Goal: Task Accomplishment & Management: Use online tool/utility

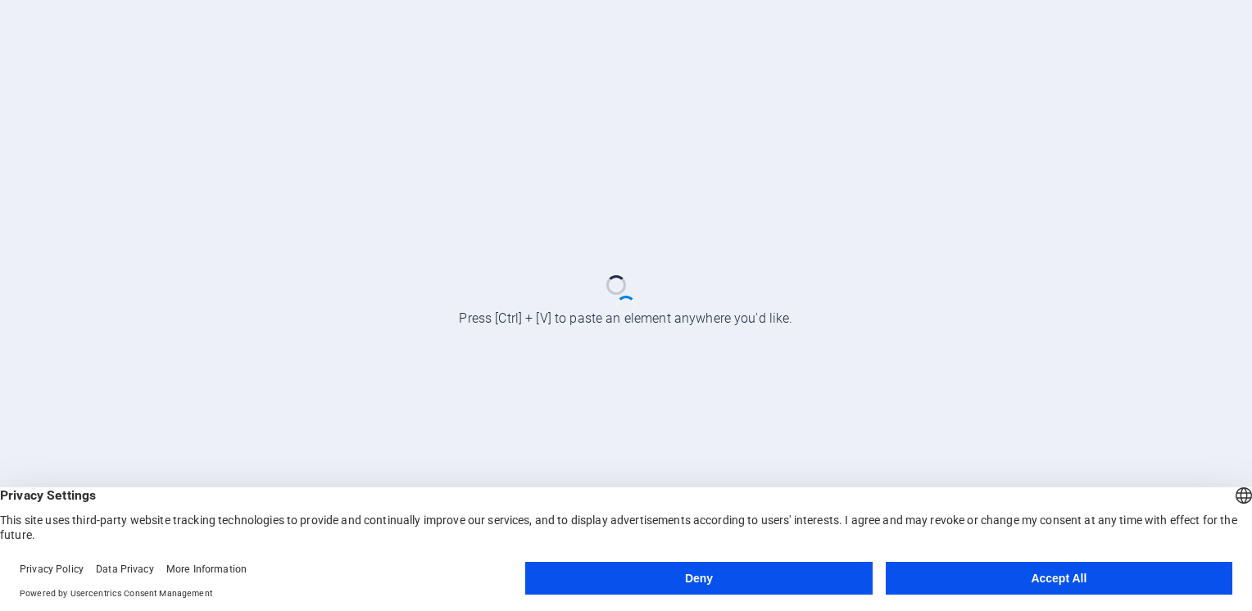
click at [1065, 576] on button "Accept All" at bounding box center [1059, 578] width 347 height 33
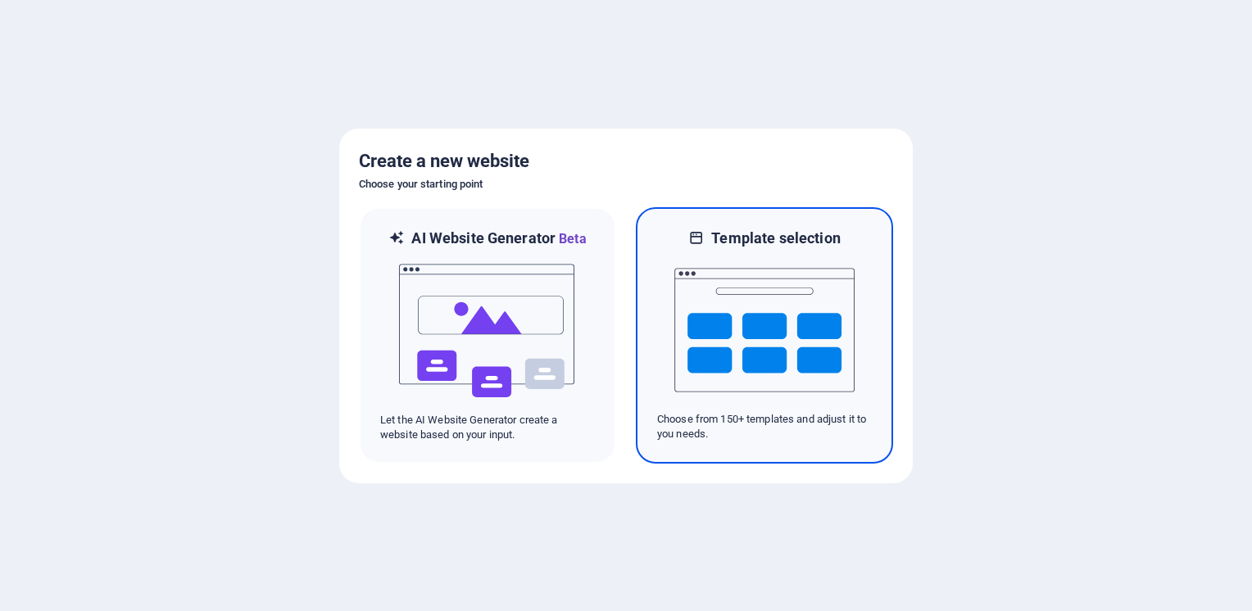
click at [733, 316] on img at bounding box center [764, 330] width 180 height 164
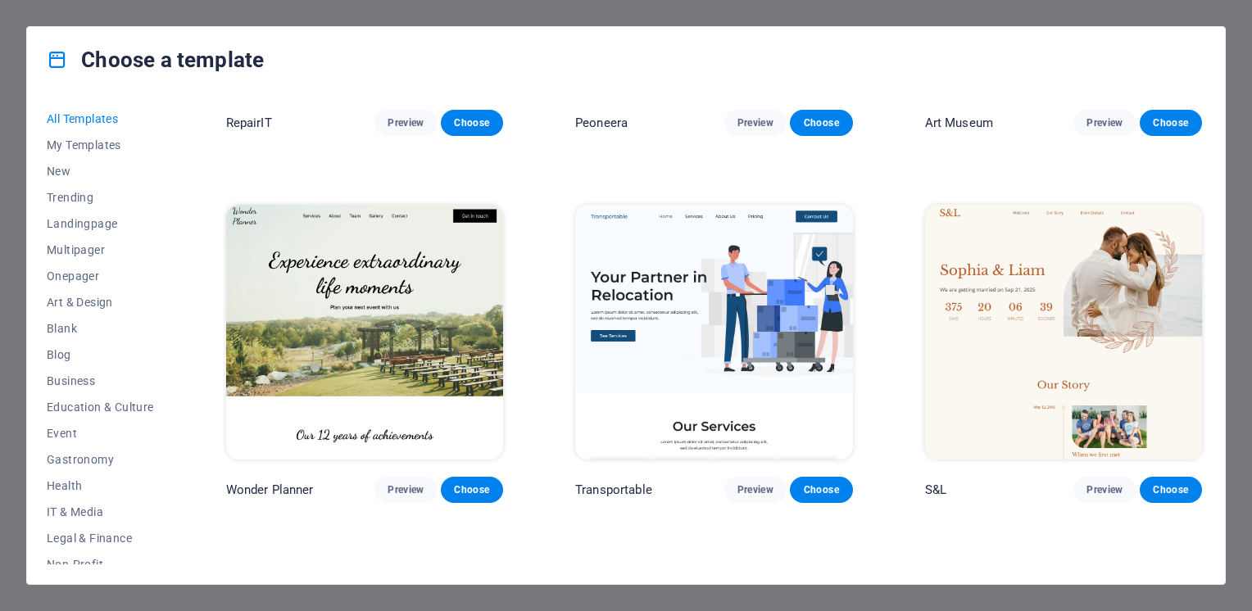
scroll to position [656, 0]
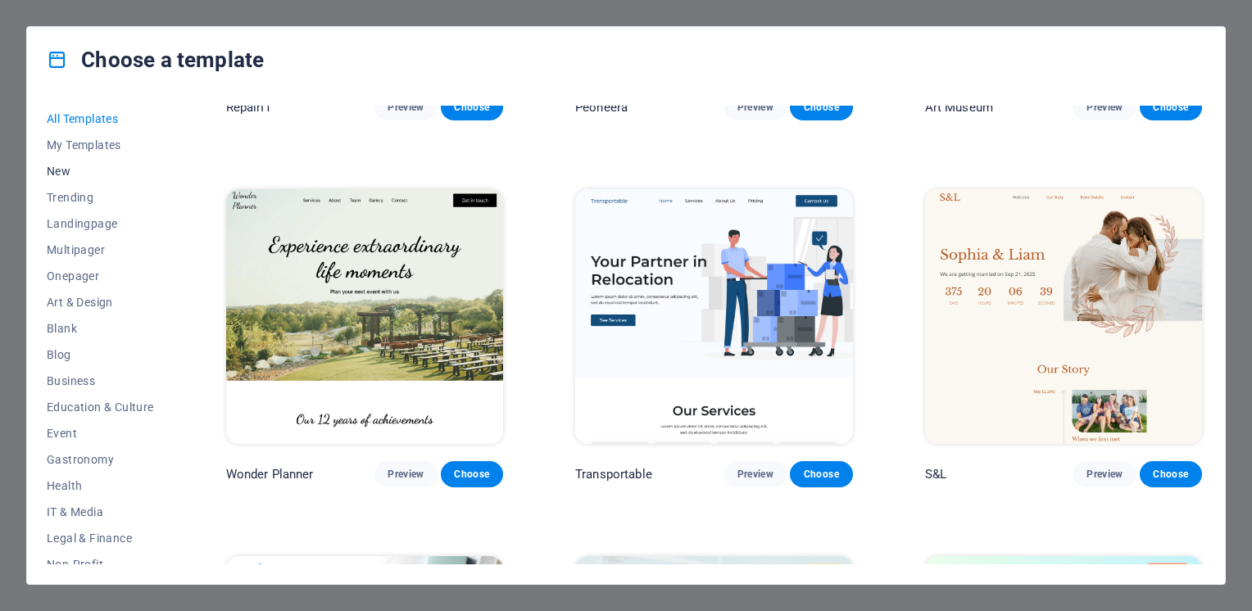
click at [58, 168] on span "New" at bounding box center [100, 171] width 107 height 13
click at [66, 172] on span "New" at bounding box center [100, 171] width 107 height 13
click at [66, 116] on span "All Templates" at bounding box center [100, 118] width 107 height 13
click at [69, 149] on span "My Templates" at bounding box center [100, 145] width 107 height 13
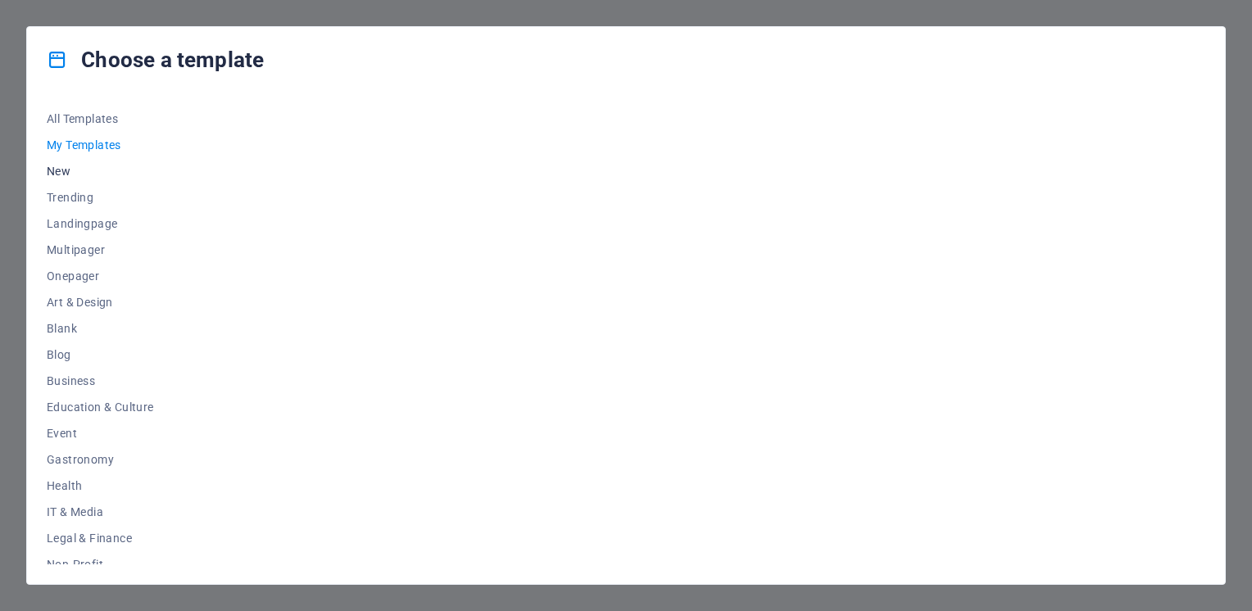
click at [59, 170] on span "New" at bounding box center [100, 171] width 107 height 13
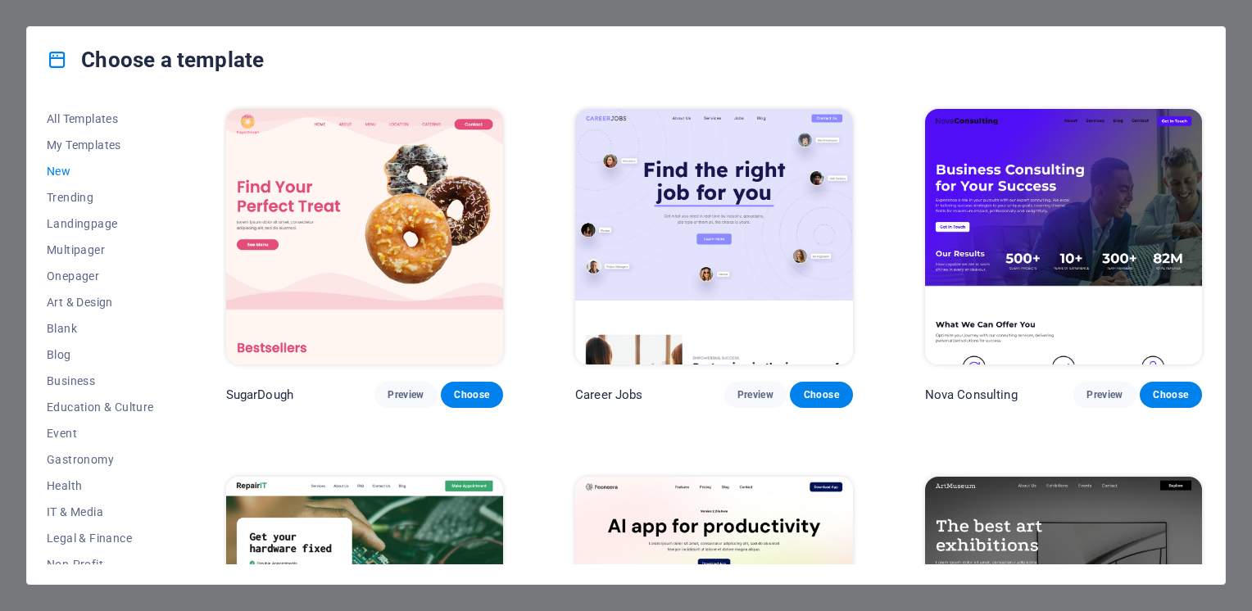
click at [63, 171] on span "New" at bounding box center [100, 171] width 107 height 13
click at [52, 171] on span "New" at bounding box center [100, 171] width 107 height 13
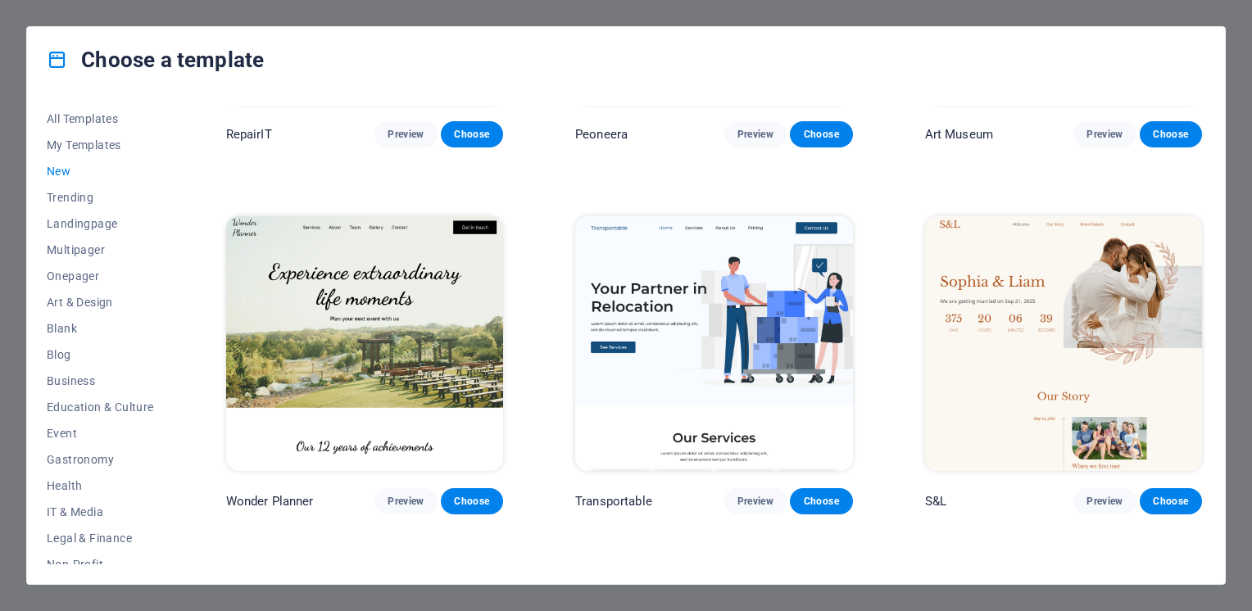
scroll to position [643, 0]
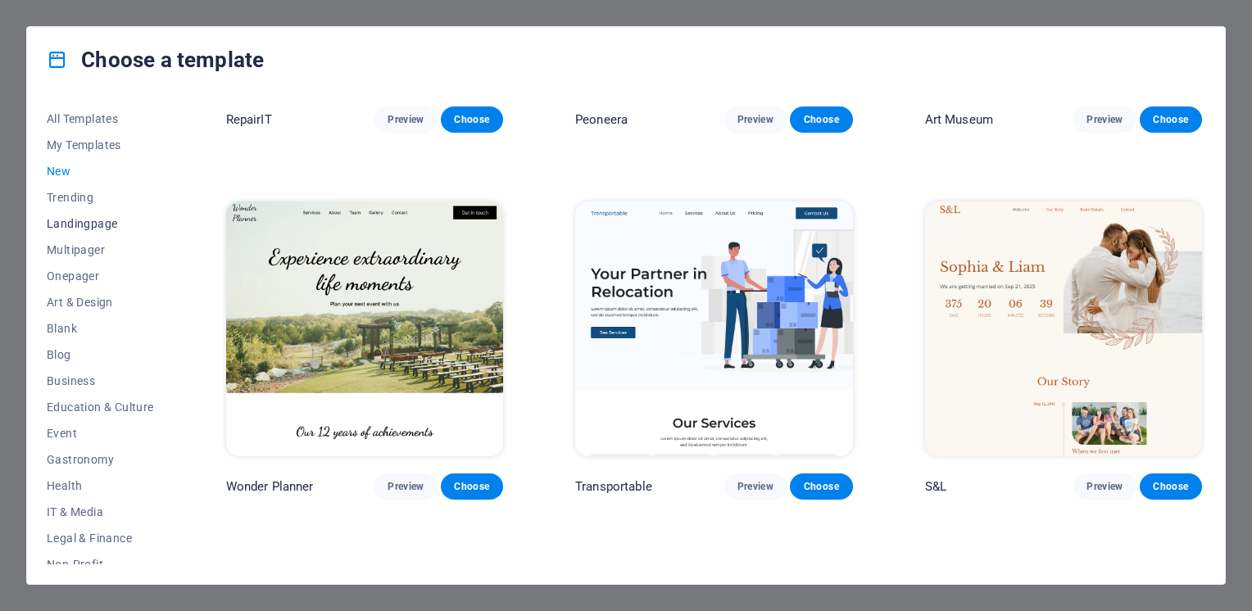
click at [75, 224] on span "Landingpage" at bounding box center [100, 223] width 107 height 13
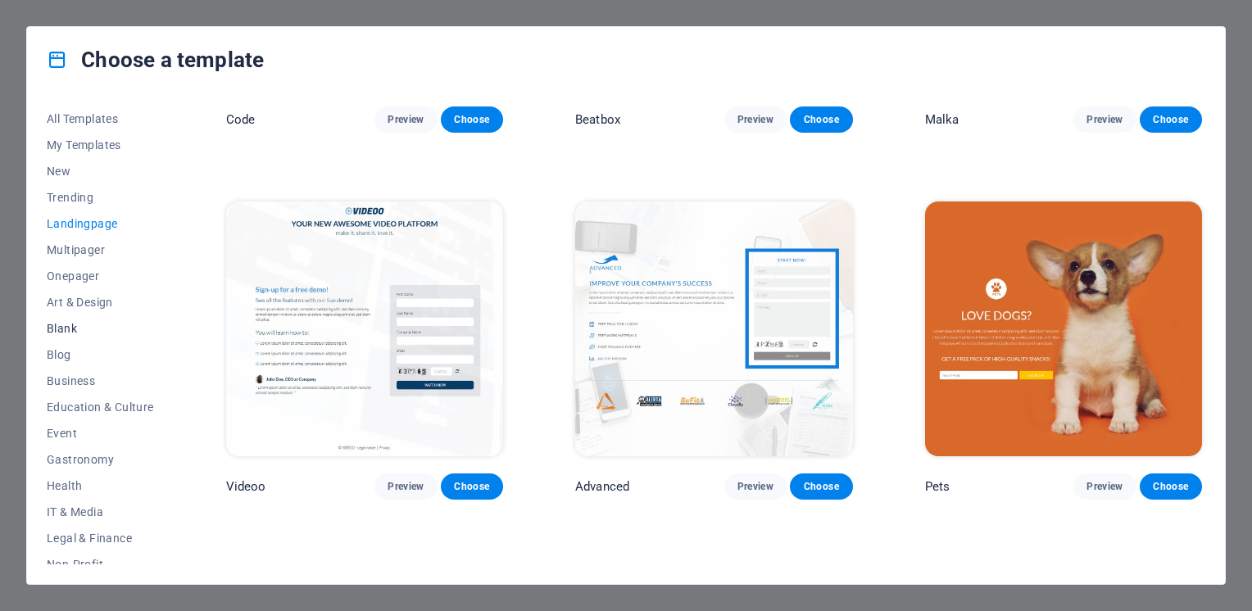
click at [58, 329] on span "Blank" at bounding box center [100, 328] width 107 height 13
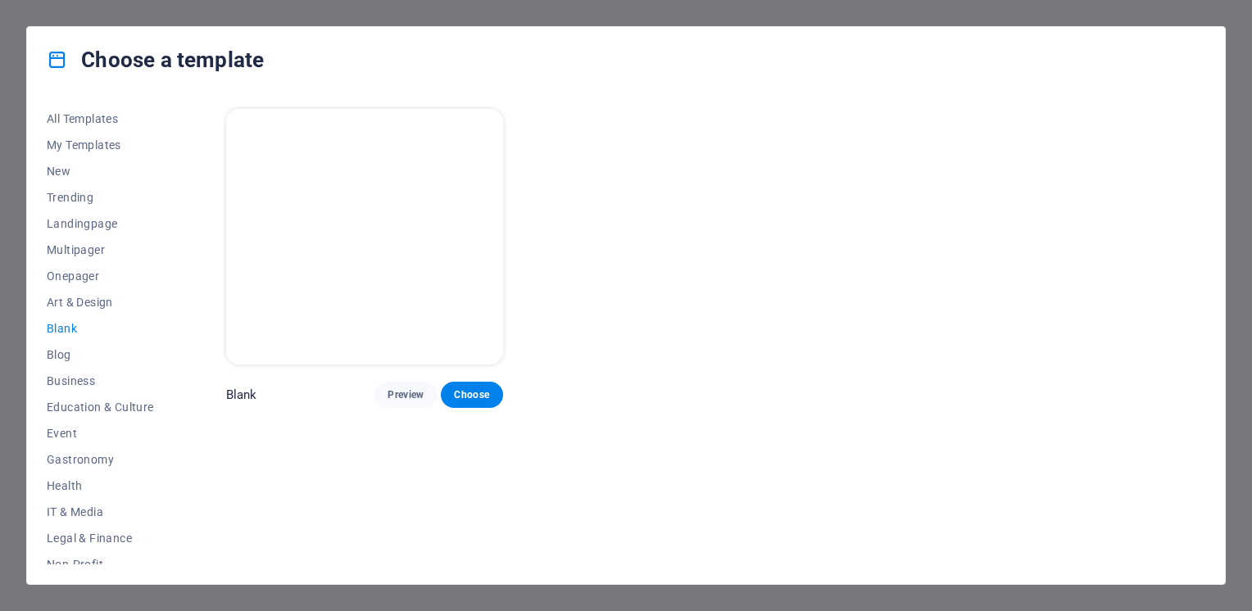
scroll to position [0, 0]
click at [473, 388] on span "Choose" at bounding box center [472, 394] width 36 height 13
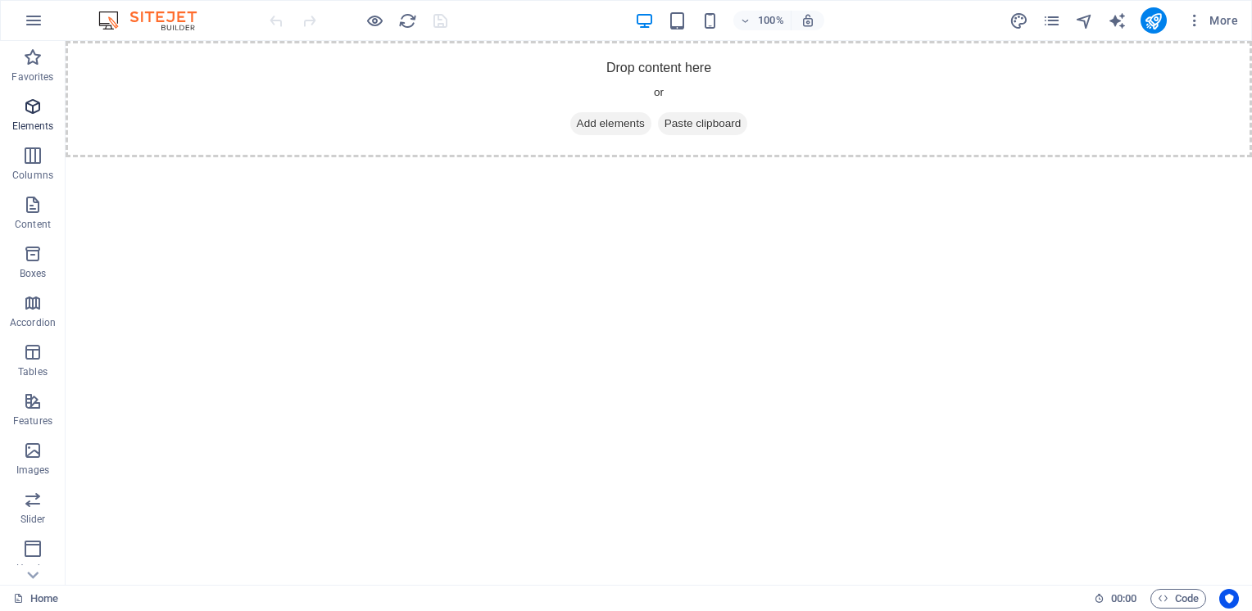
click at [30, 107] on icon "button" at bounding box center [33, 107] width 20 height 20
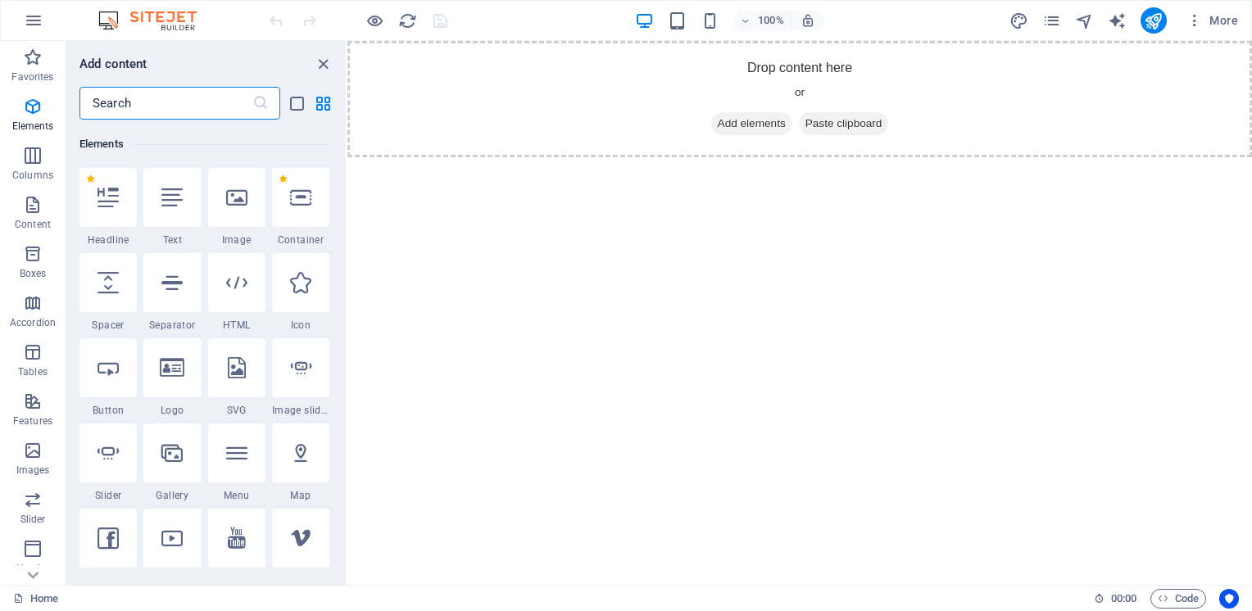
scroll to position [174, 0]
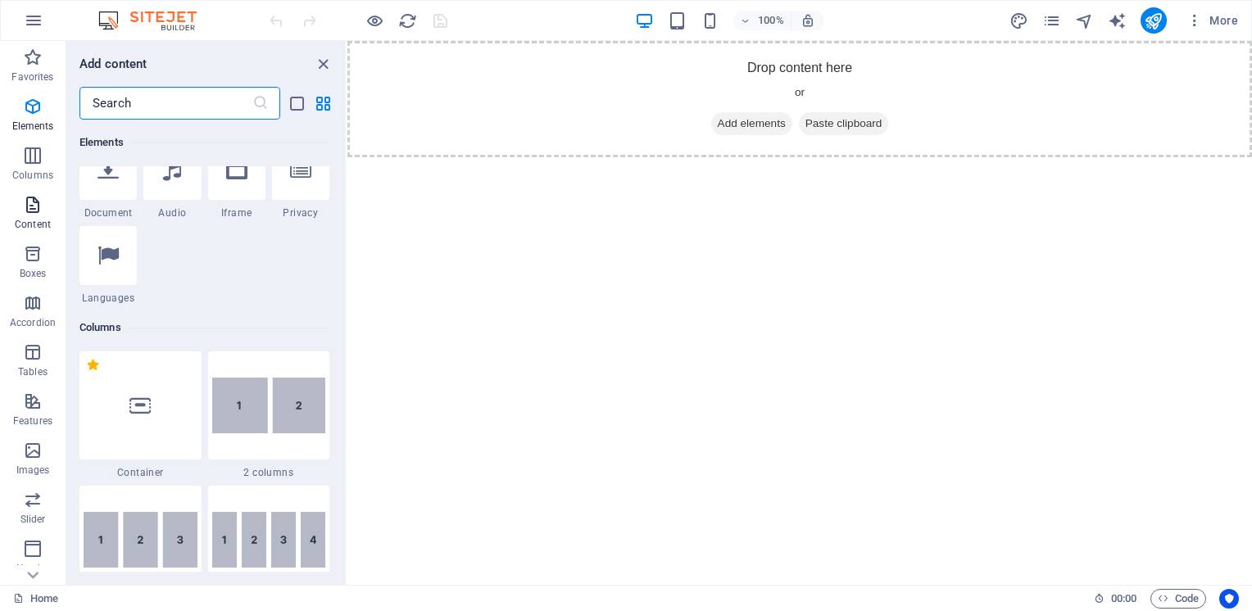
click at [30, 207] on icon "button" at bounding box center [33, 205] width 20 height 20
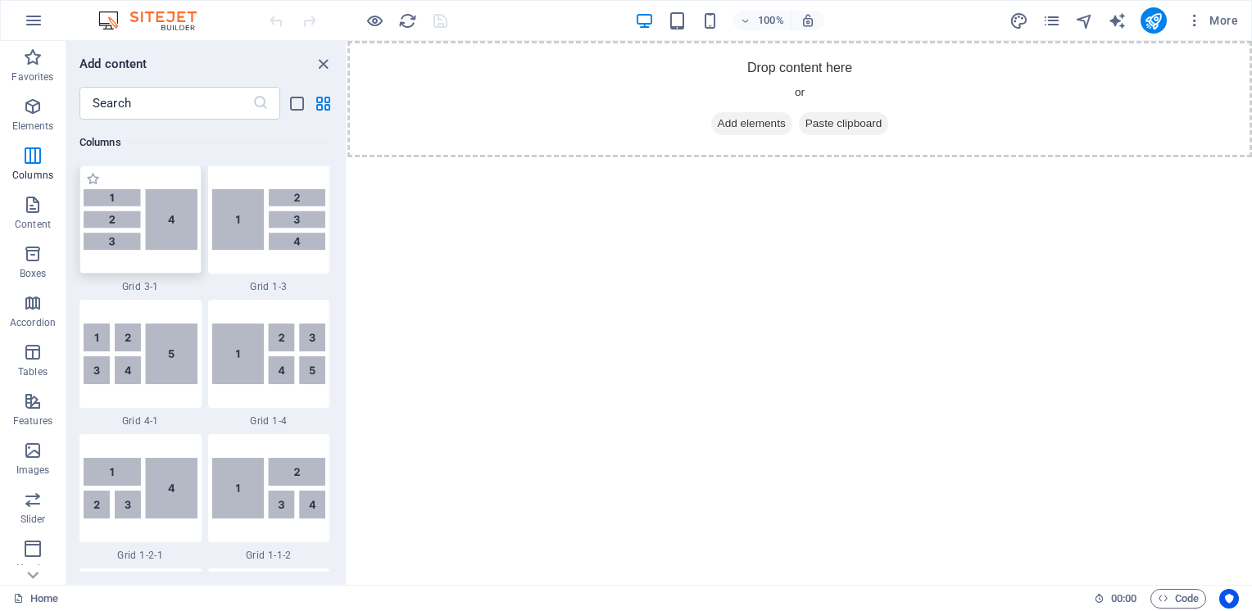
scroll to position [2170, 0]
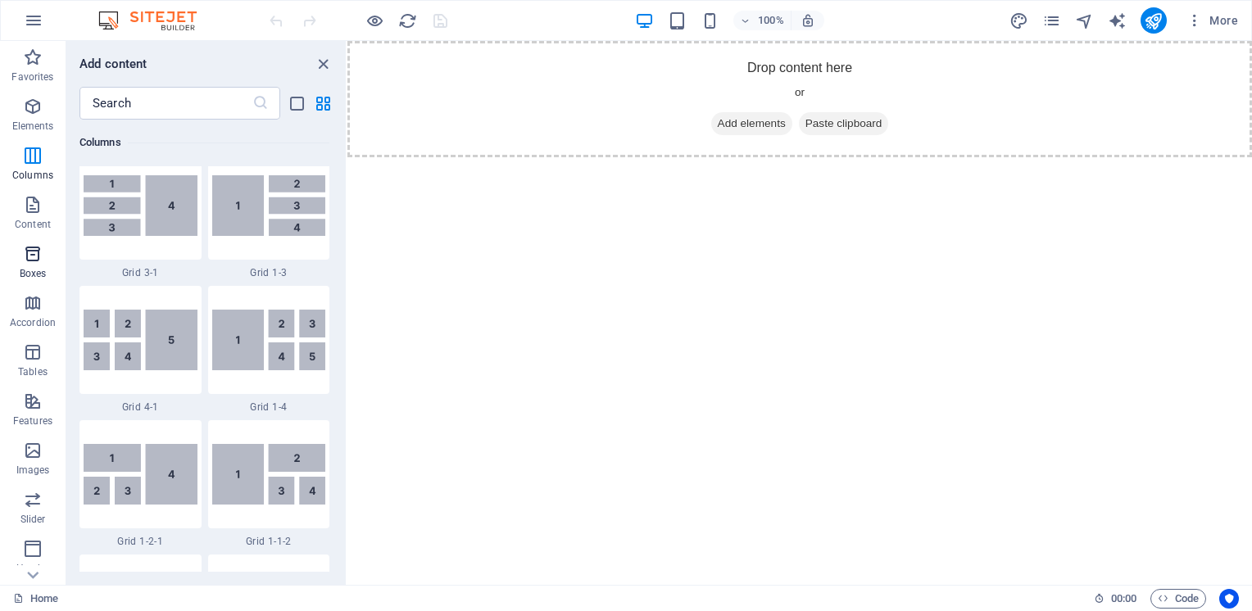
click at [30, 254] on icon "button" at bounding box center [33, 254] width 20 height 20
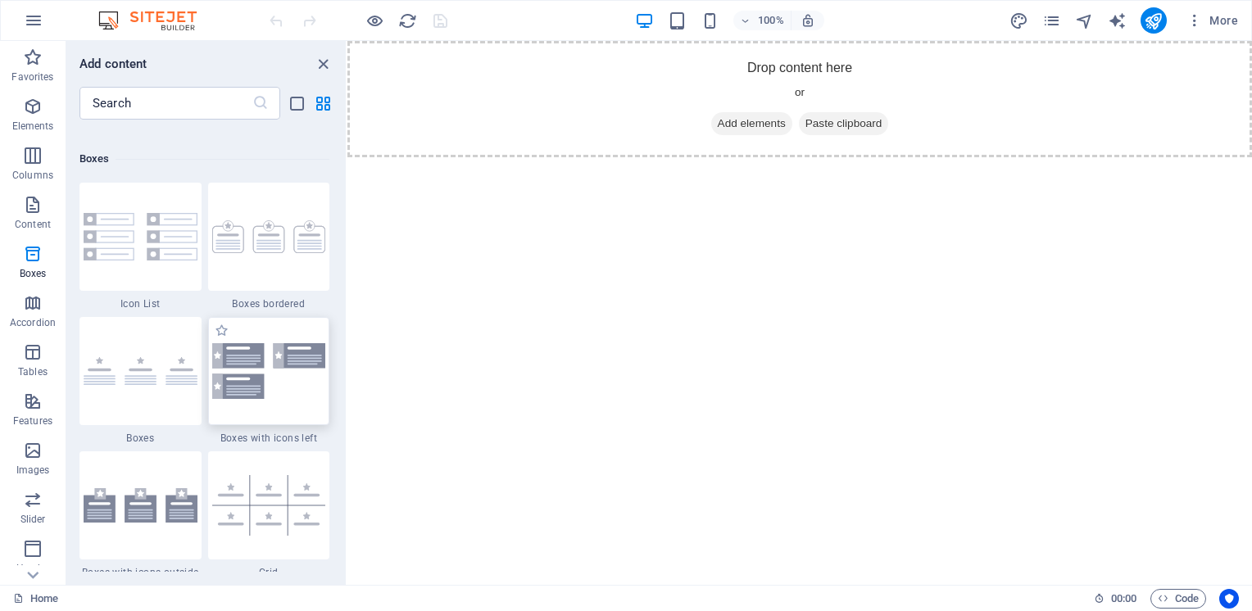
scroll to position [4521, 0]
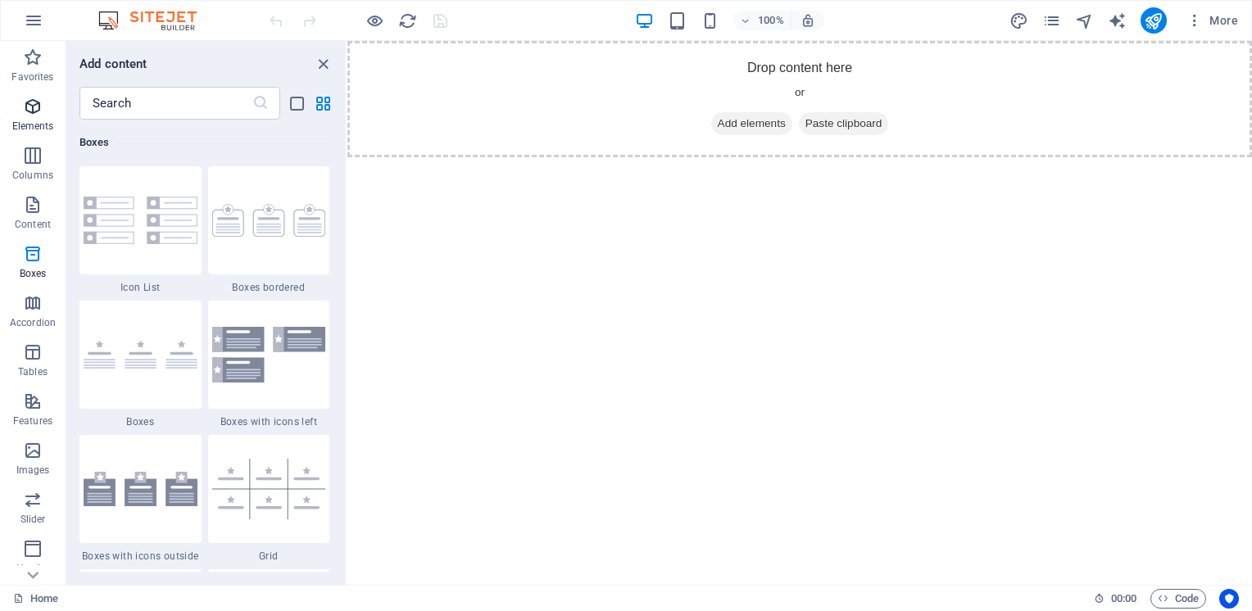
click at [42, 118] on span "Elements" at bounding box center [33, 116] width 66 height 39
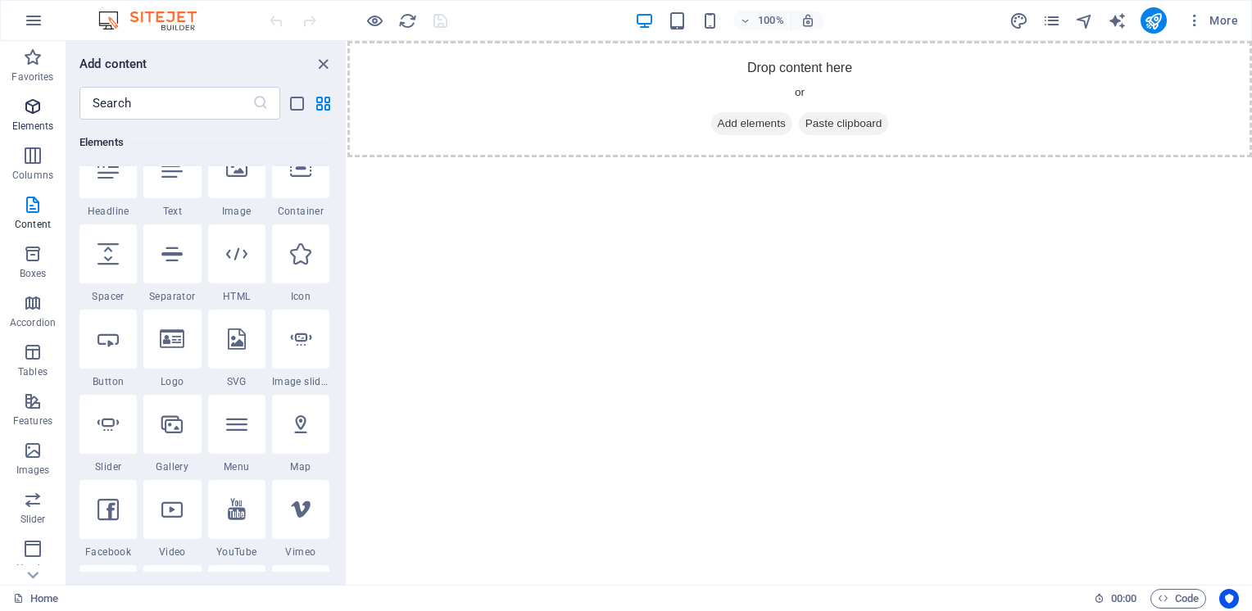
scroll to position [174, 0]
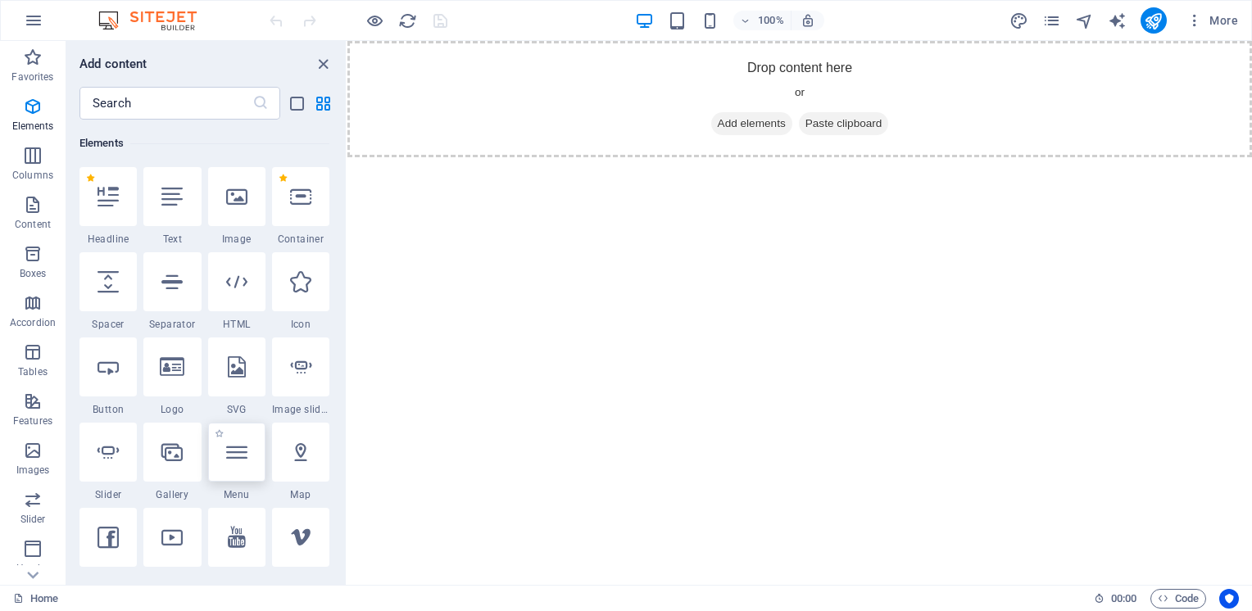
click at [237, 461] on icon at bounding box center [236, 452] width 21 height 21
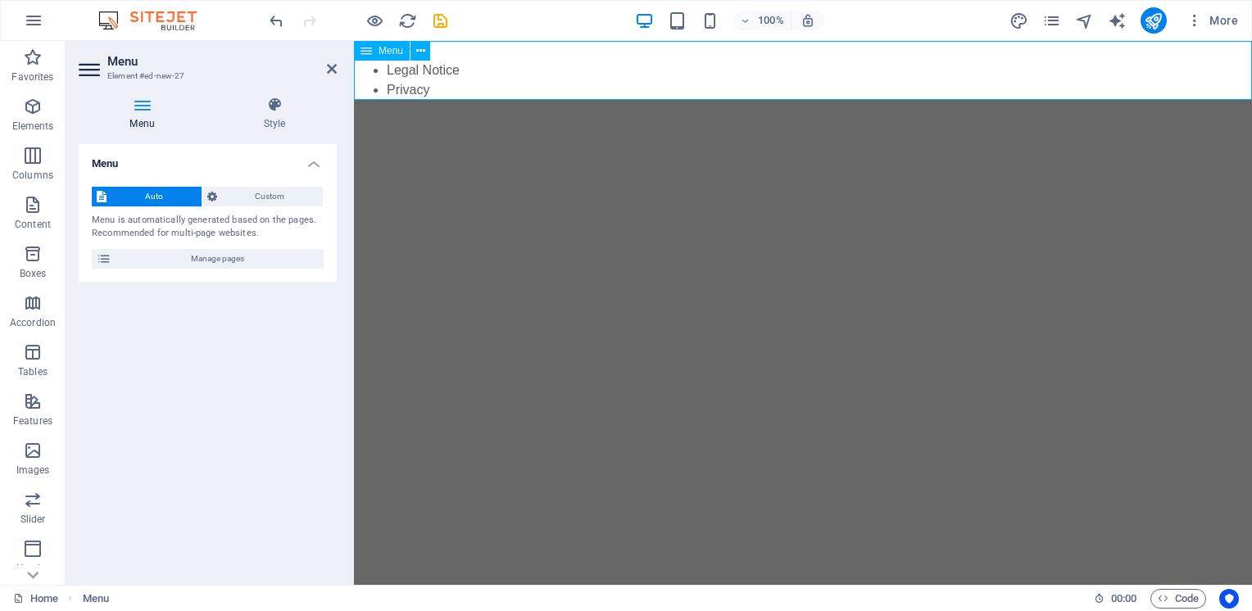
click at [420, 76] on nav "Home Legal Notice Privacy" at bounding box center [803, 70] width 898 height 59
click at [413, 95] on nav "Home Legal Notice Privacy" at bounding box center [803, 70] width 898 height 59
click at [367, 52] on icon at bounding box center [366, 51] width 11 height 20
click at [420, 53] on icon at bounding box center [420, 51] width 9 height 17
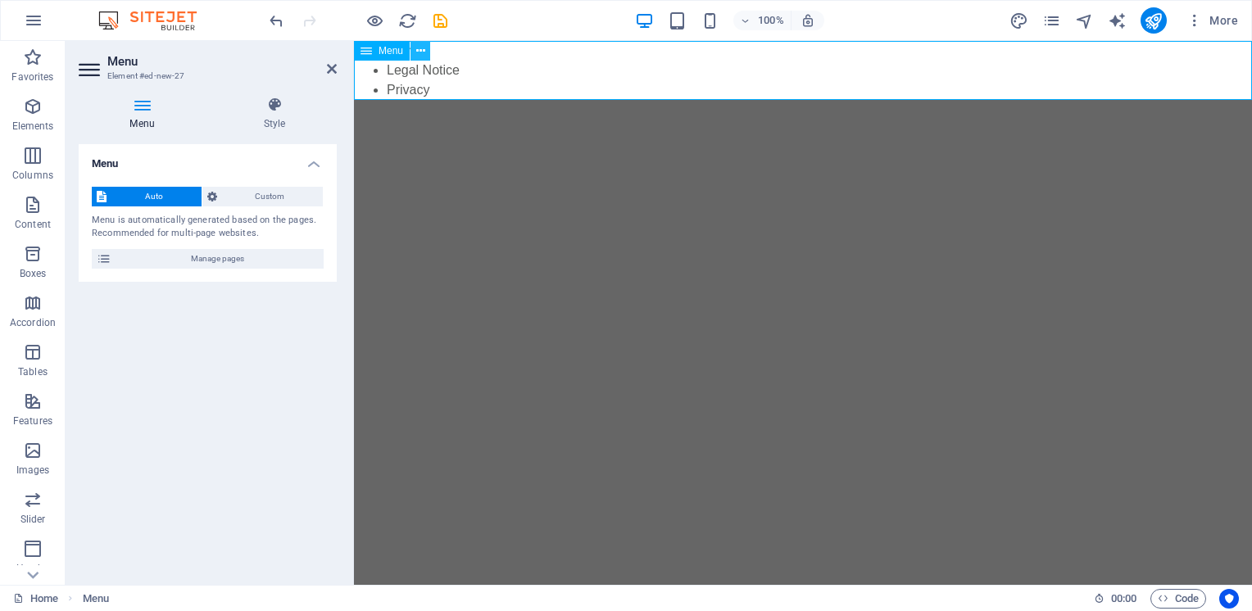
click at [423, 52] on icon at bounding box center [420, 51] width 9 height 17
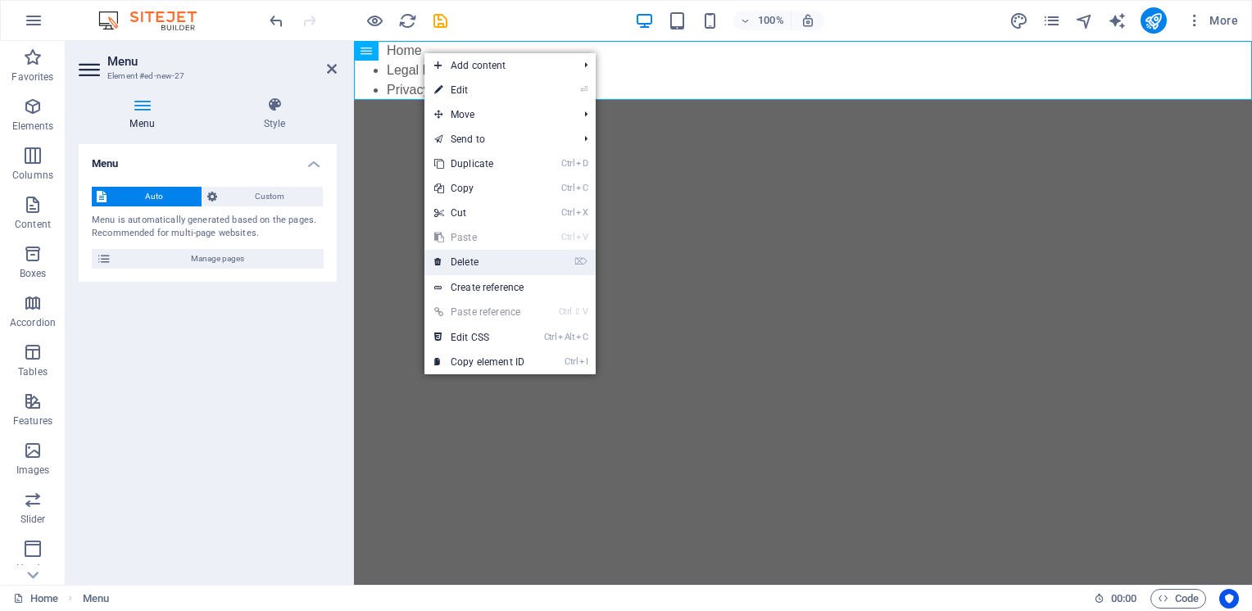
click at [456, 258] on link "⌦ Delete" at bounding box center [480, 262] width 110 height 25
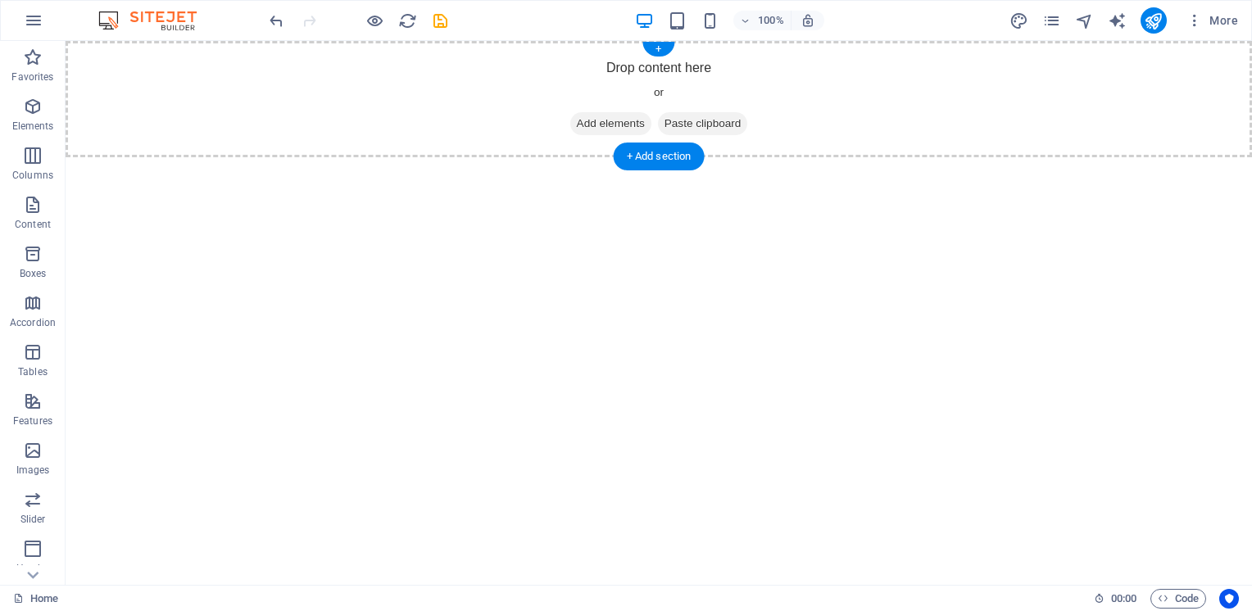
click at [602, 126] on span "Add elements" at bounding box center [610, 123] width 81 height 23
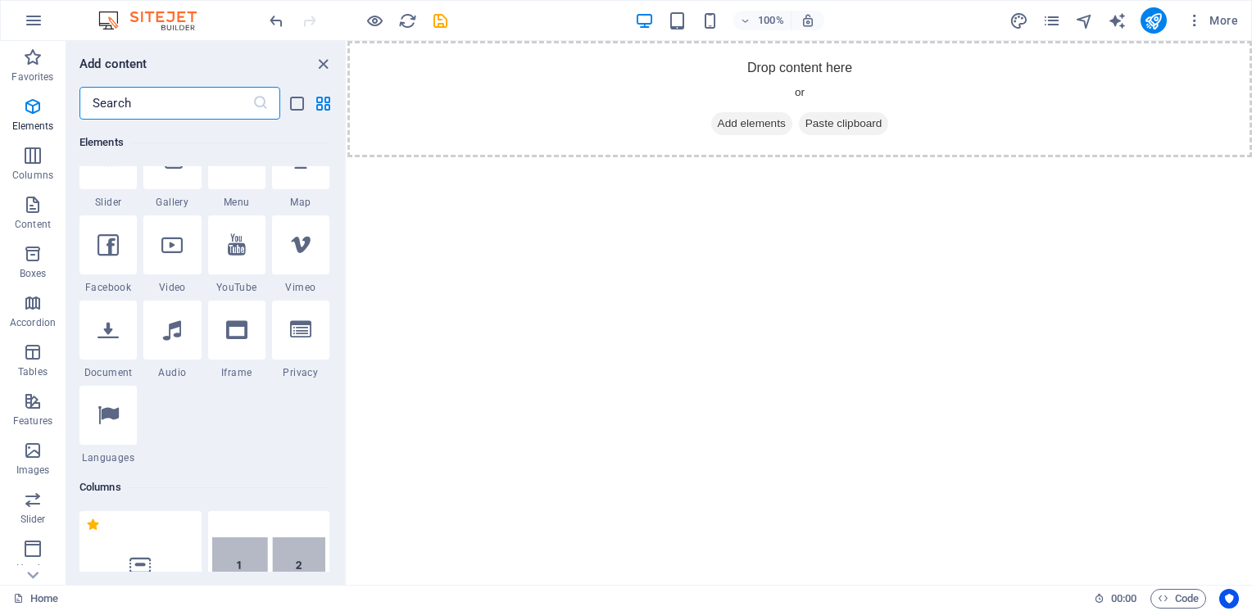
scroll to position [492, 0]
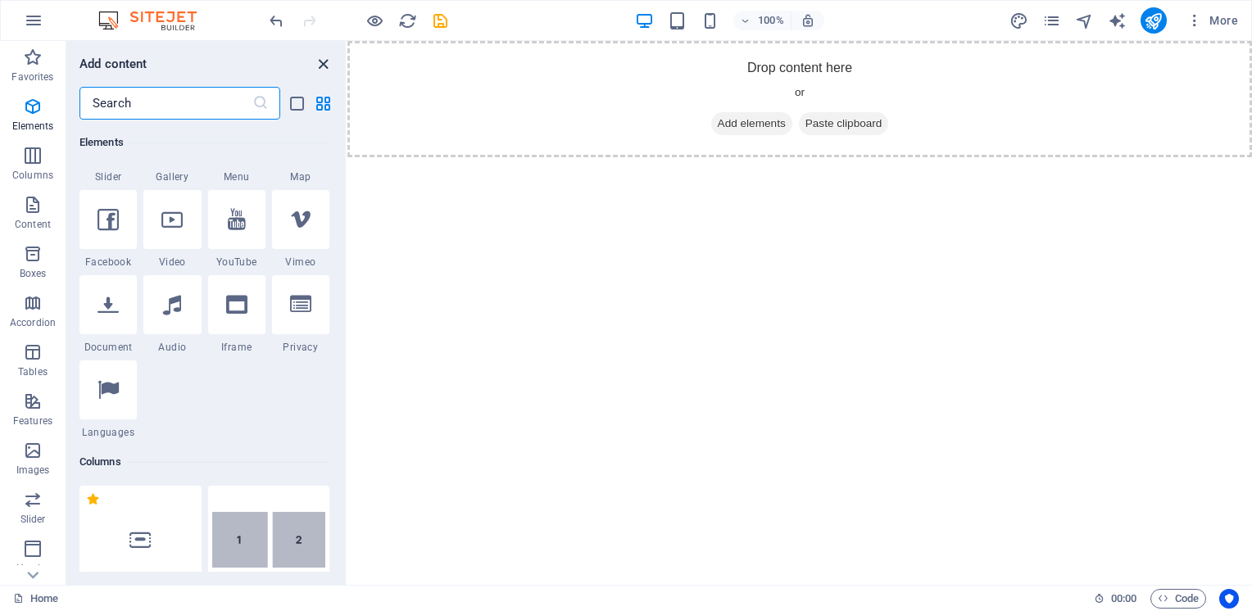
click at [321, 57] on icon "close panel" at bounding box center [323, 64] width 19 height 19
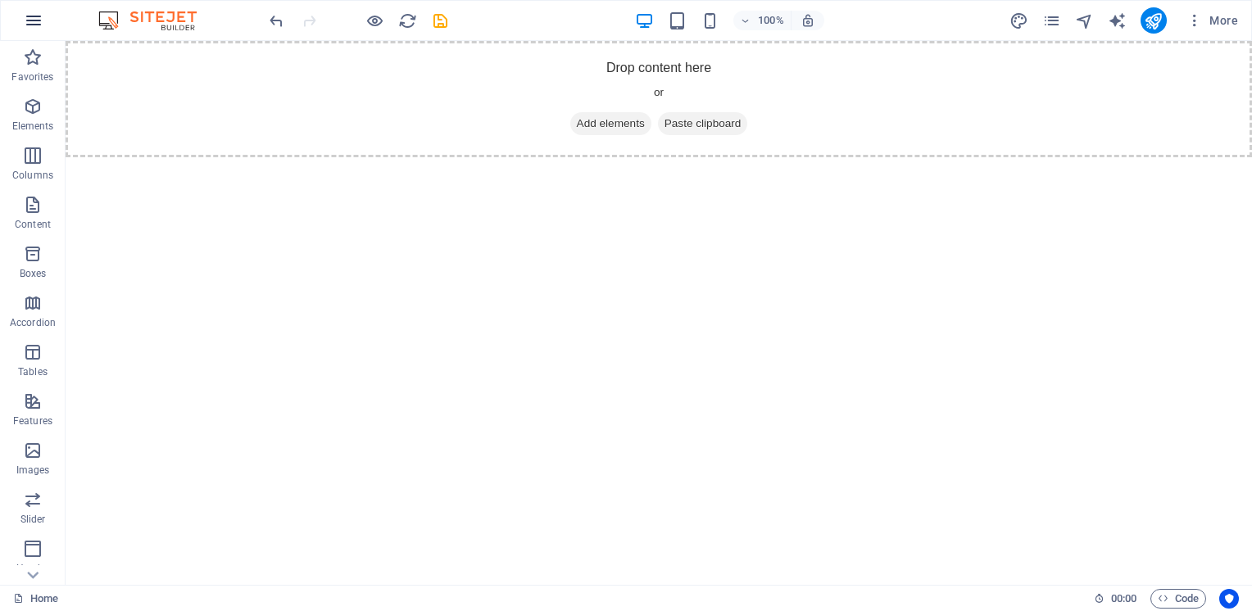
click at [33, 16] on icon "button" at bounding box center [34, 21] width 20 height 20
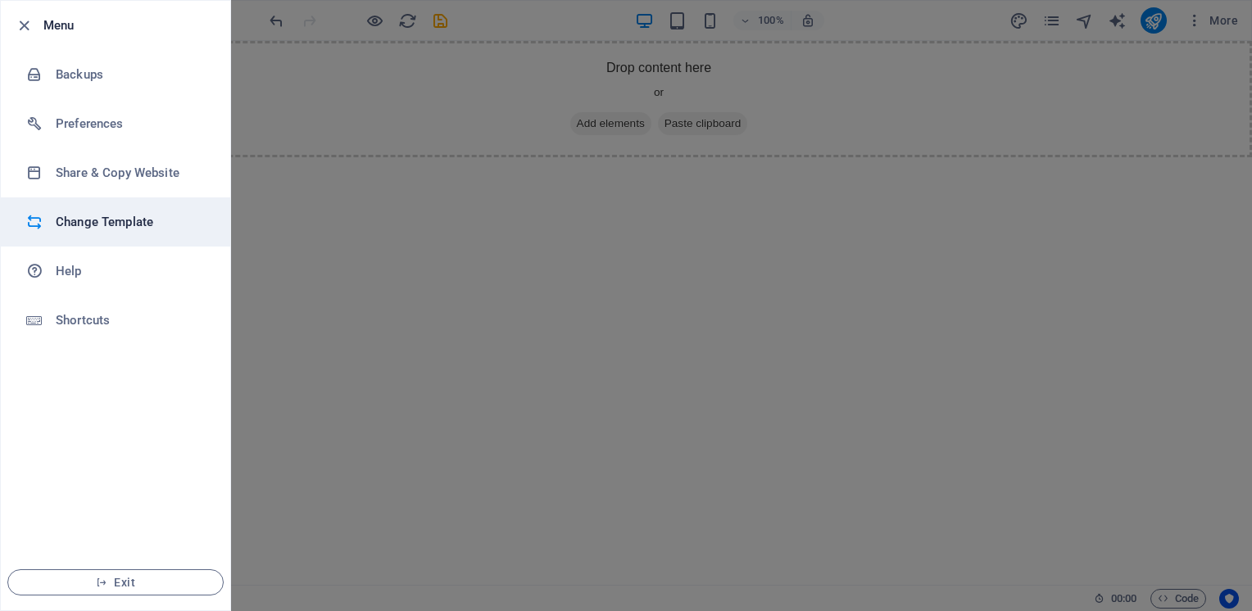
click at [105, 218] on h6 "Change Template" at bounding box center [132, 222] width 152 height 20
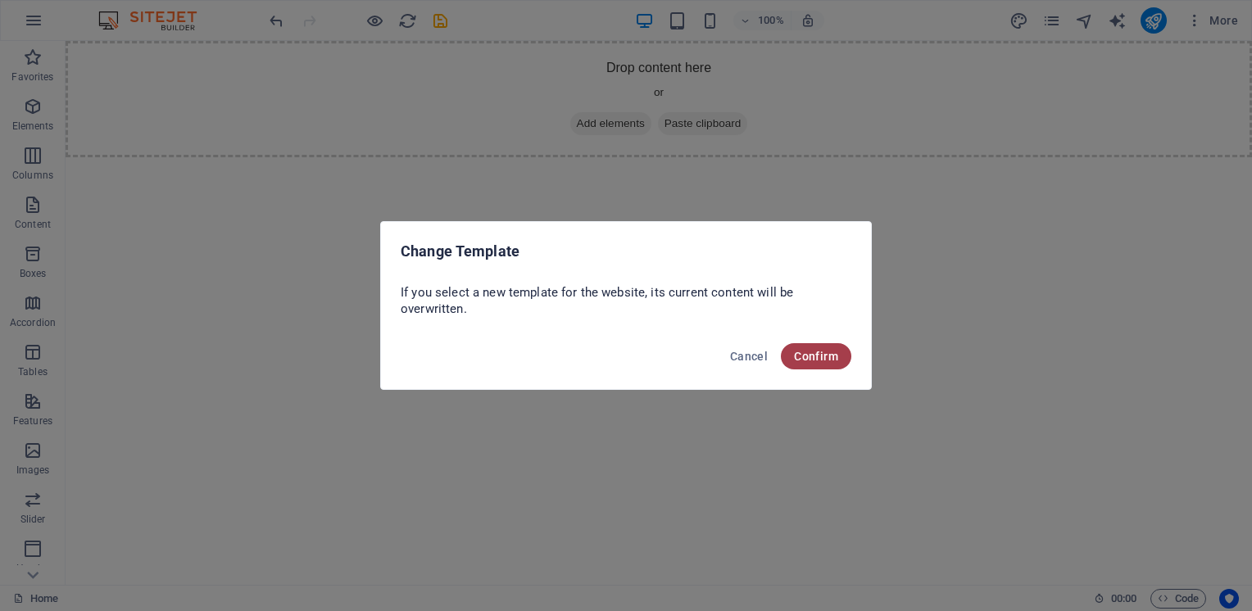
click at [800, 354] on span "Confirm" at bounding box center [816, 356] width 44 height 13
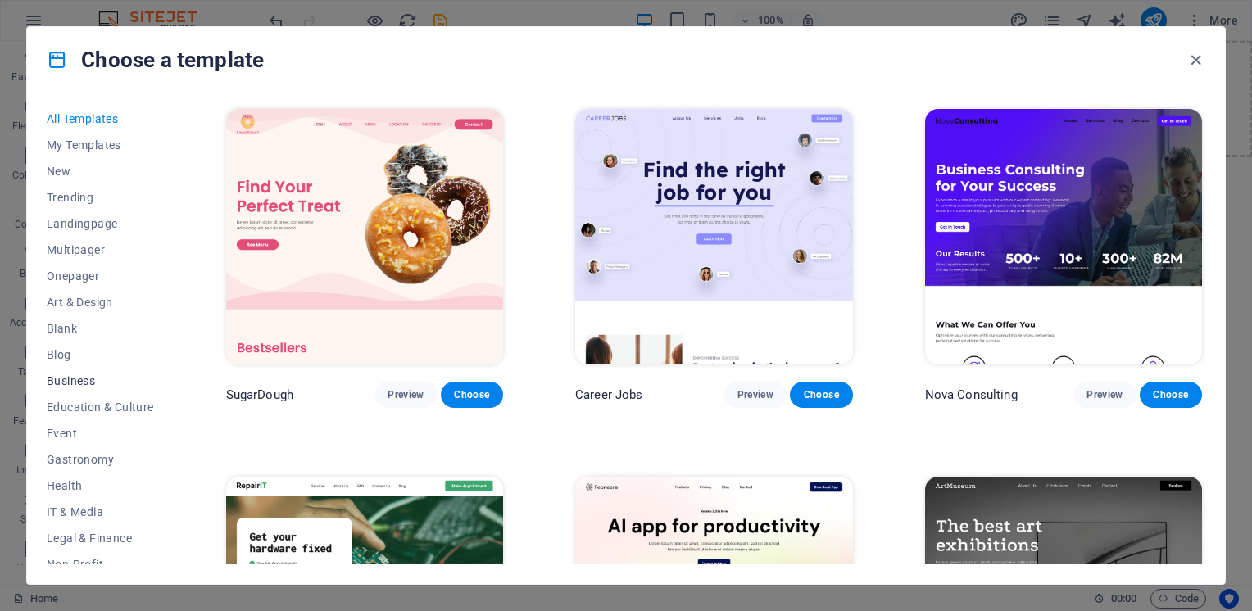
click at [77, 380] on span "Business" at bounding box center [100, 381] width 107 height 13
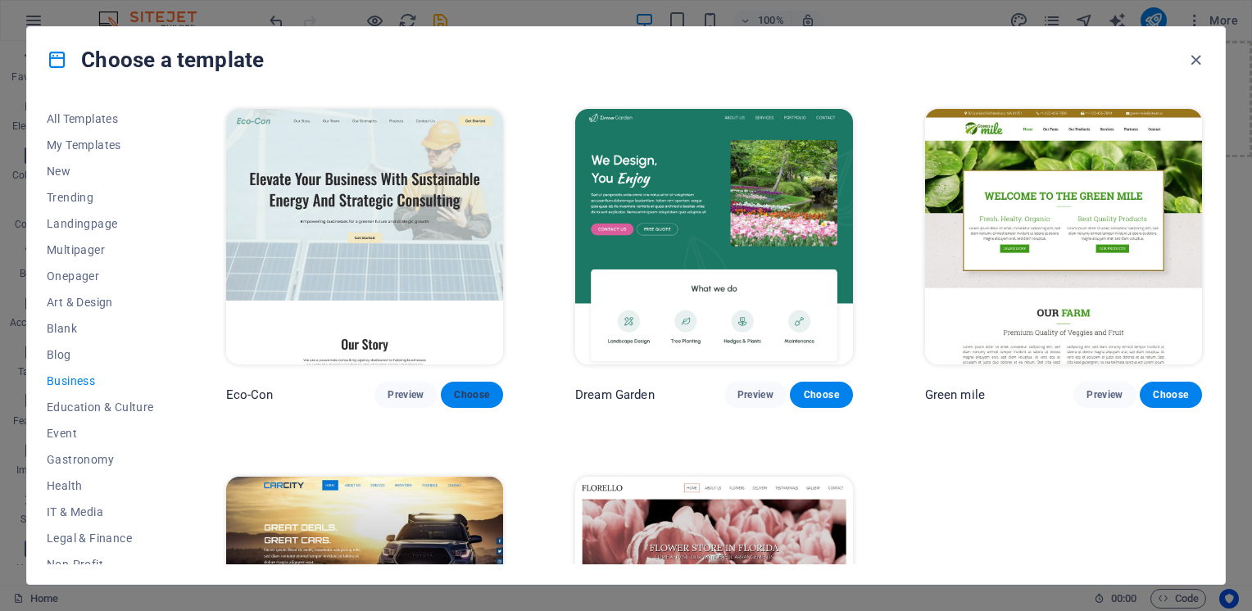
click at [465, 393] on span "Choose" at bounding box center [472, 394] width 36 height 13
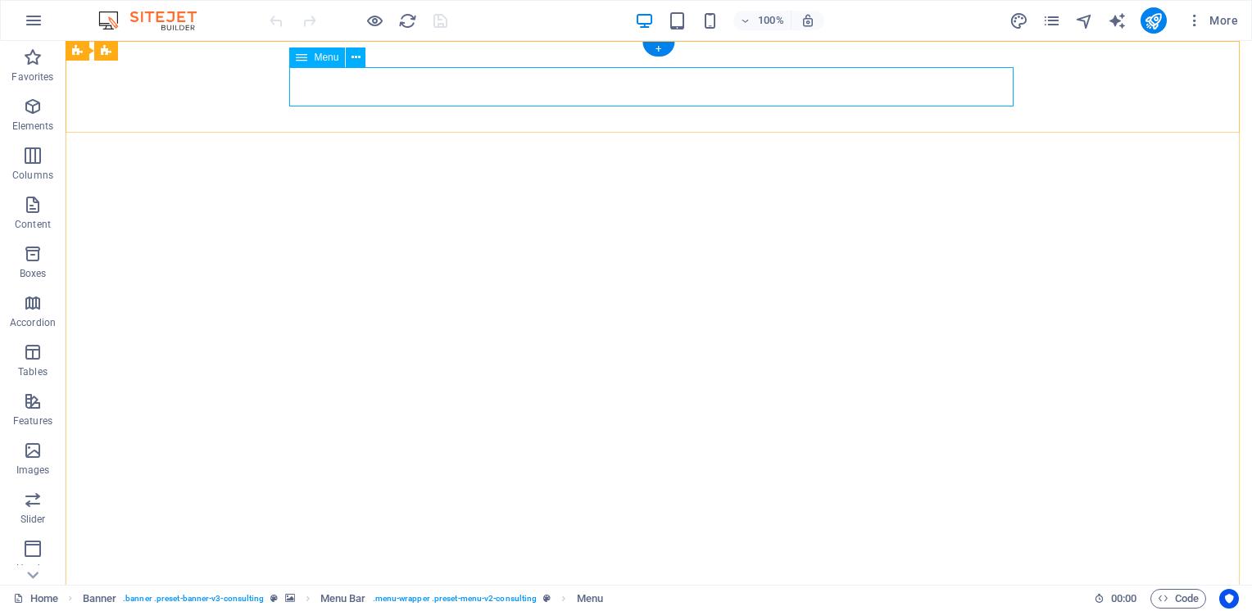
select select
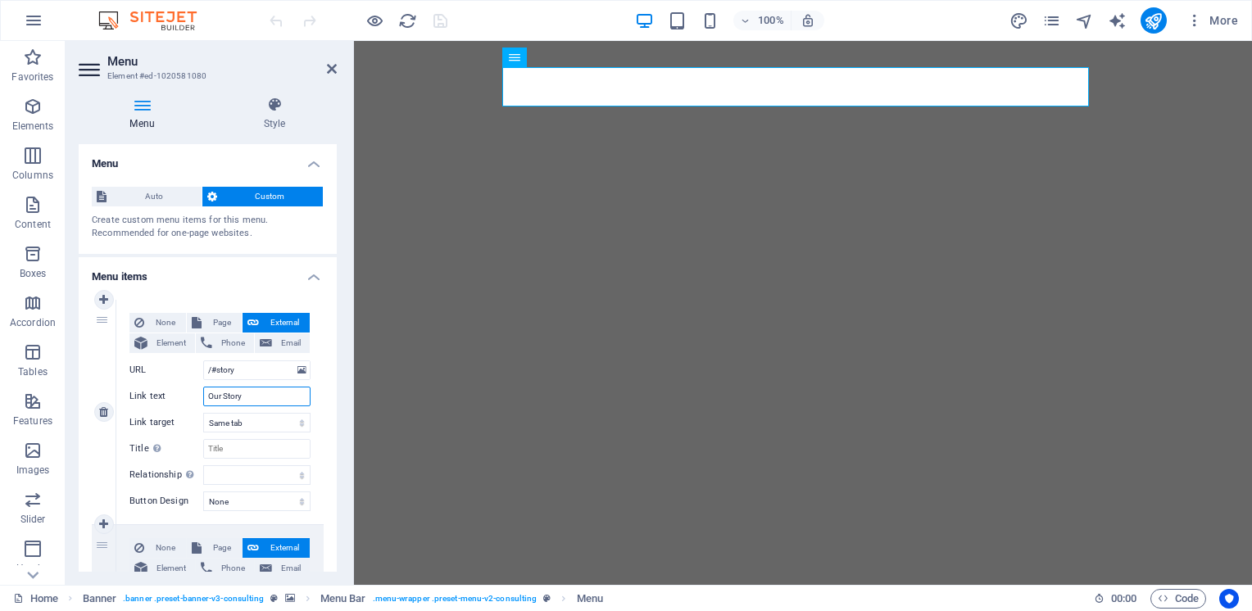
click at [252, 393] on input "Our Story" at bounding box center [256, 397] width 107 height 20
drag, startPoint x: 252, startPoint y: 395, endPoint x: 158, endPoint y: 392, distance: 94.3
click at [155, 388] on div "Link text Our Story" at bounding box center [219, 397] width 181 height 20
type input "Home"
select select
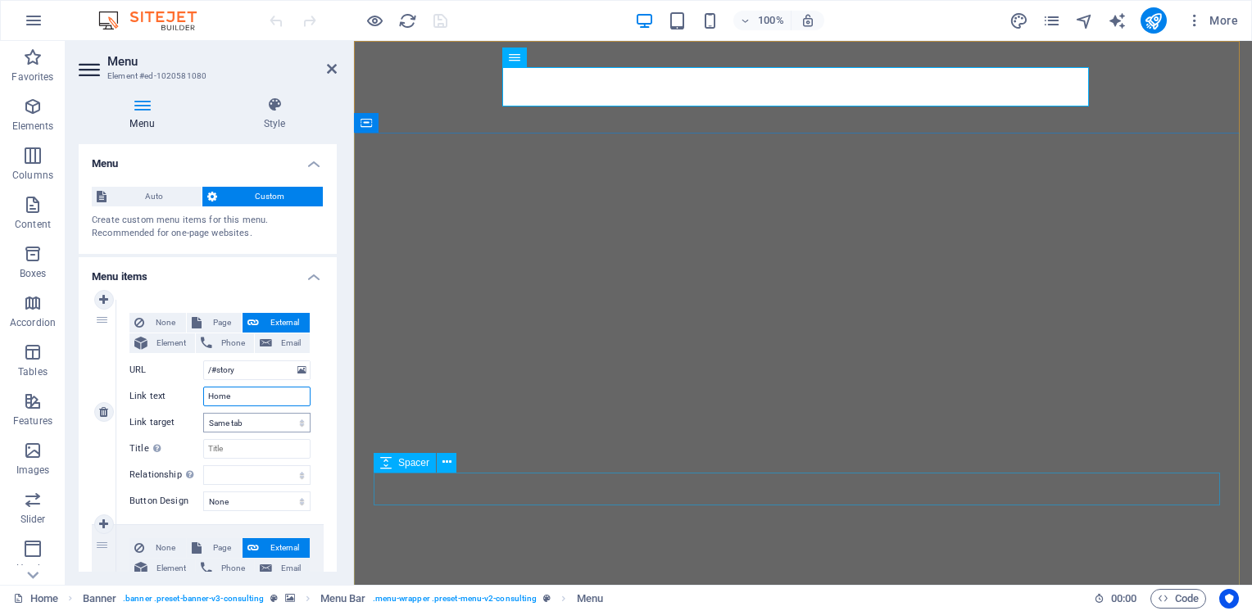
select select
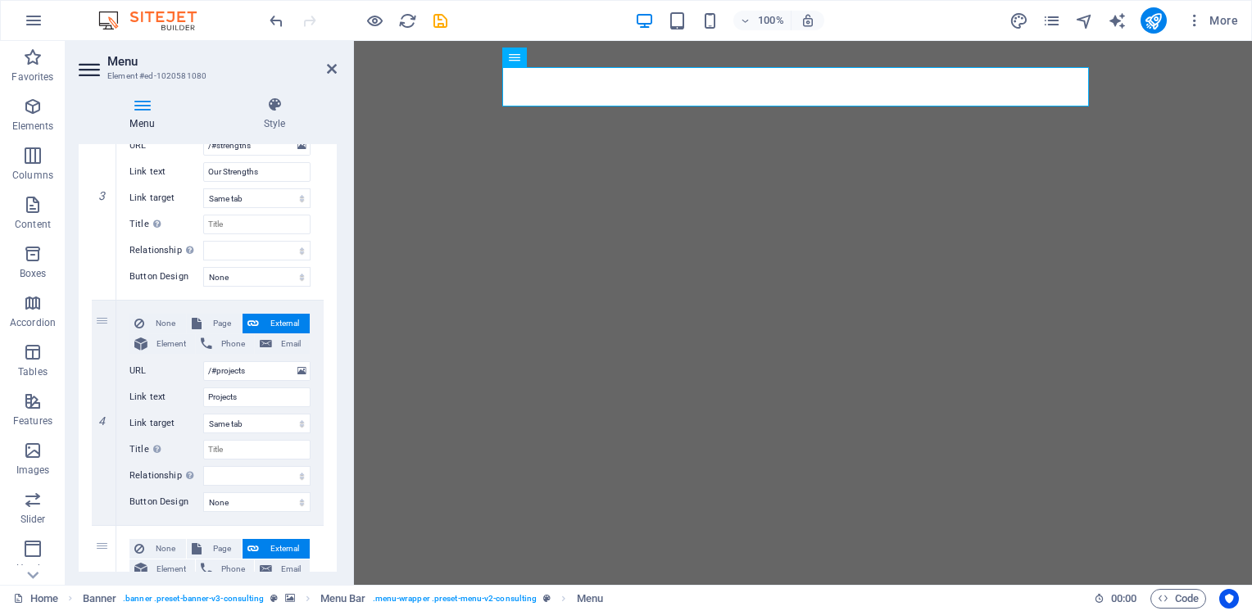
scroll to position [670, 0]
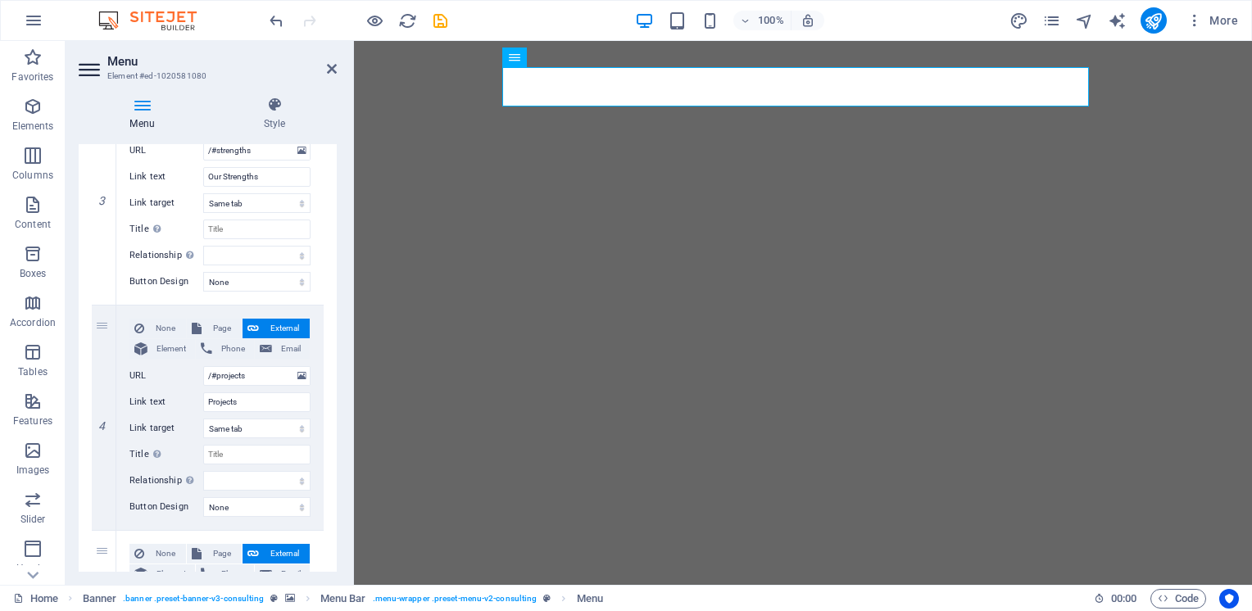
type input "Home"
drag, startPoint x: 270, startPoint y: 179, endPoint x: 192, endPoint y: 175, distance: 77.9
click at [192, 175] on div "Link text Our Strengths" at bounding box center [219, 177] width 181 height 20
type input "our bu"
select select
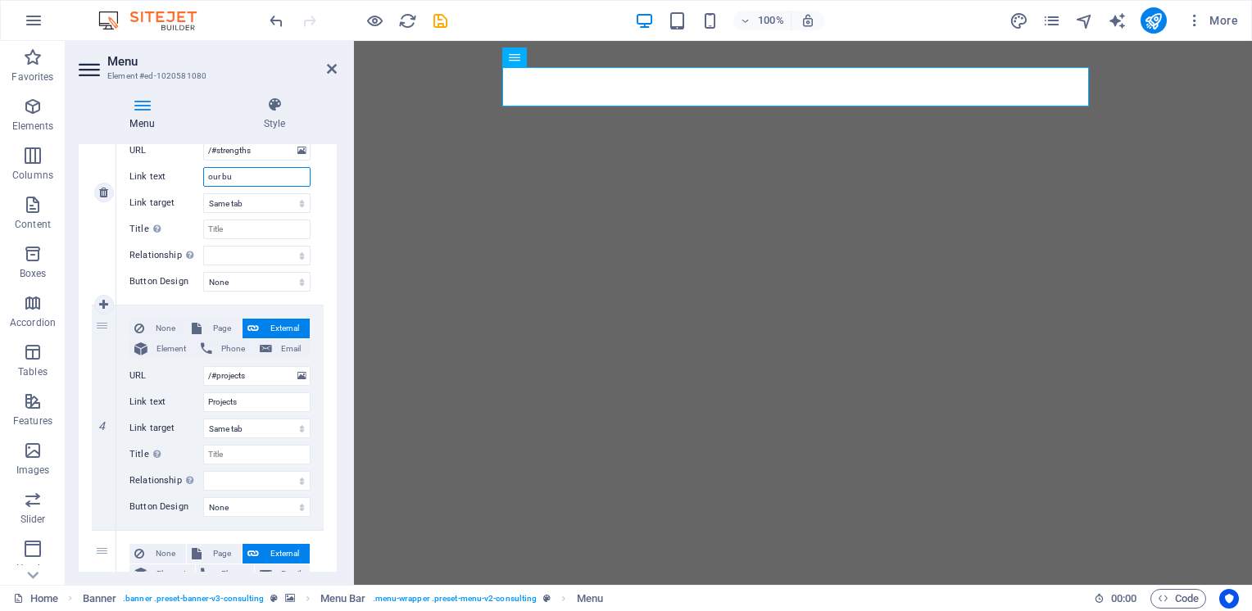
select select
type input "our business"
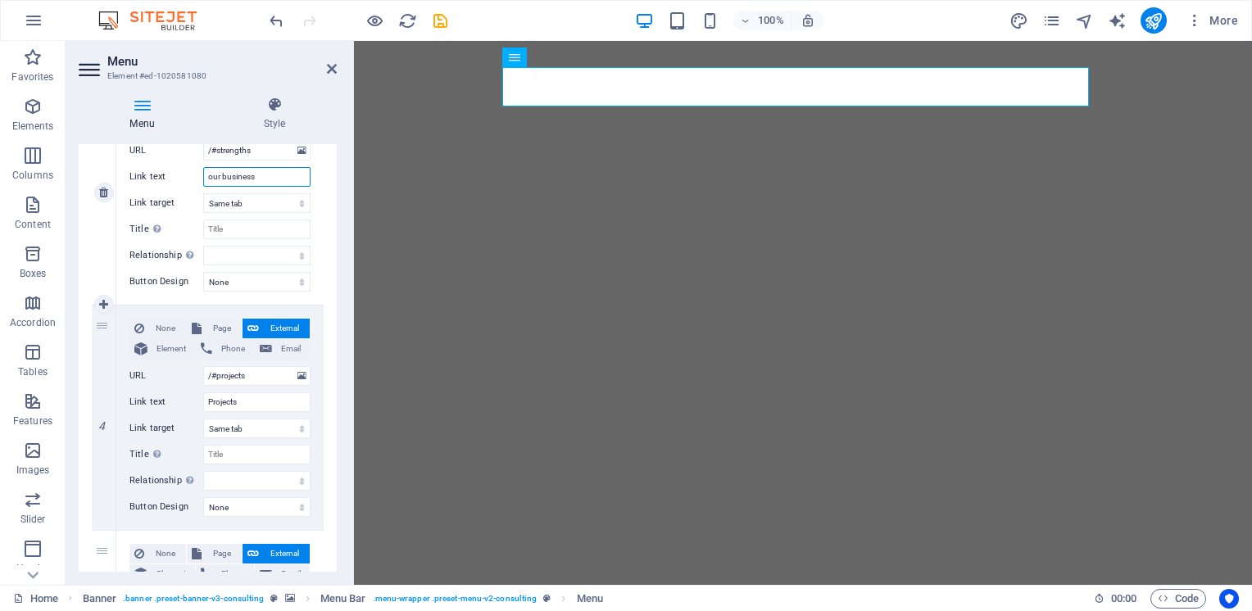
select select
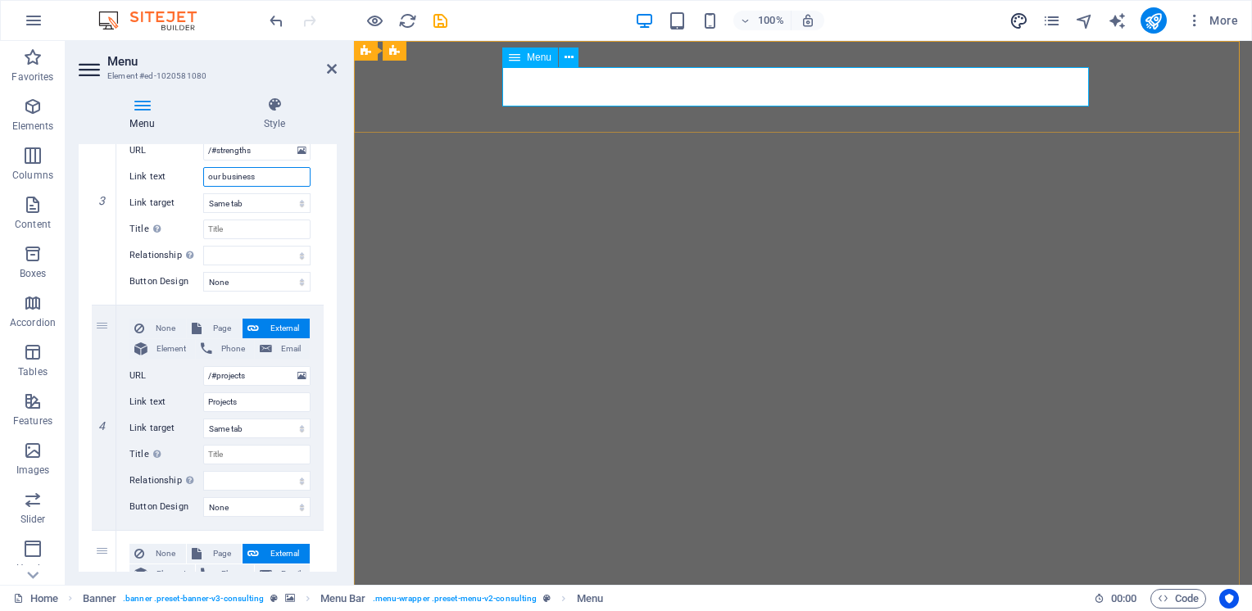
type input "our business"
click at [226, 207] on select "New tab Same tab Overlay" at bounding box center [256, 203] width 107 height 20
click at [337, 226] on div "Menu Style Menu Auto Custom Create custom menu items for this menu. Recommended…" at bounding box center [208, 335] width 284 height 502
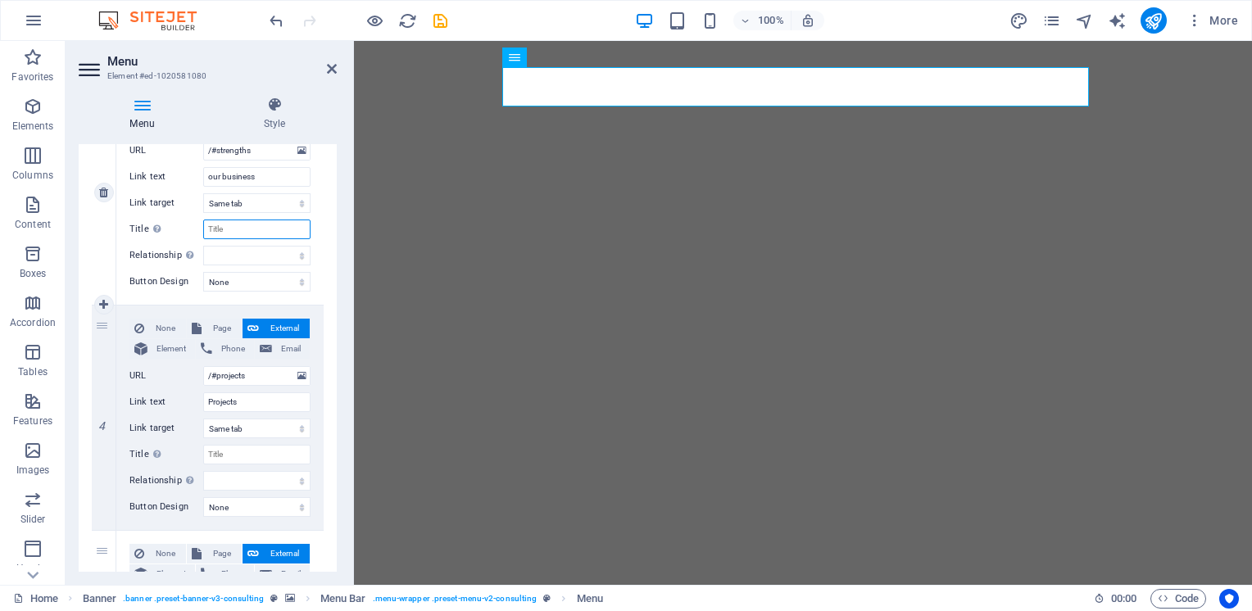
click at [254, 229] on input "Title Additional link description, should not be the same as the link text. The…" at bounding box center [256, 230] width 107 height 20
click at [316, 245] on div "None Page External Element Phone Email Page Home Subpage Legal Notice Privacy E…" at bounding box center [219, 192] width 207 height 225
click at [292, 284] on select "None Default Primary Secondary" at bounding box center [256, 282] width 107 height 20
click at [319, 306] on div "None Page External Element Phone Email Page Home Subpage Legal Notice Privacy E…" at bounding box center [219, 418] width 207 height 225
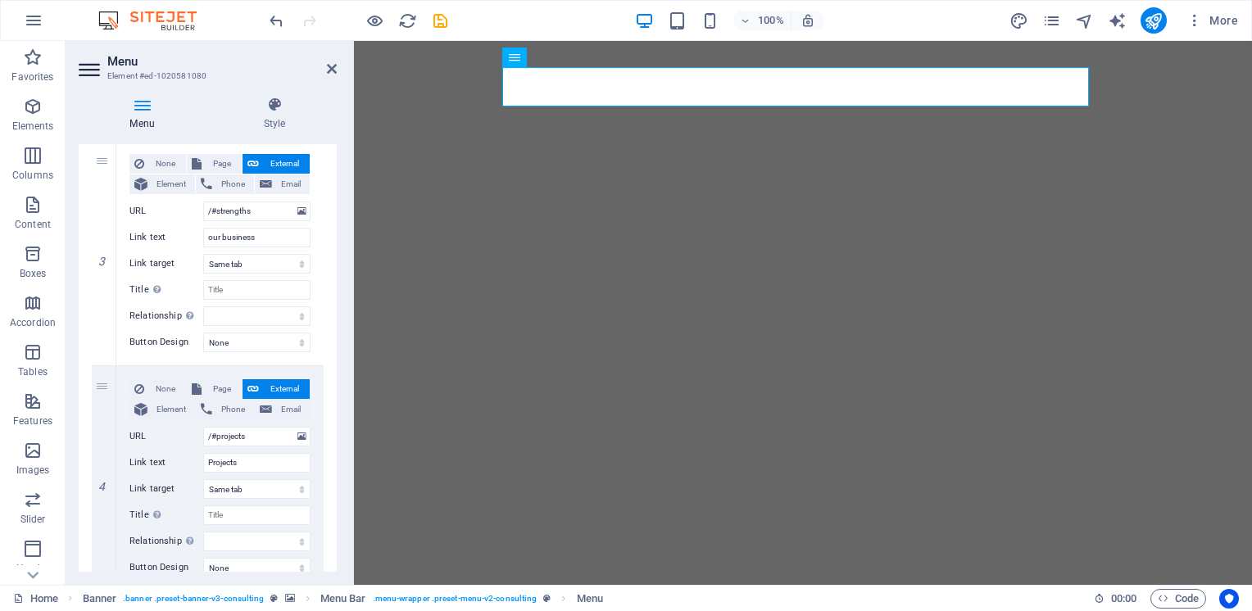
scroll to position [584, 0]
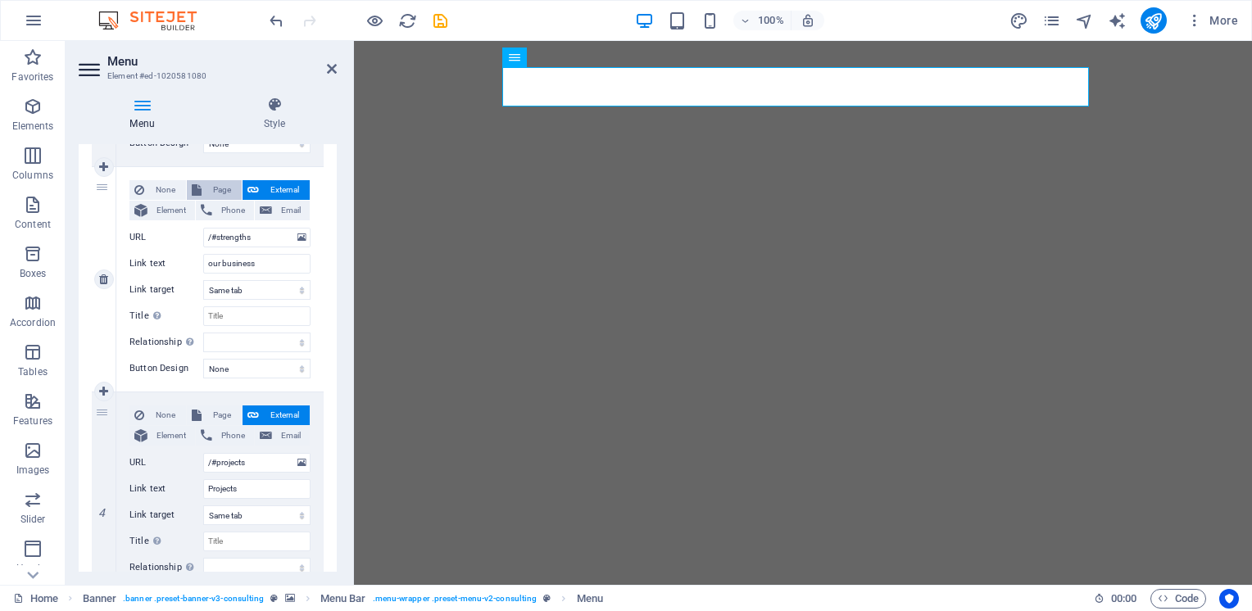
click at [219, 183] on span "Page" at bounding box center [222, 190] width 30 height 20
select select
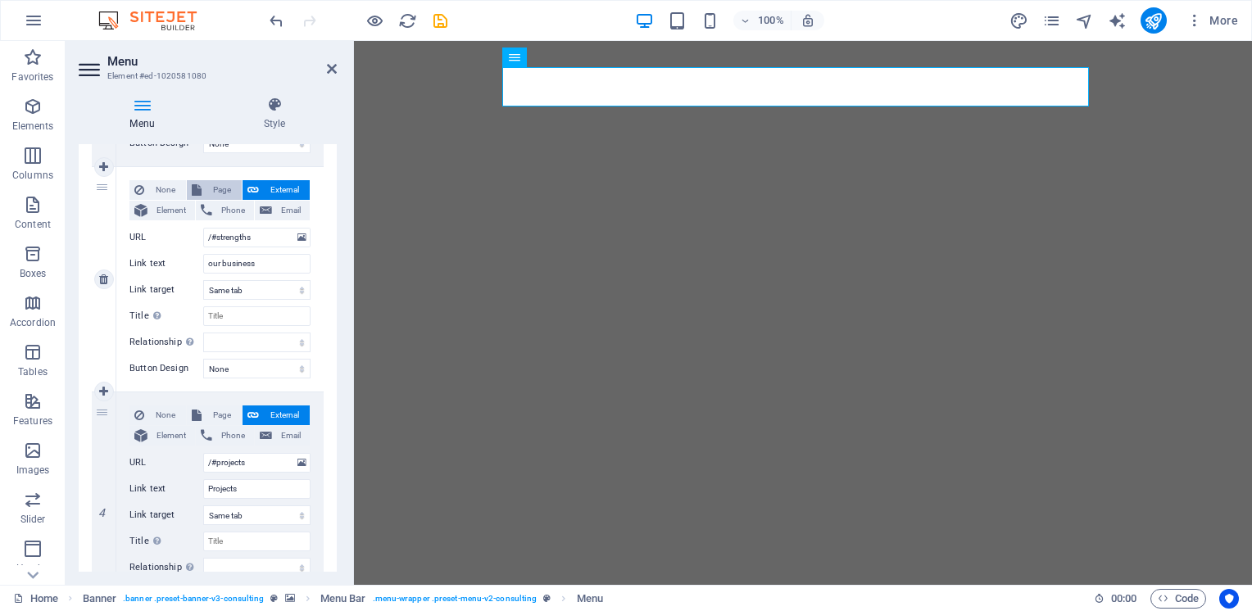
select select
click at [272, 237] on select "Home Subpage Legal Notice Privacy" at bounding box center [256, 238] width 107 height 20
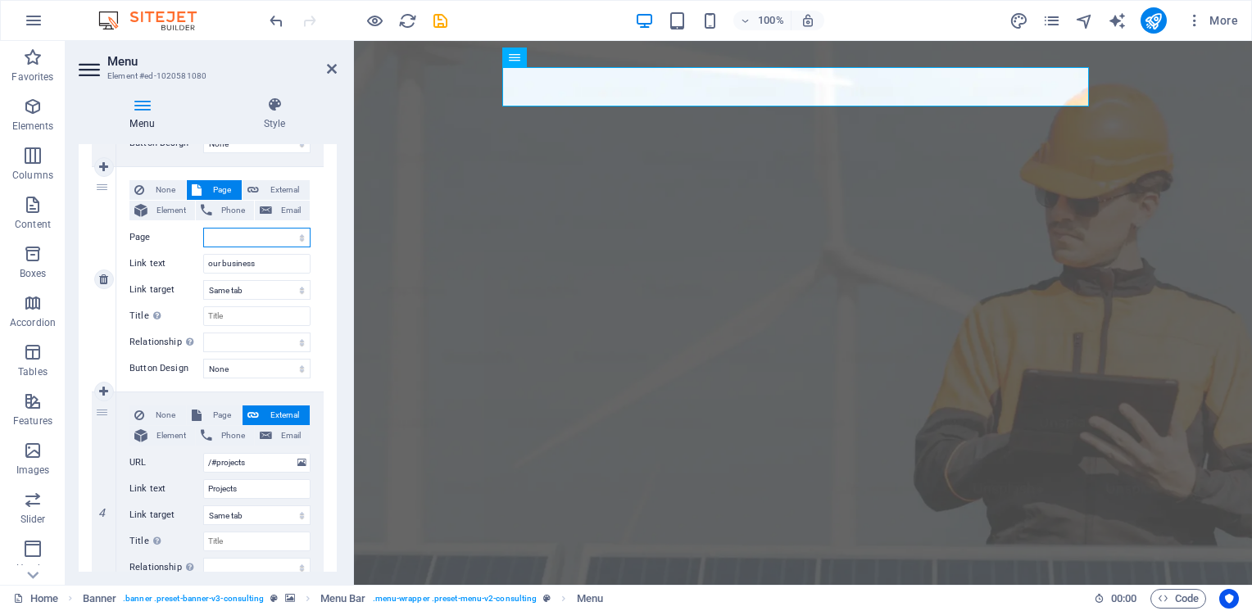
scroll to position [0, 0]
click at [320, 287] on div "None Page External Element Phone Email Page Home Subpage Legal Notice Privacy E…" at bounding box center [219, 279] width 207 height 225
click at [338, 71] on aside "Menu Element #ed-1020581080 Menu Style Menu Auto Custom Create custom menu item…" at bounding box center [210, 313] width 288 height 544
click at [332, 68] on icon at bounding box center [332, 68] width 10 height 13
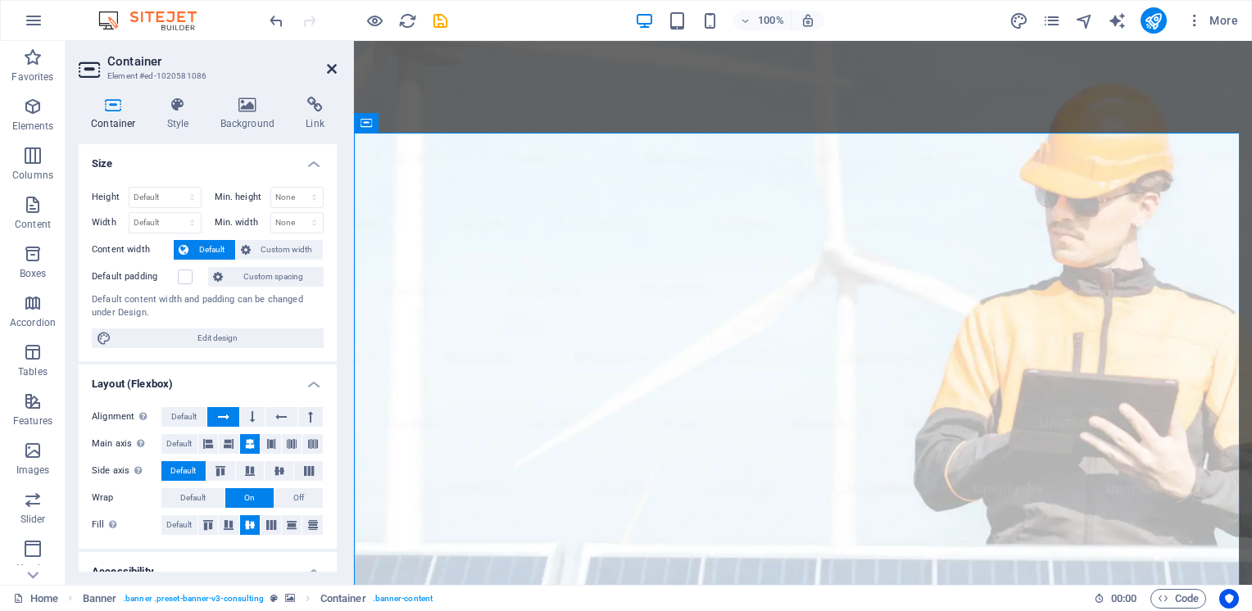
click at [330, 70] on icon at bounding box center [332, 68] width 10 height 13
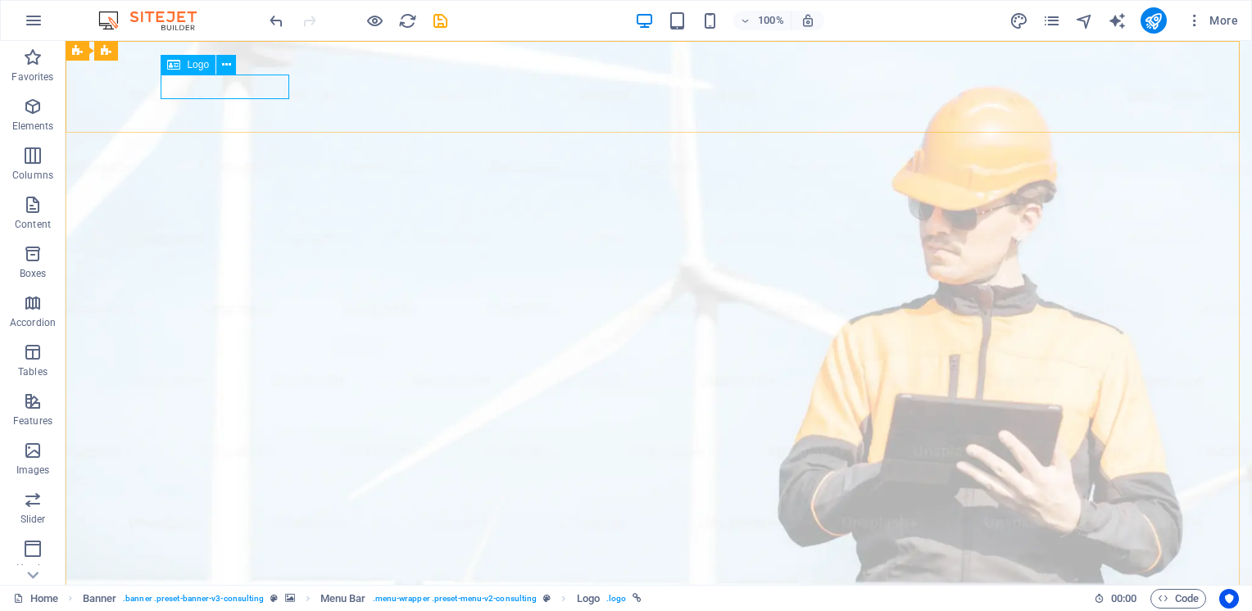
click at [199, 67] on span "Logo" at bounding box center [198, 65] width 22 height 10
select select "px"
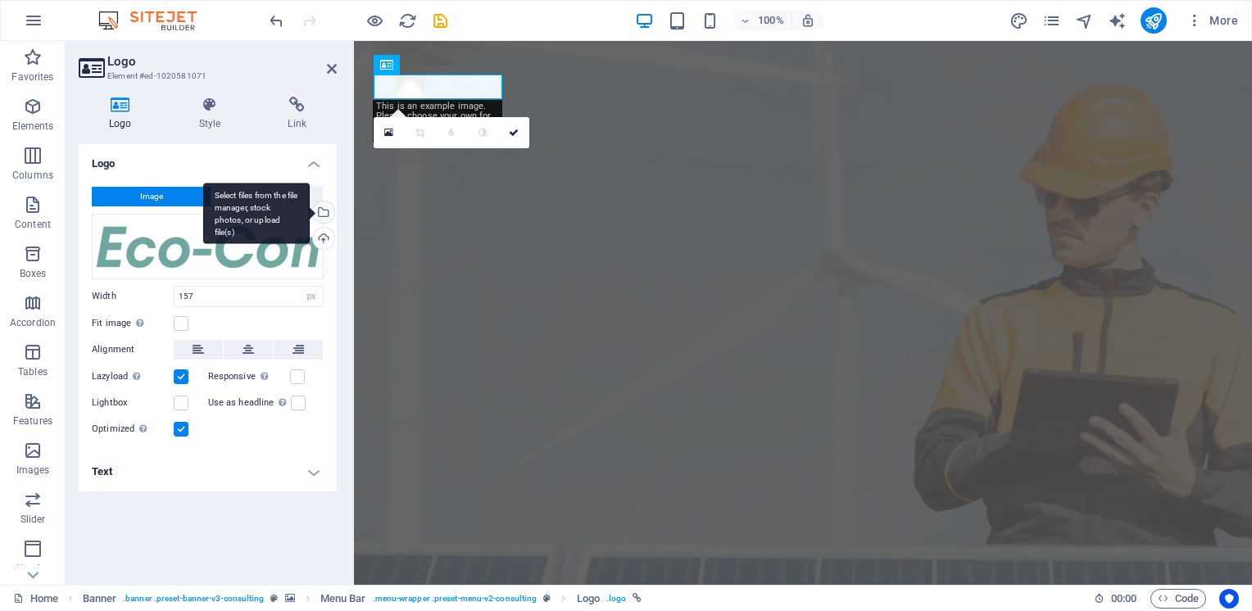
click at [325, 211] on div "Select files from the file manager, stock photos, or upload file(s)" at bounding box center [322, 214] width 25 height 25
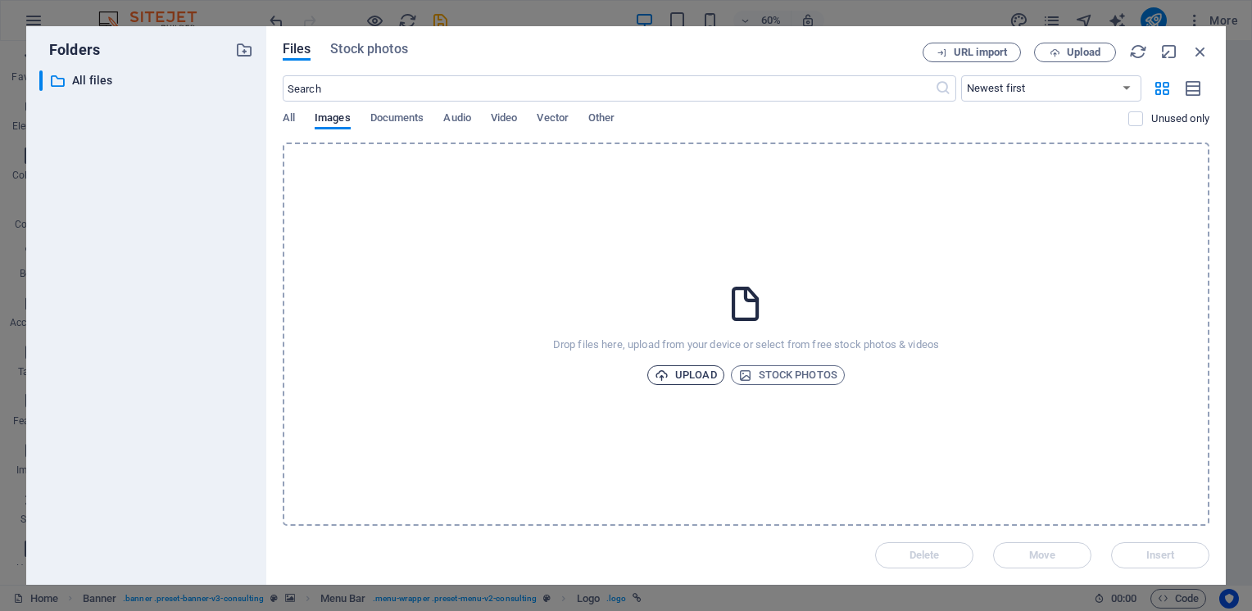
click at [706, 375] on span "Upload" at bounding box center [686, 376] width 62 height 20
click at [387, 87] on input "text" at bounding box center [609, 88] width 652 height 26
type input "crane"
click at [397, 50] on span "Stock photos" at bounding box center [368, 49] width 77 height 20
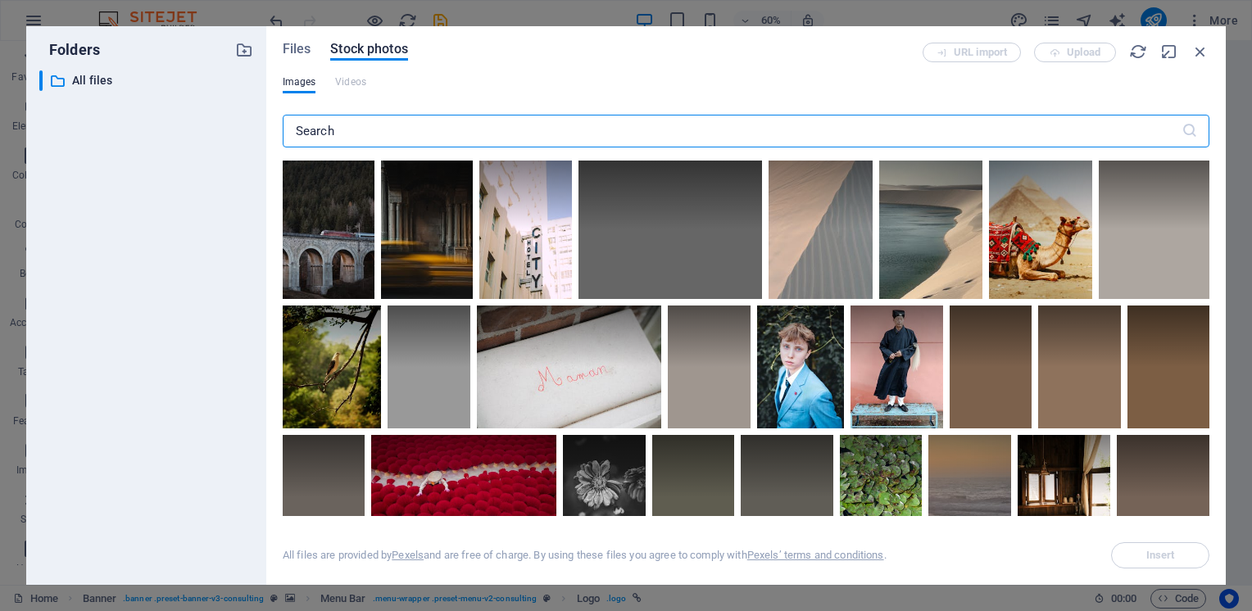
click at [356, 120] on input "text" at bounding box center [732, 131] width 899 height 33
click at [359, 130] on input "text" at bounding box center [732, 131] width 899 height 33
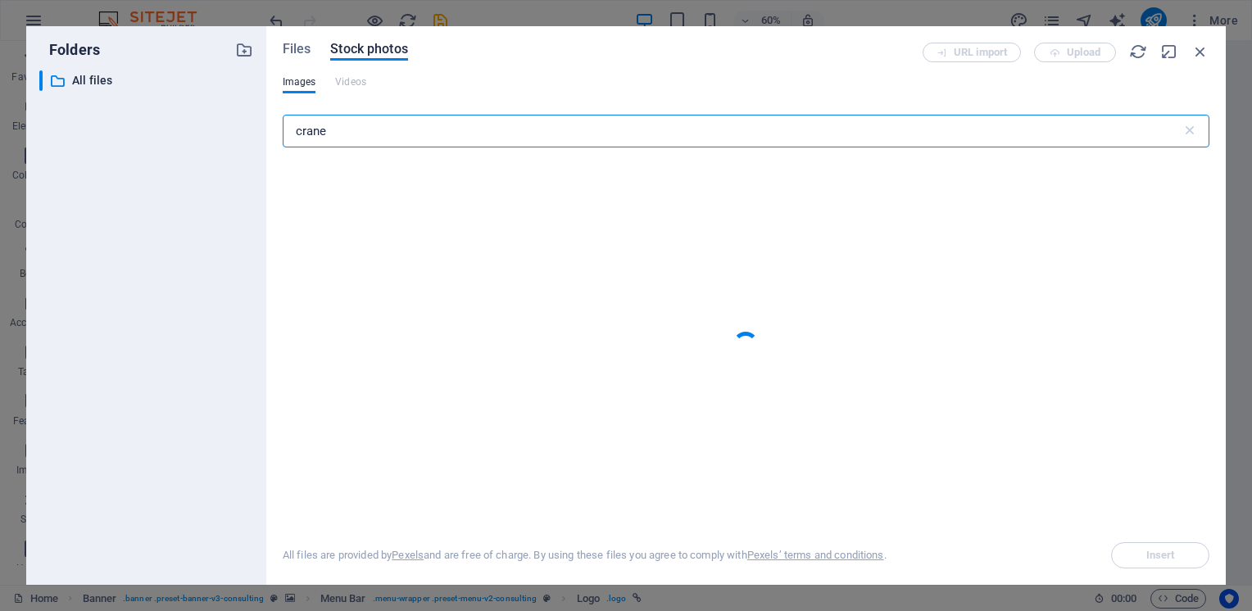
type input "crane"
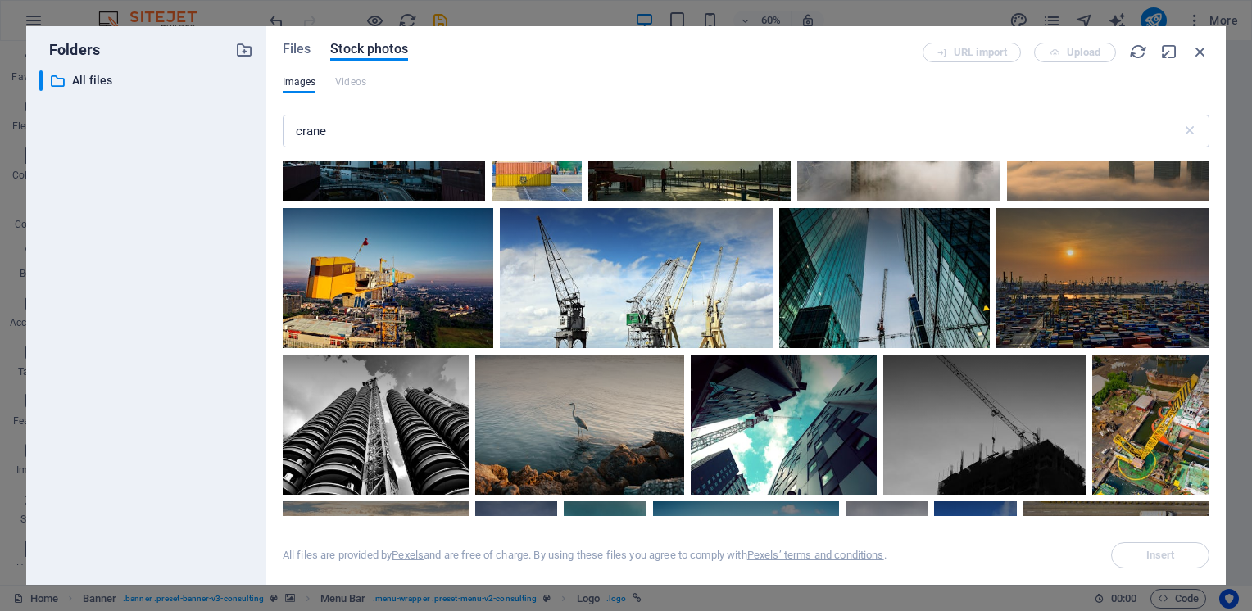
scroll to position [983, 0]
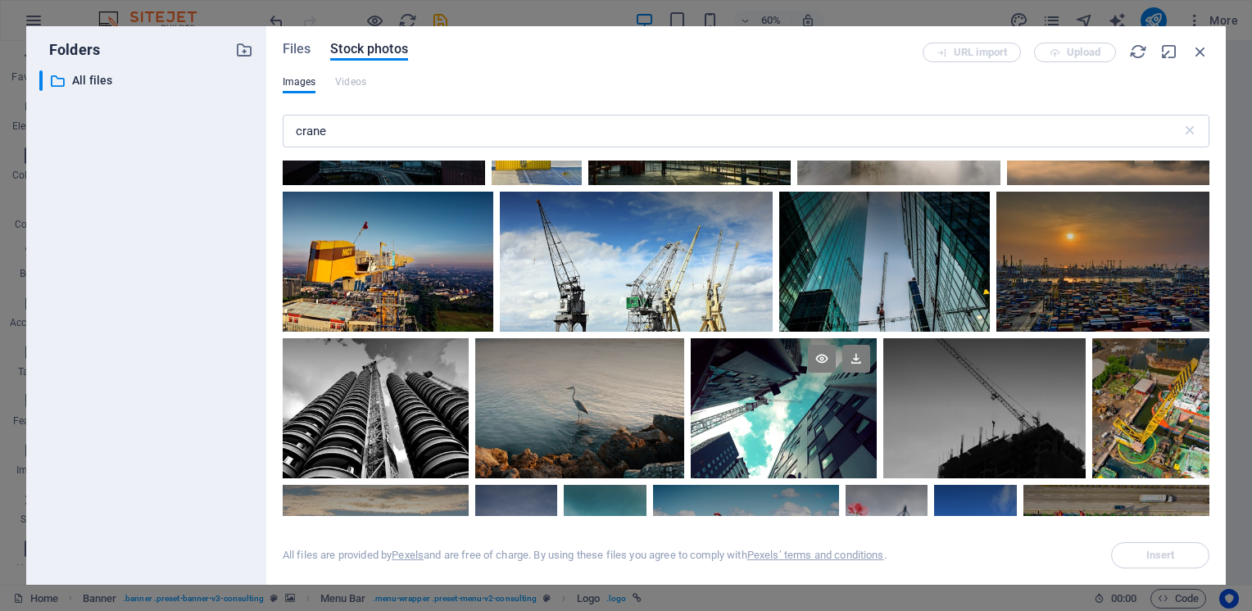
click at [860, 429] on div at bounding box center [784, 407] width 186 height 139
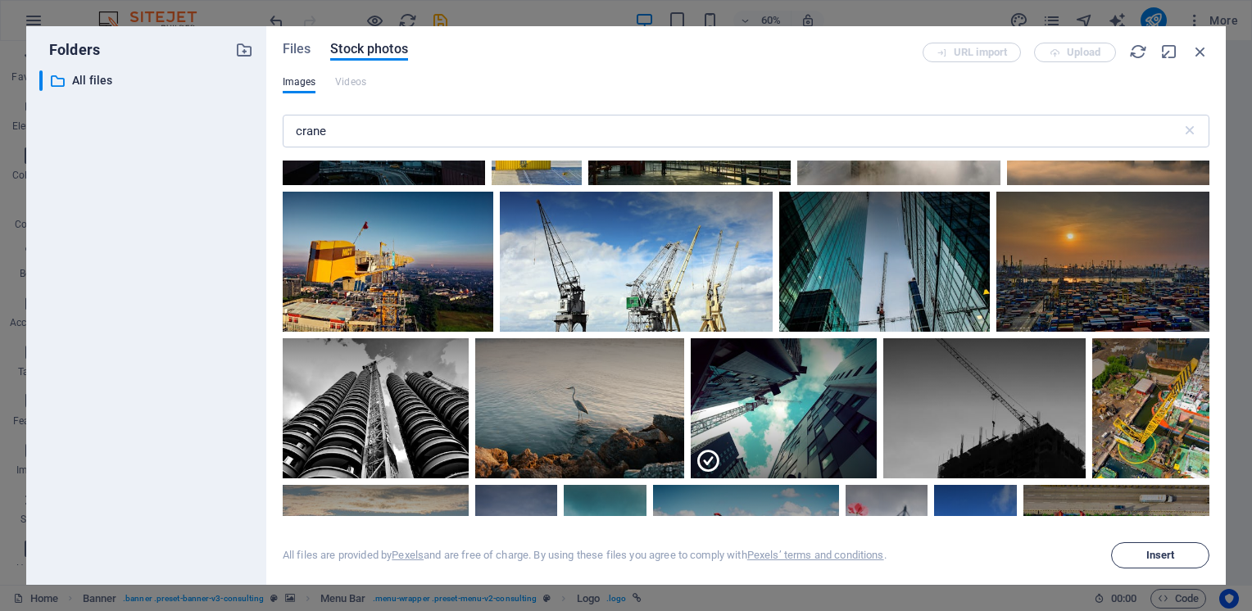
click at [1165, 563] on button "Insert" at bounding box center [1160, 556] width 98 height 26
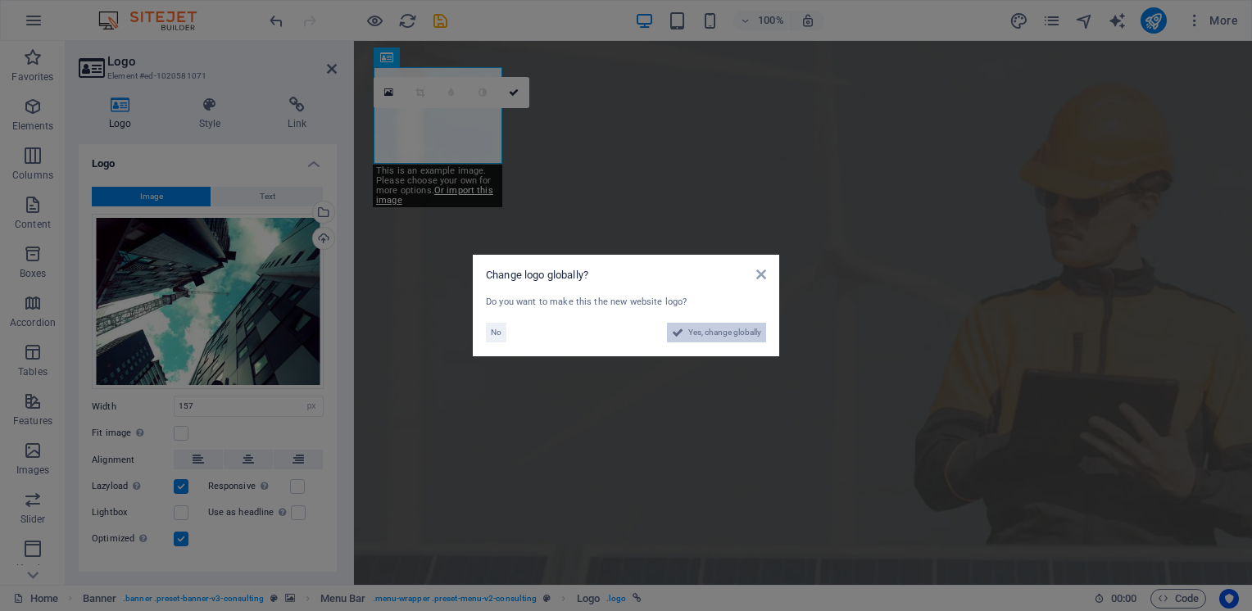
click at [731, 333] on span "Yes, change globally" at bounding box center [724, 333] width 73 height 20
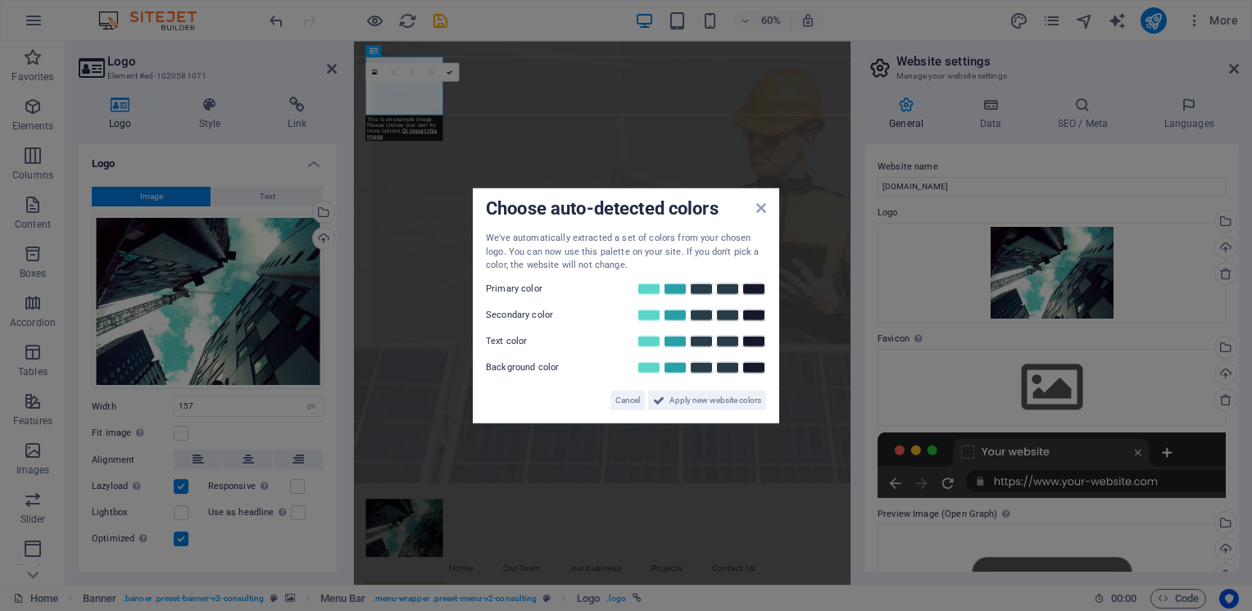
click at [461, 444] on aside "Choose auto-detected colors We've automatically extracted a set of colors from …" at bounding box center [626, 305] width 1252 height 611
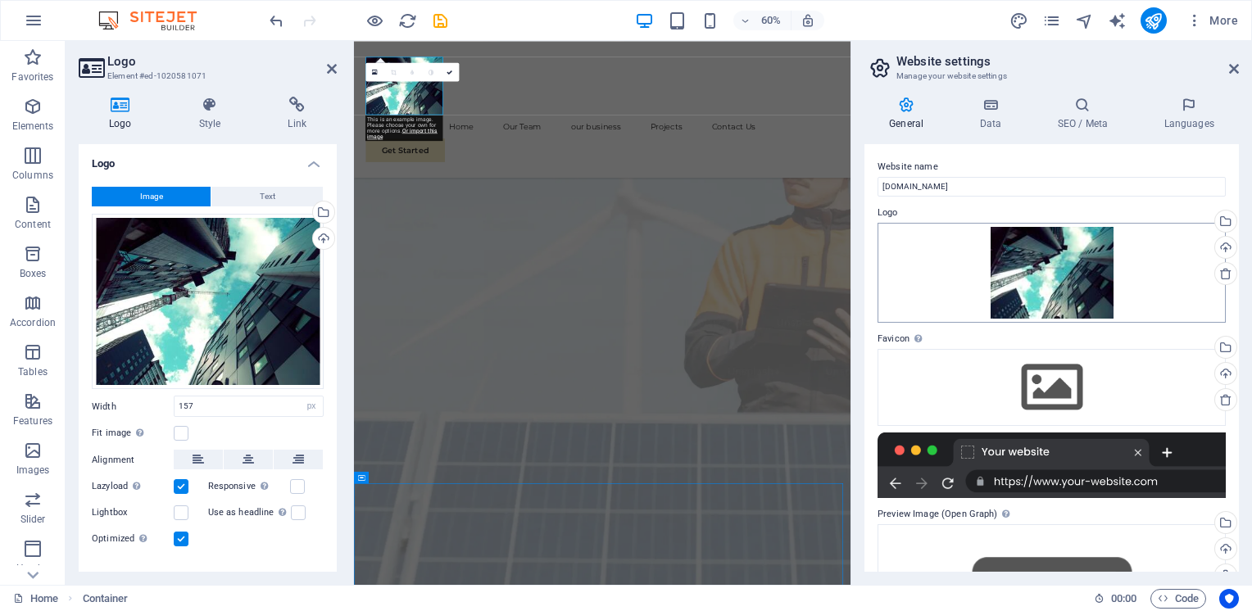
scroll to position [749, 0]
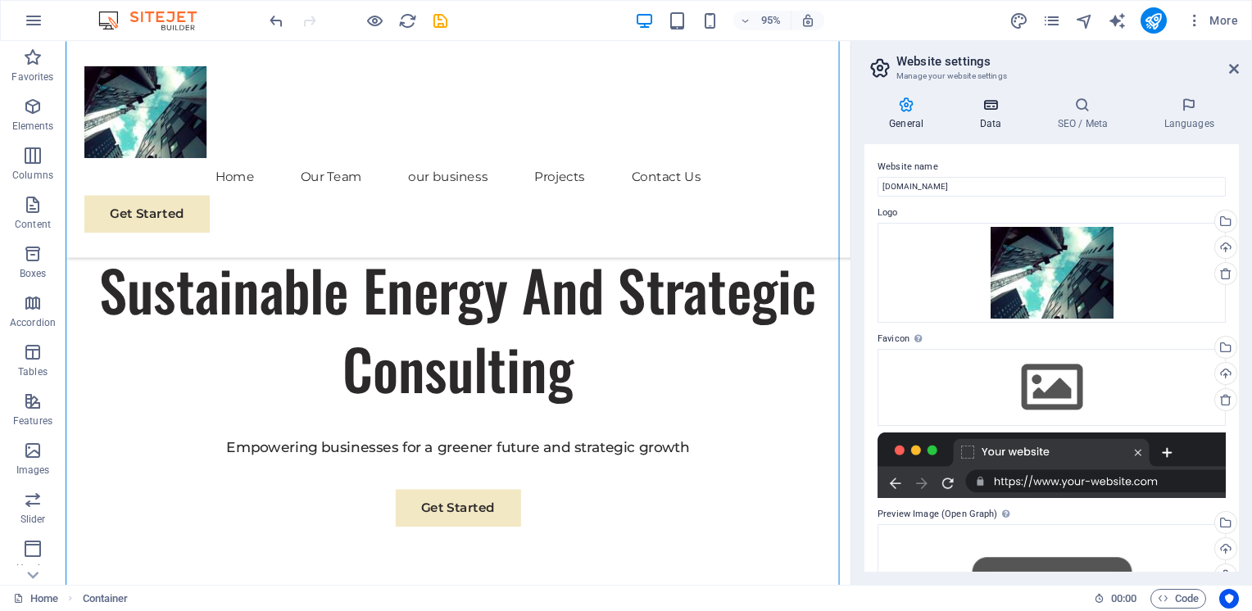
click at [984, 107] on icon at bounding box center [990, 105] width 71 height 16
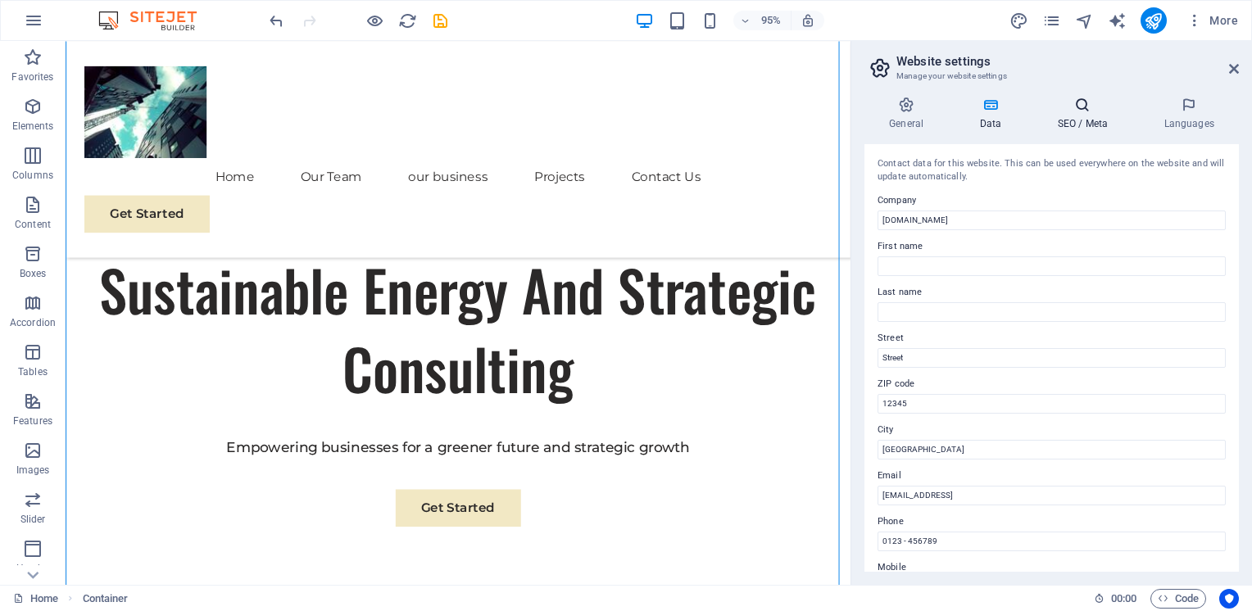
click at [1076, 102] on icon at bounding box center [1083, 105] width 100 height 16
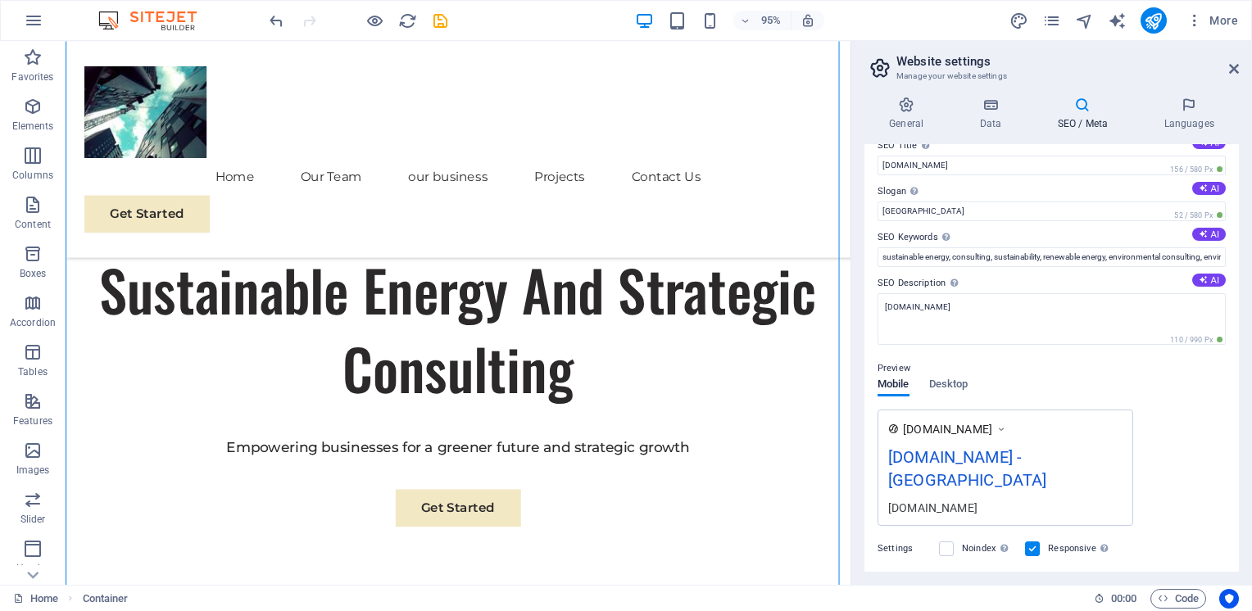
scroll to position [0, 0]
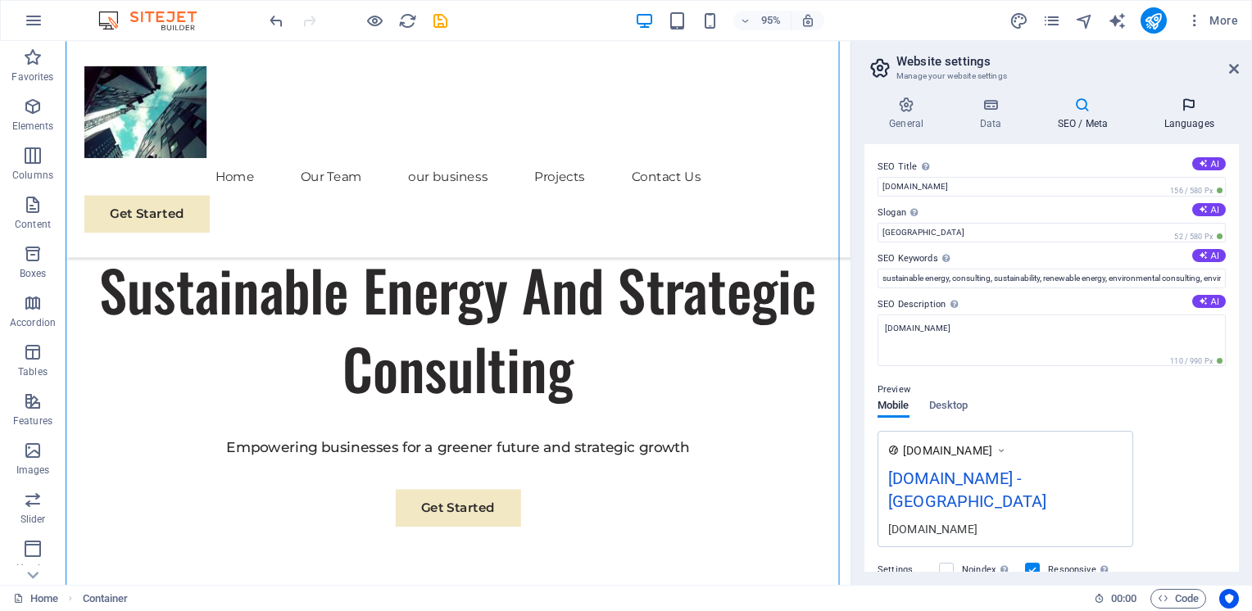
click at [1190, 120] on h4 "Languages" at bounding box center [1189, 114] width 100 height 34
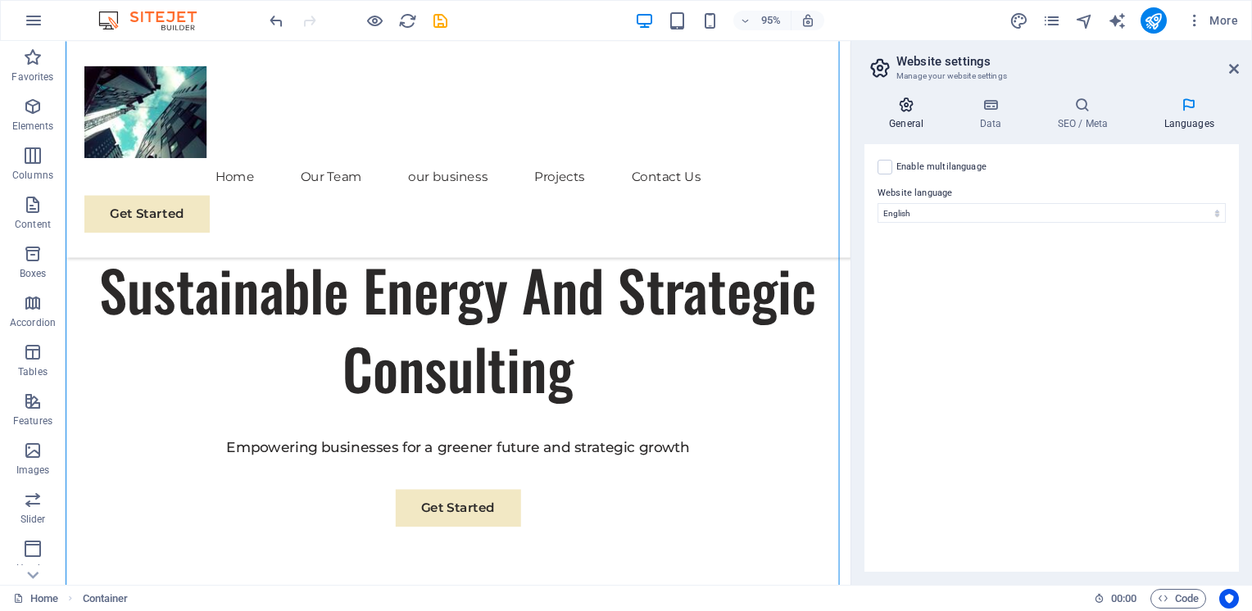
click at [893, 110] on icon at bounding box center [907, 105] width 84 height 16
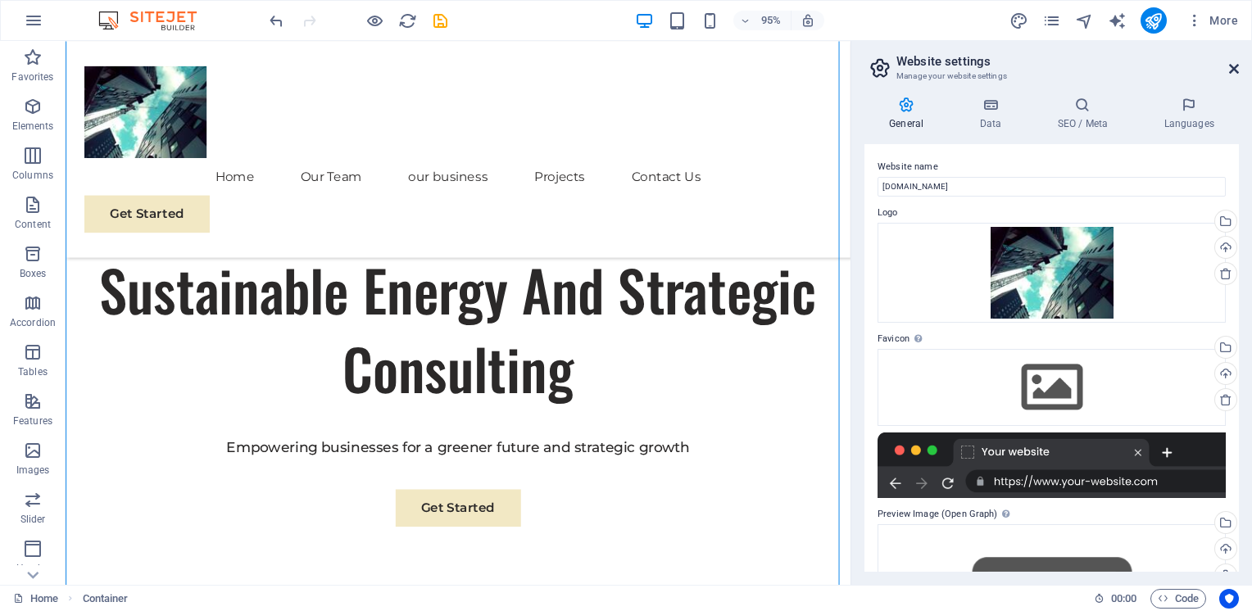
click at [1236, 70] on icon at bounding box center [1234, 68] width 10 height 13
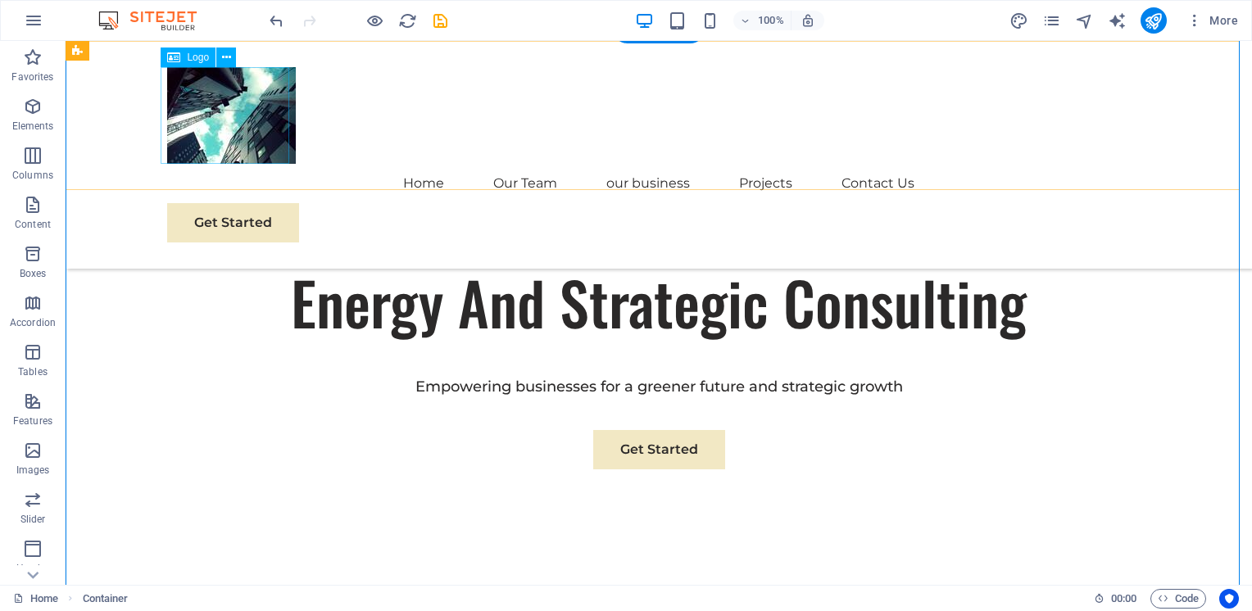
click at [209, 123] on div at bounding box center [658, 115] width 983 height 97
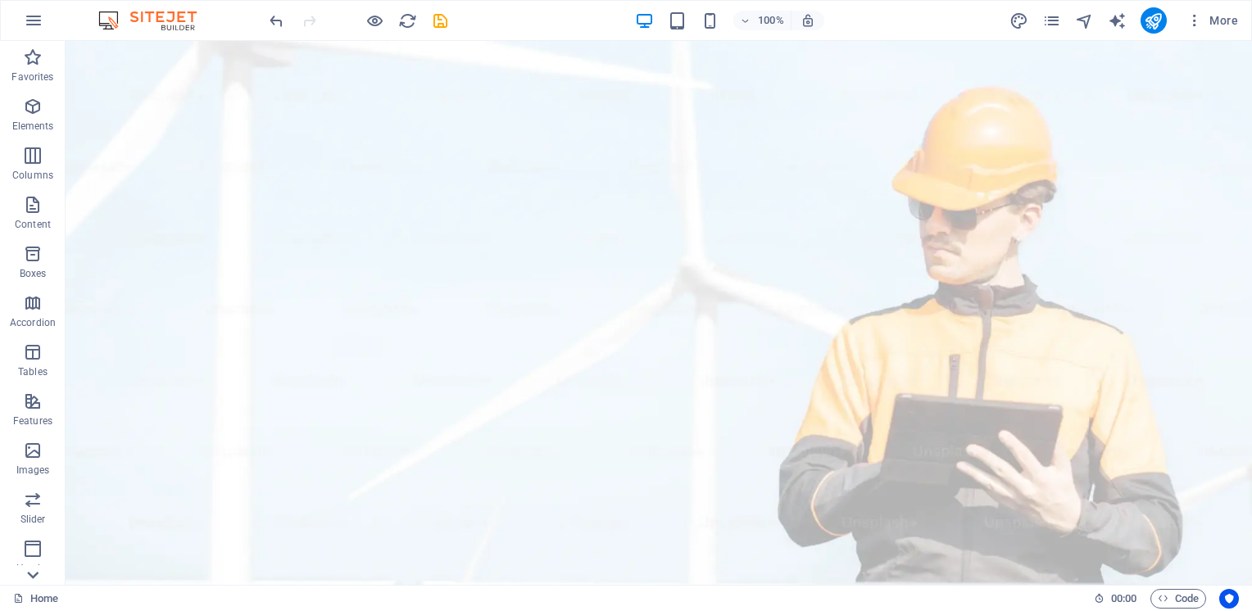
click at [33, 573] on icon at bounding box center [32, 575] width 23 height 23
click at [33, 573] on p "Collections" at bounding box center [32, 572] width 50 height 13
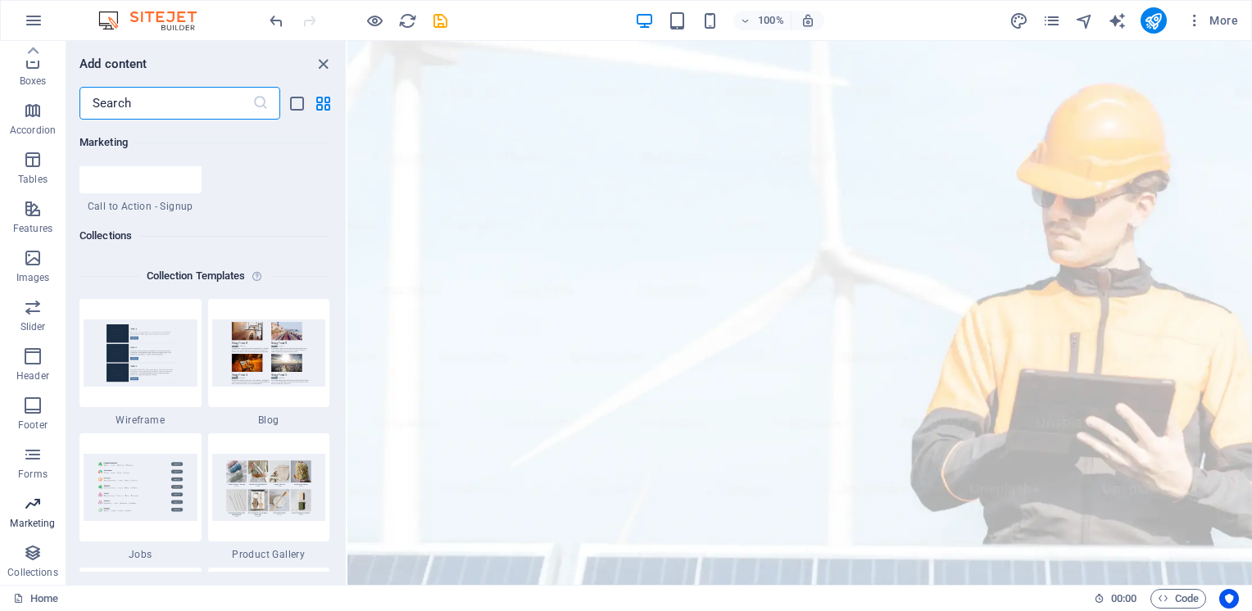
scroll to position [15002, 0]
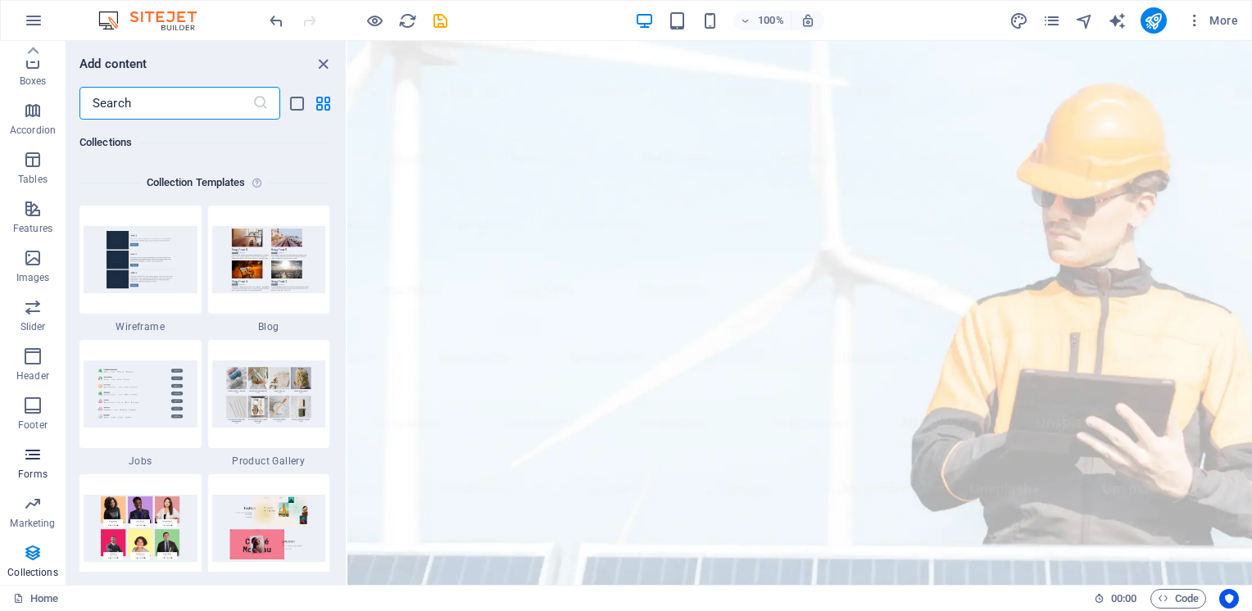
click at [35, 461] on icon "button" at bounding box center [33, 455] width 20 height 20
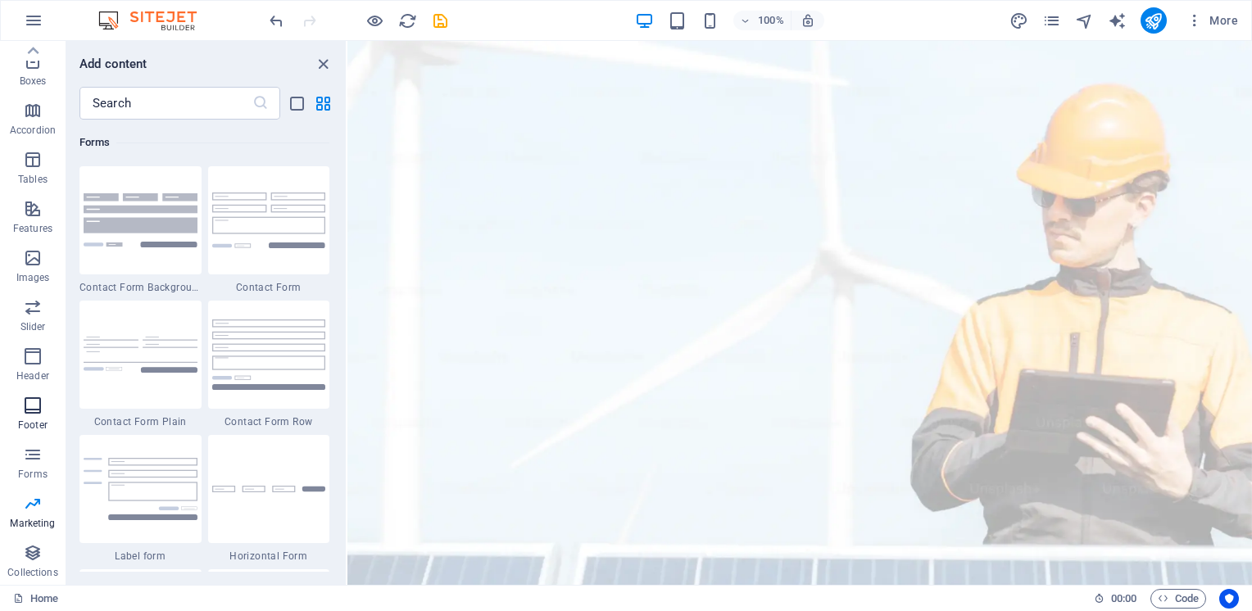
scroll to position [11965, 0]
click at [28, 408] on icon "button" at bounding box center [33, 406] width 20 height 20
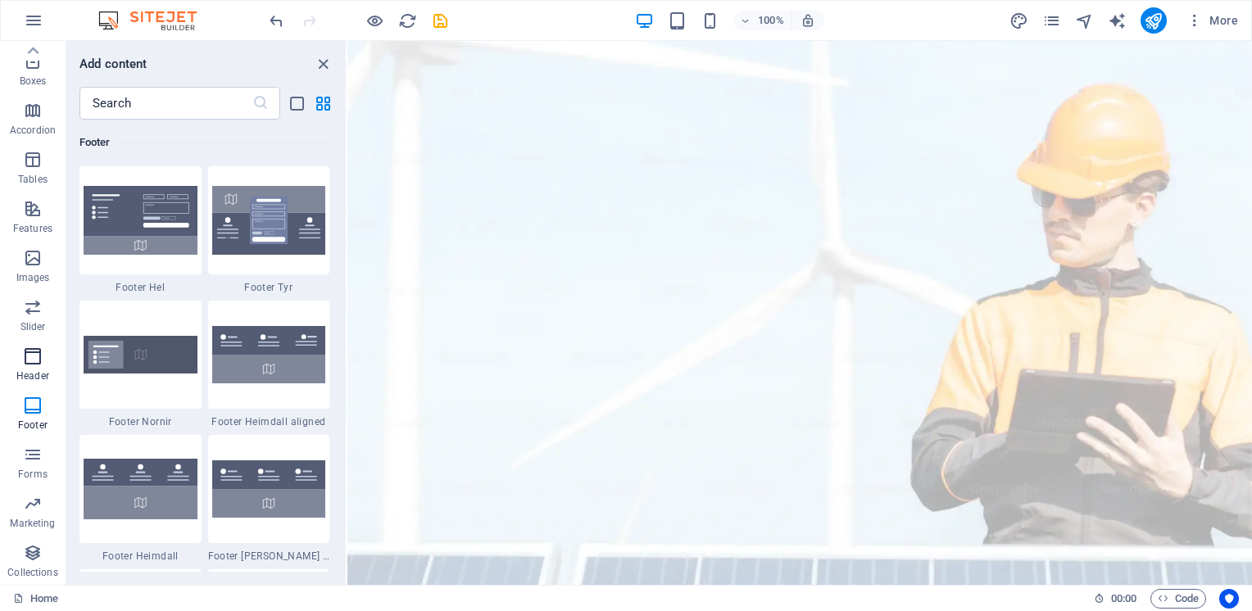
scroll to position [10850, 0]
click at [39, 362] on icon "button" at bounding box center [33, 357] width 20 height 20
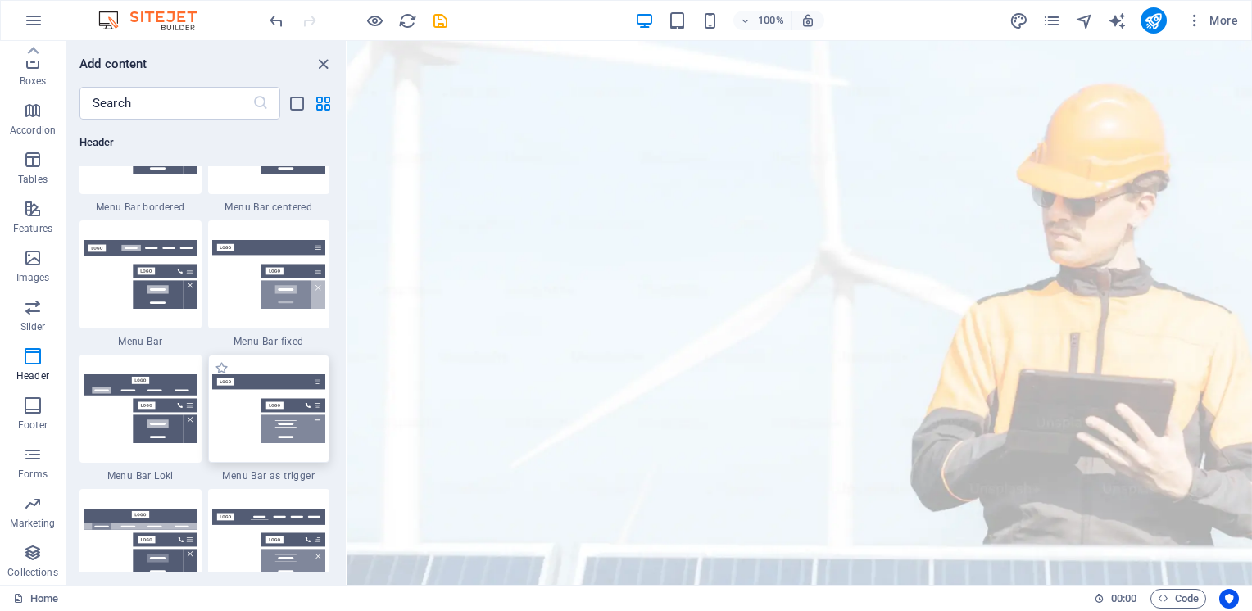
scroll to position [10033, 0]
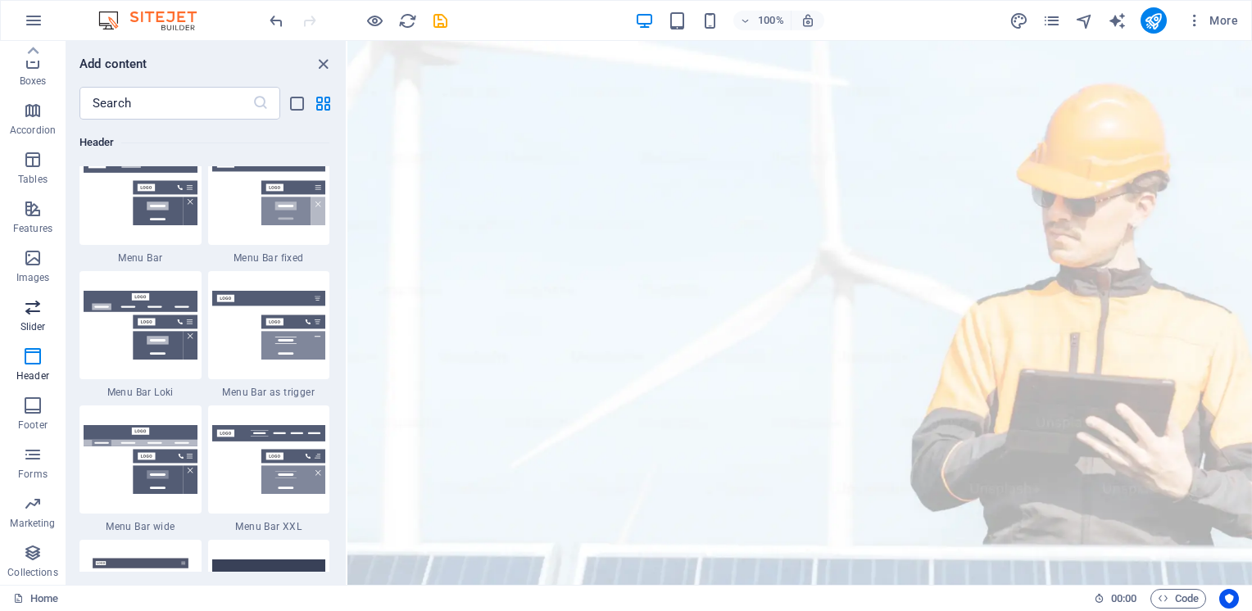
click at [34, 311] on icon "button" at bounding box center [33, 307] width 20 height 20
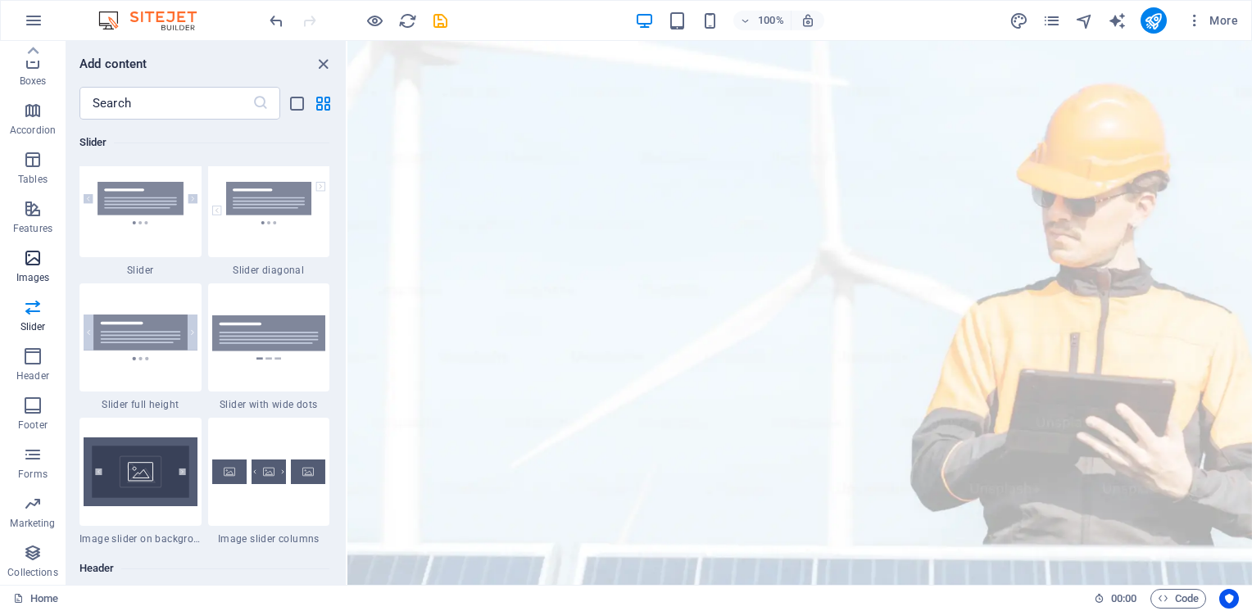
scroll to position [9291, 0]
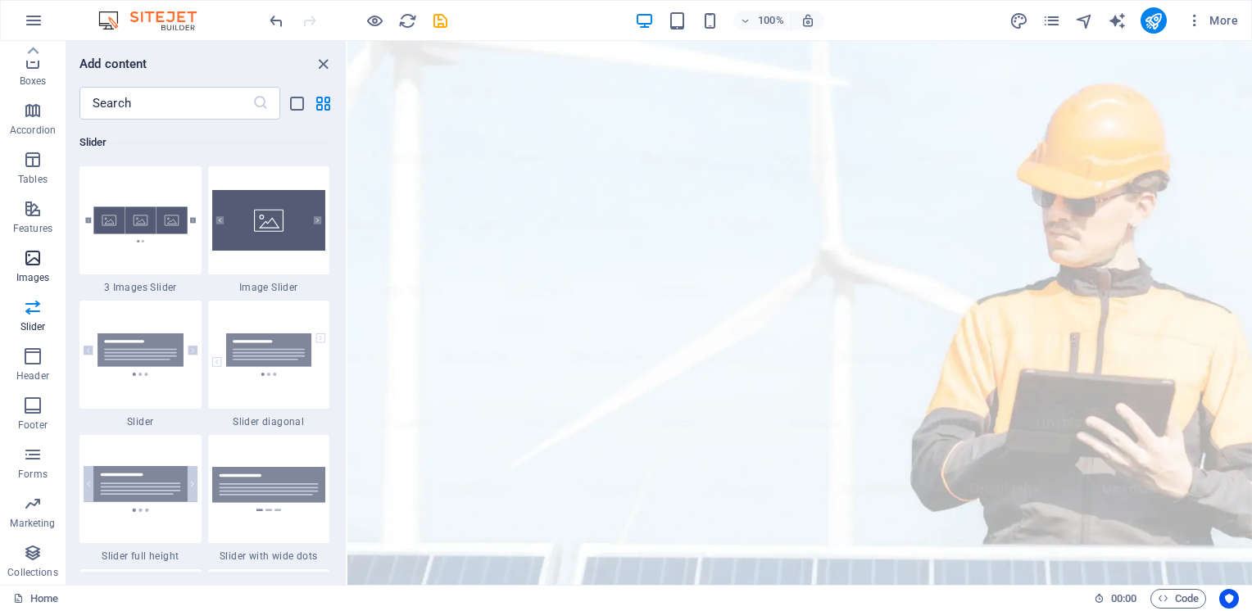
click at [30, 259] on icon "button" at bounding box center [33, 258] width 20 height 20
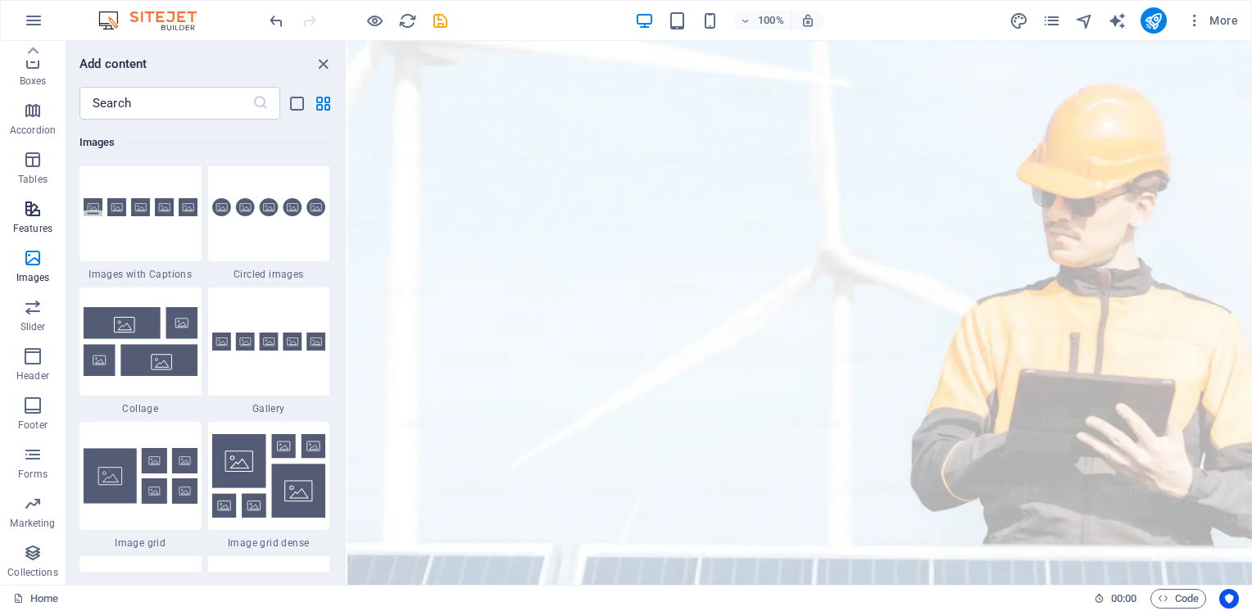
scroll to position [8310, 0]
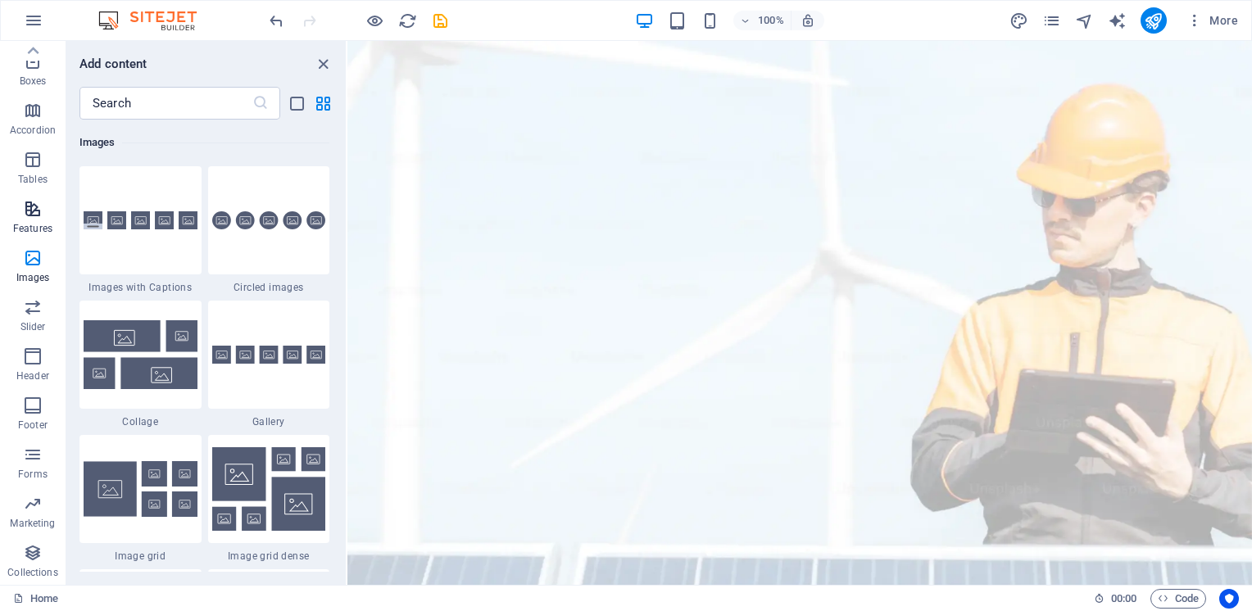
click at [30, 221] on span "Features" at bounding box center [33, 218] width 66 height 39
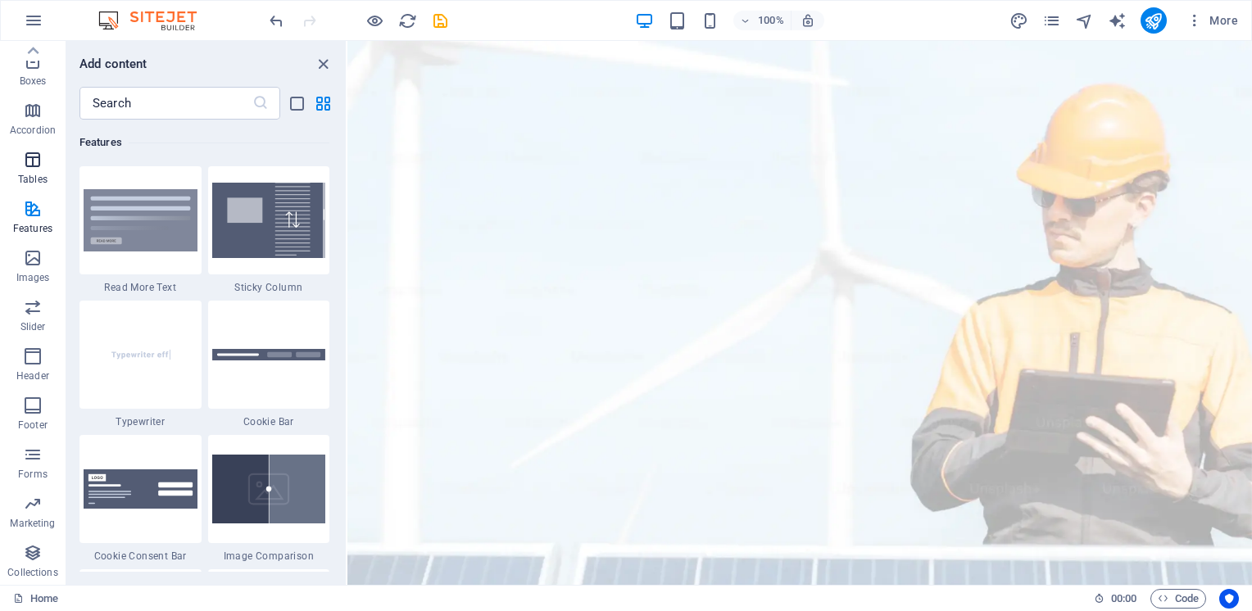
scroll to position [6388, 0]
click at [323, 62] on icon "close panel" at bounding box center [323, 64] width 19 height 19
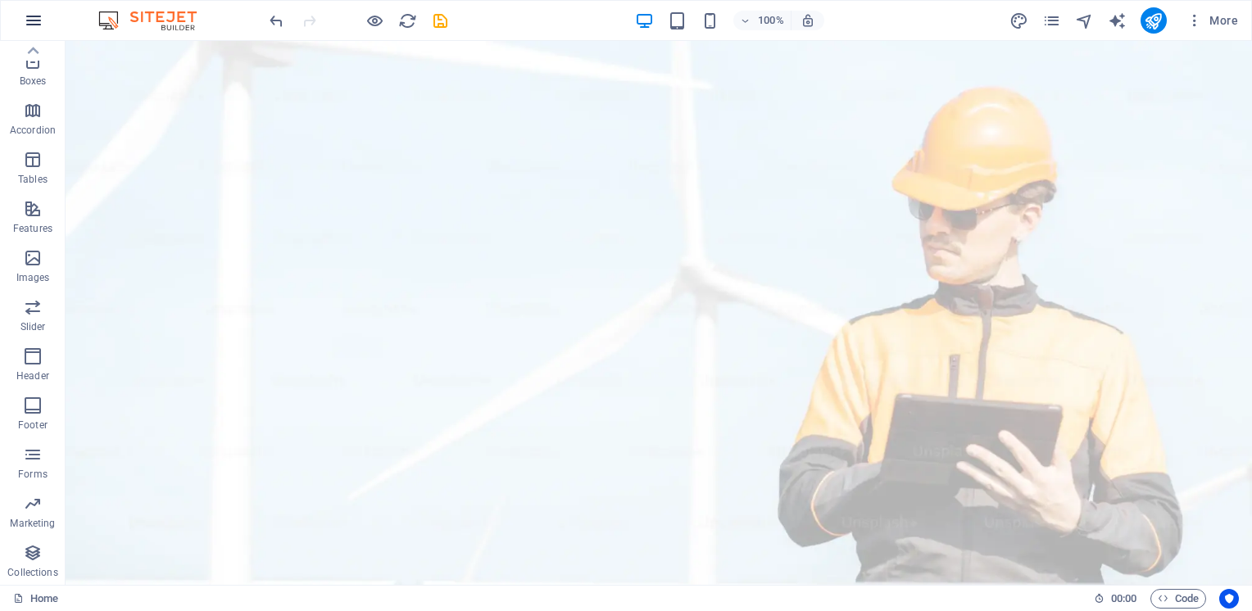
click at [37, 21] on icon "button" at bounding box center [34, 21] width 20 height 20
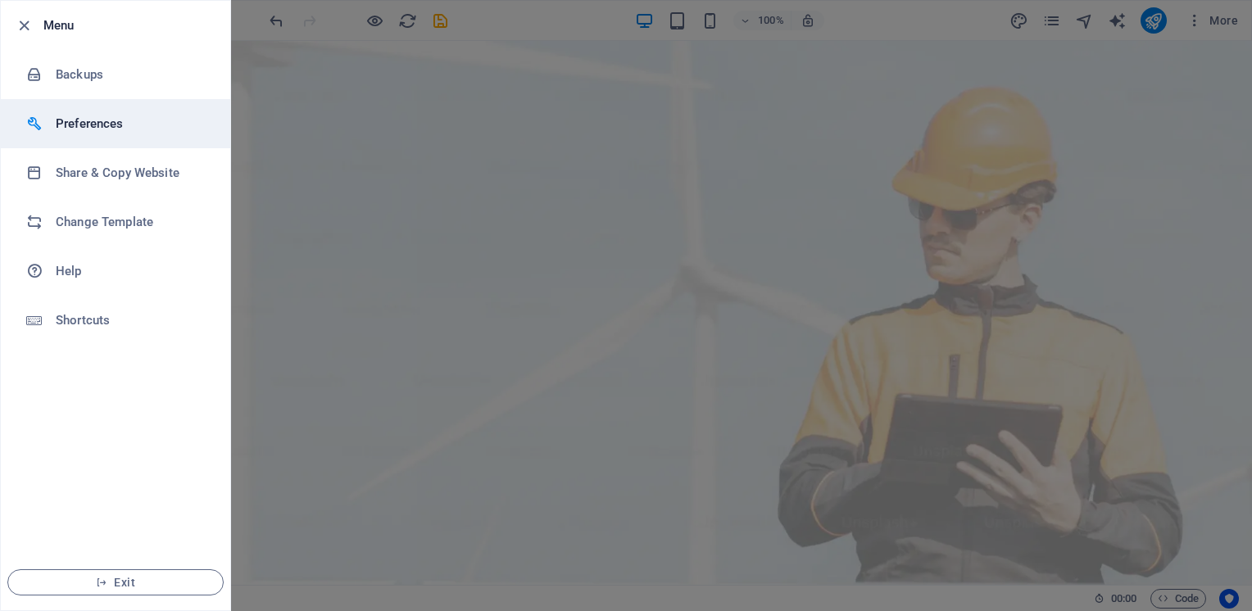
click at [71, 122] on h6 "Preferences" at bounding box center [132, 124] width 152 height 20
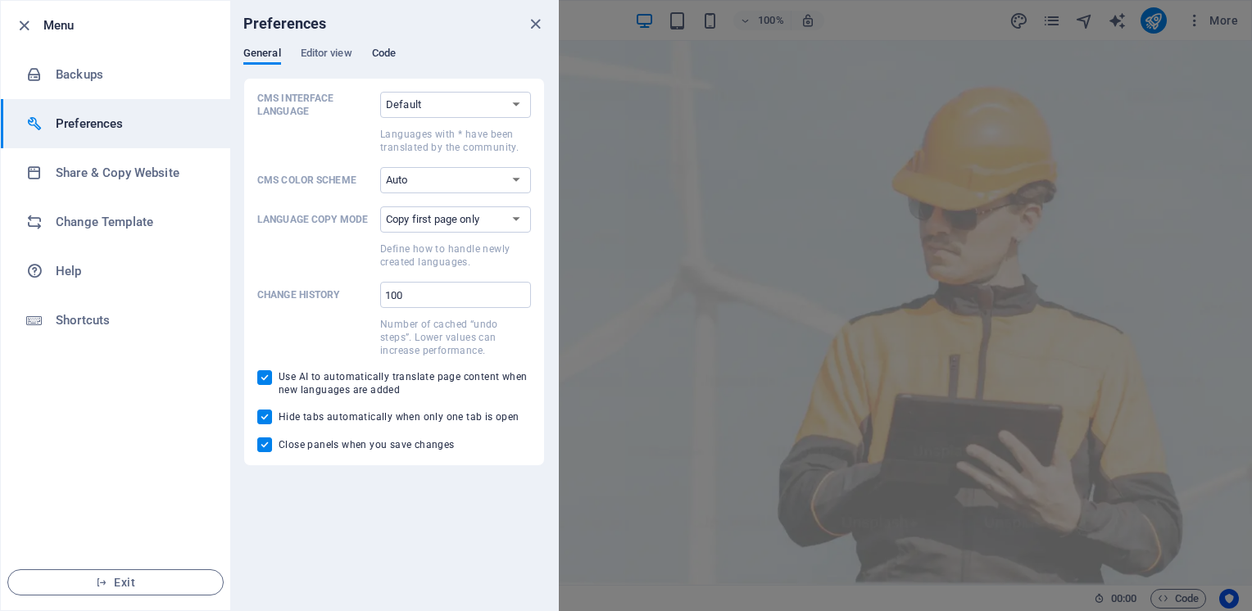
click at [386, 54] on span "Code" at bounding box center [384, 54] width 24 height 23
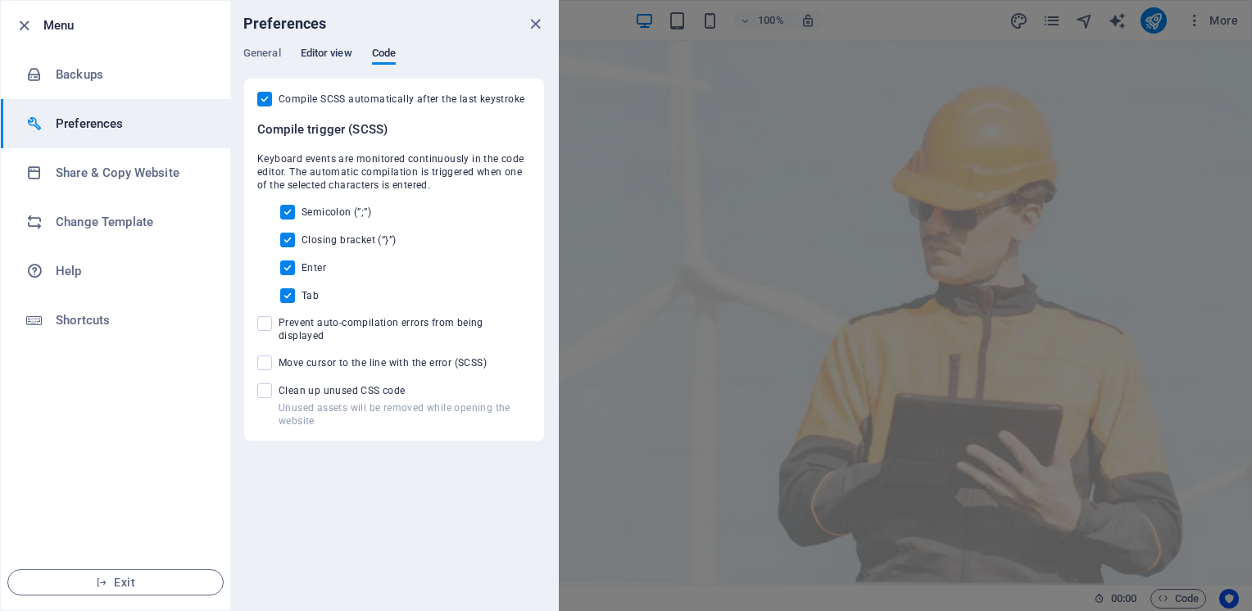
click at [321, 49] on span "Editor view" at bounding box center [327, 54] width 52 height 23
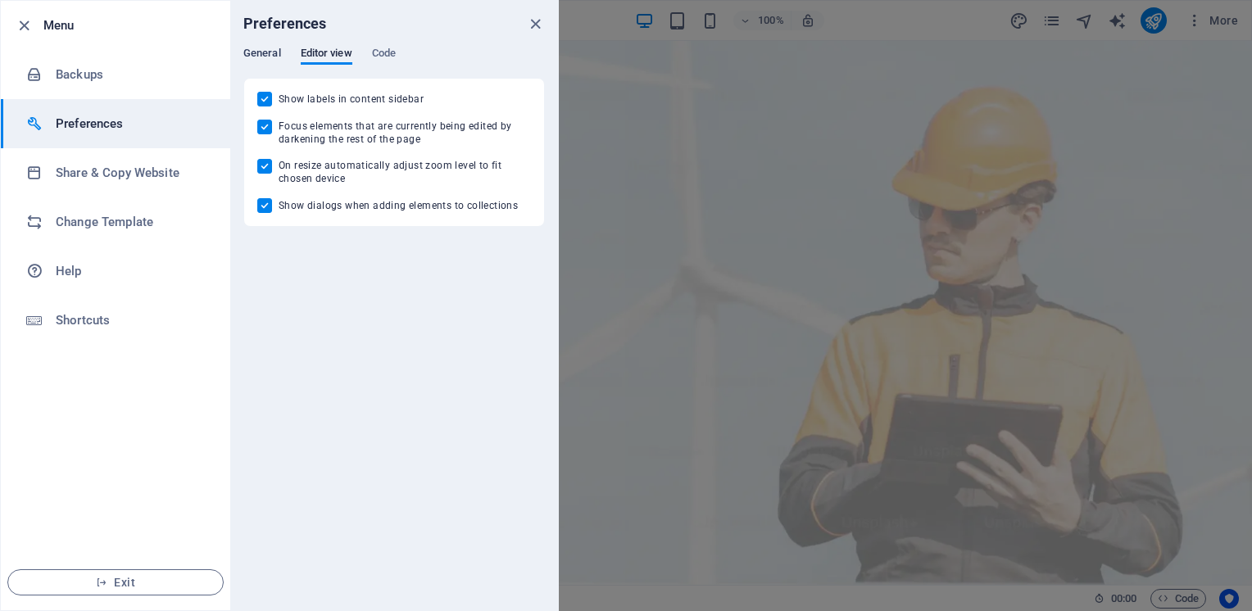
click at [257, 54] on span "General" at bounding box center [262, 54] width 38 height 23
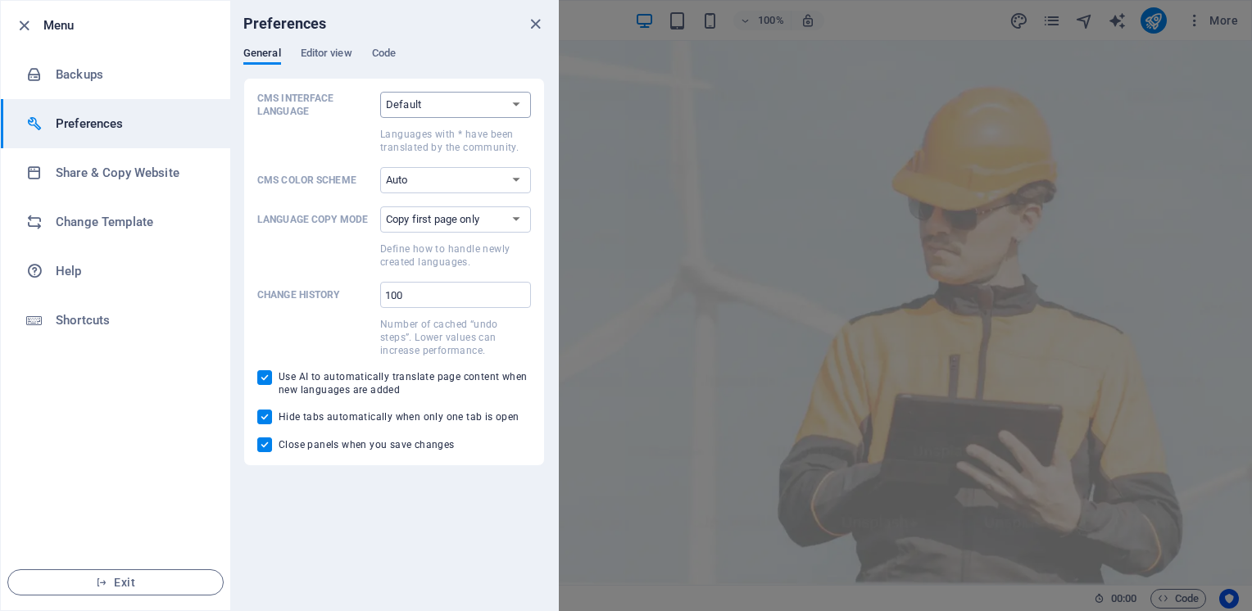
click at [462, 106] on select "Default Deutsch English Español Suomi* Français Magyar Italiano Nederlands Pols…" at bounding box center [455, 105] width 151 height 26
click at [462, 179] on select "Auto Dark Light" at bounding box center [455, 180] width 151 height 26
click at [416, 111] on select "Default Deutsch English Español Suomi* Français Magyar Italiano Nederlands Pols…" at bounding box center [455, 105] width 151 height 26
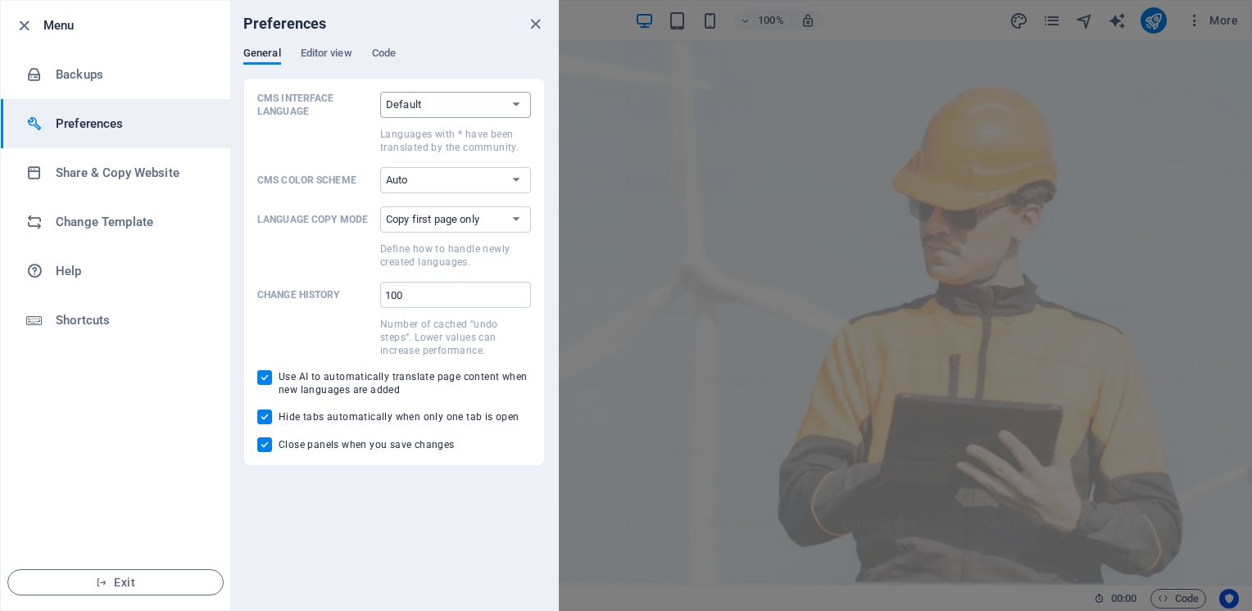
click at [420, 103] on select "Default Deutsch English Español Suomi* Français Magyar Italiano Nederlands Pols…" at bounding box center [455, 105] width 151 height 26
click at [355, 556] on div "Preferences General Editor view Code CMS Interface Language Default Deutsch Eng…" at bounding box center [394, 306] width 328 height 610
click at [20, 27] on icon "button" at bounding box center [24, 25] width 19 height 19
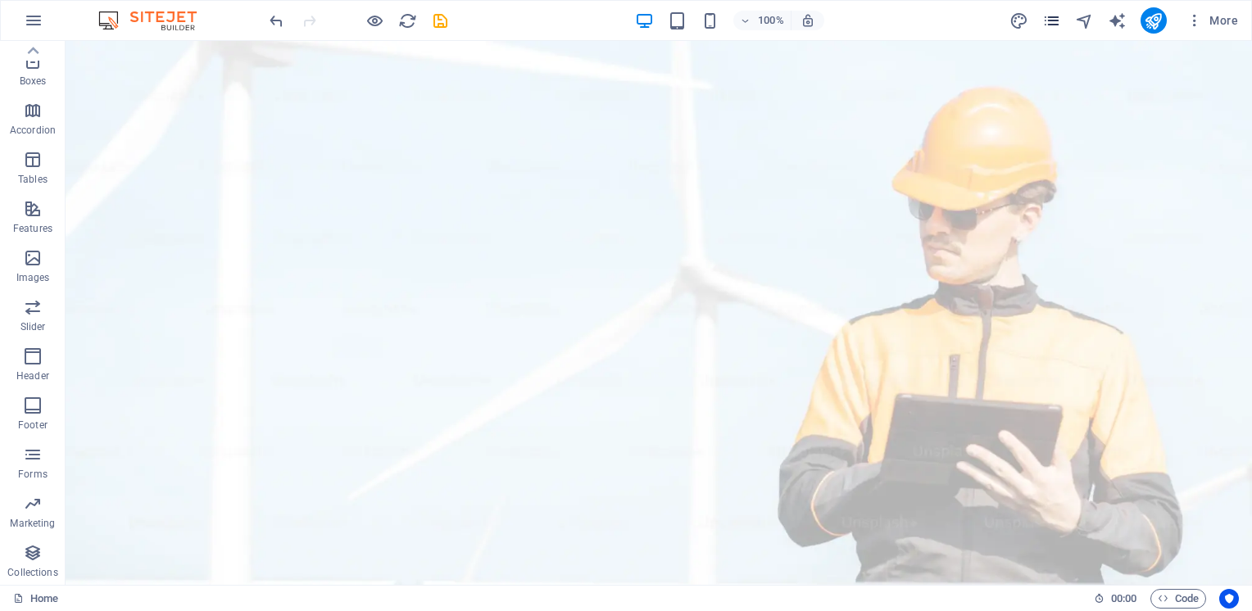
click at [1052, 19] on icon "pages" at bounding box center [1051, 20] width 19 height 19
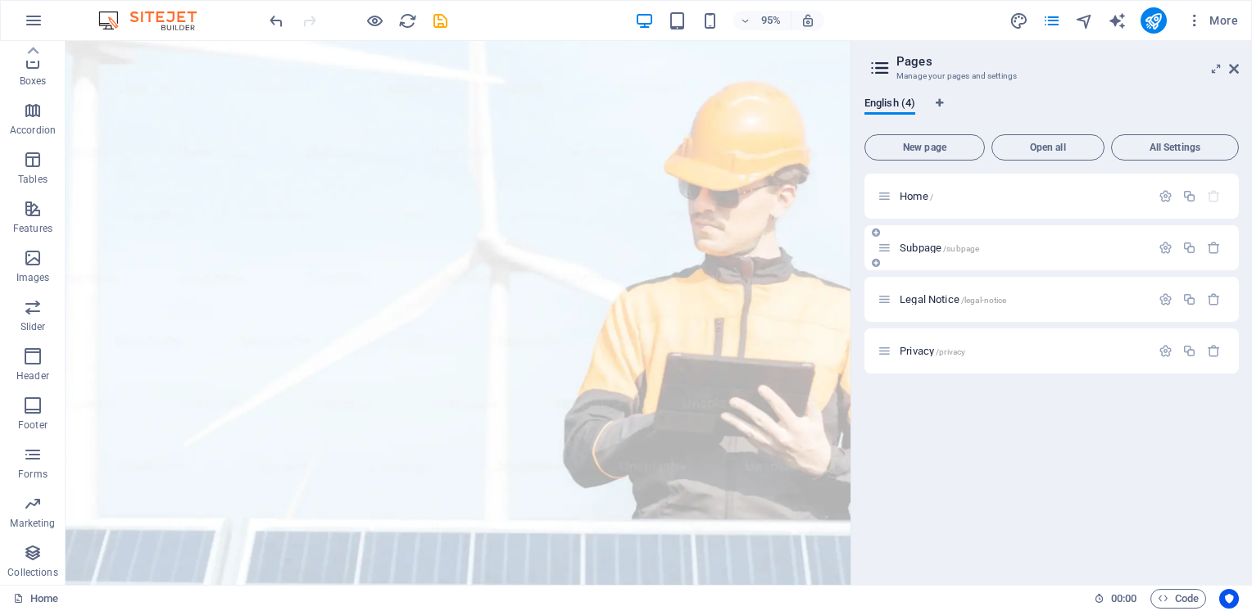
click at [912, 248] on span "Subpage /subpage" at bounding box center [939, 248] width 79 height 12
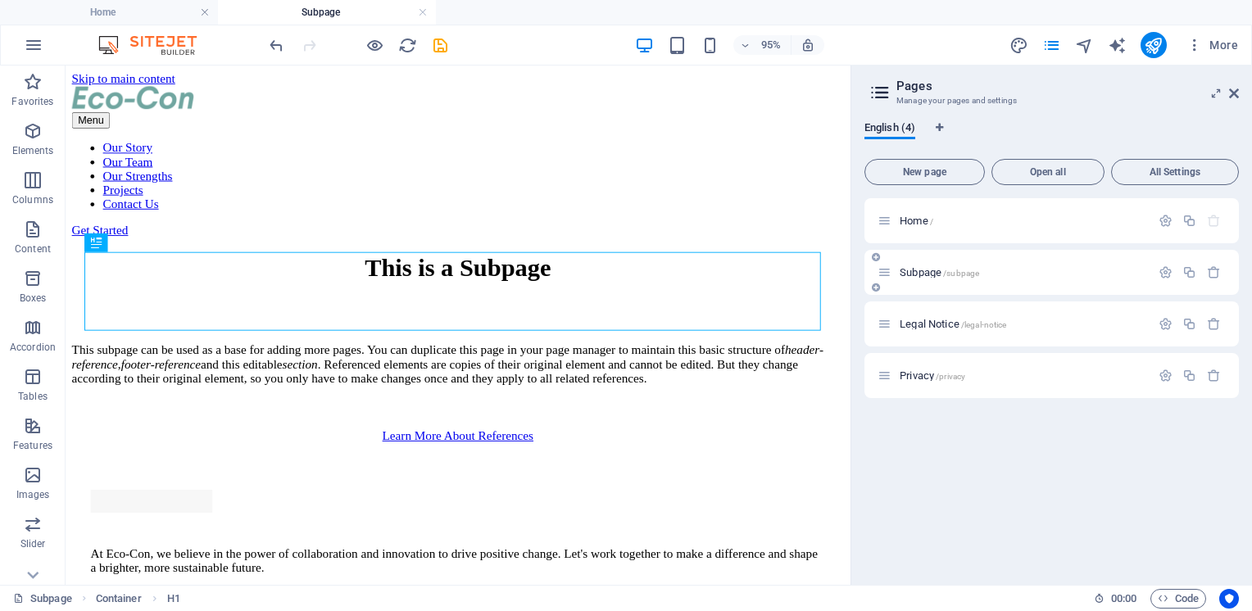
scroll to position [0, 0]
click at [916, 324] on span "Legal Notice /legal-notice" at bounding box center [953, 324] width 107 height 12
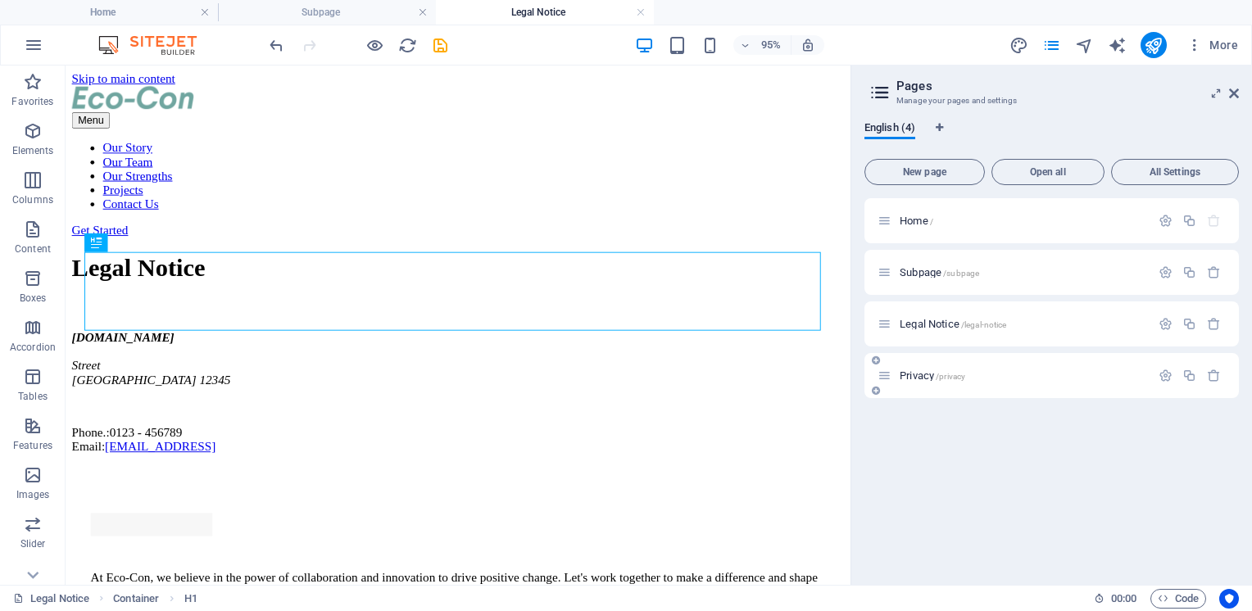
click at [915, 379] on span "Privacy /privacy" at bounding box center [933, 376] width 66 height 12
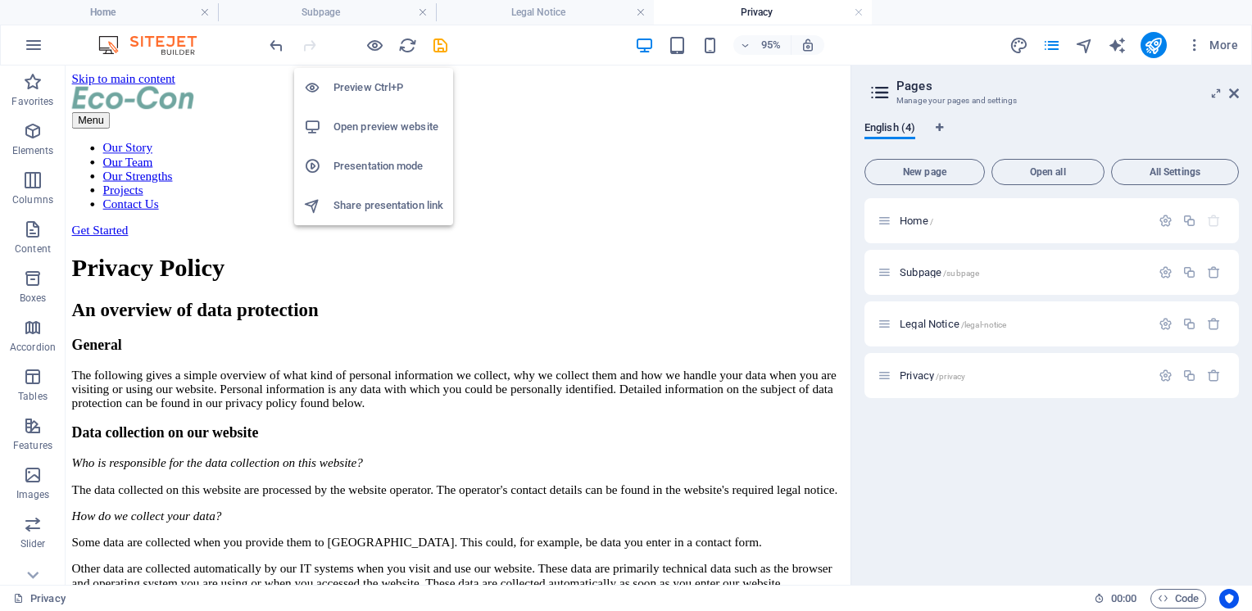
click at [367, 89] on h6 "Preview Ctrl+P" at bounding box center [389, 88] width 110 height 20
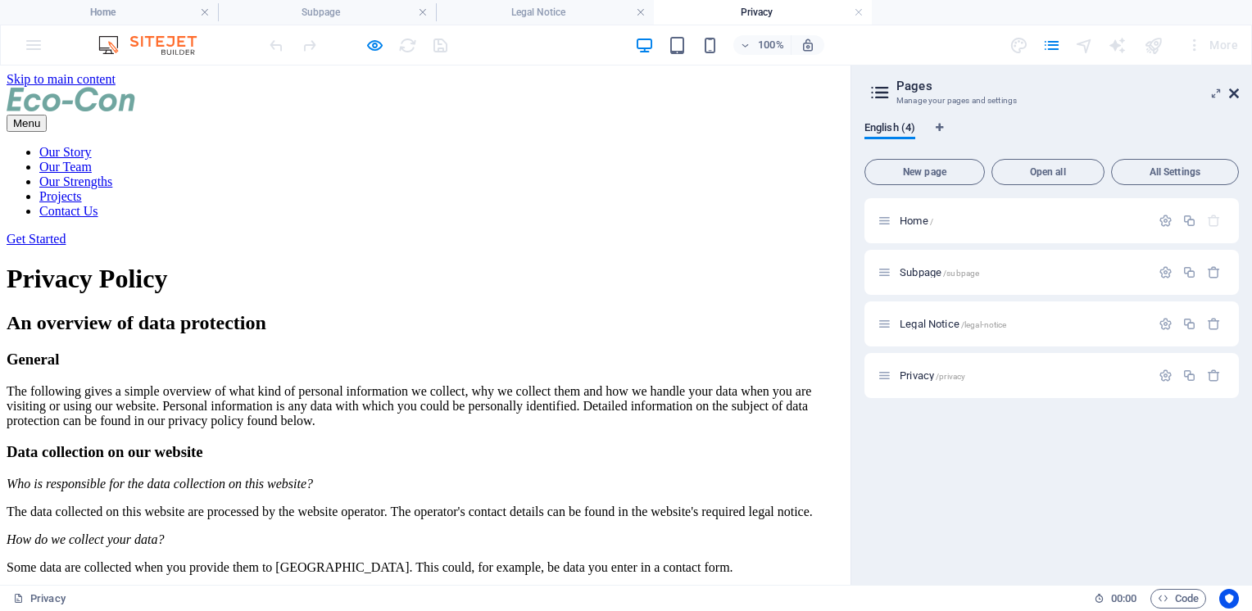
click at [1233, 93] on icon at bounding box center [1234, 93] width 10 height 13
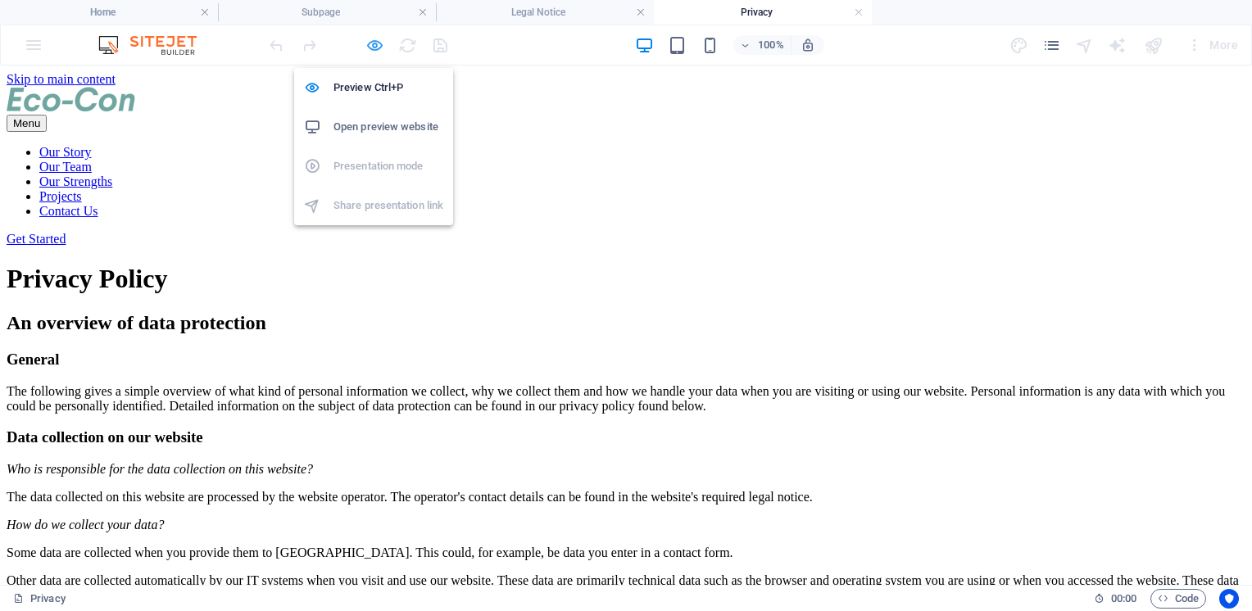
click at [371, 43] on icon "button" at bounding box center [375, 45] width 19 height 19
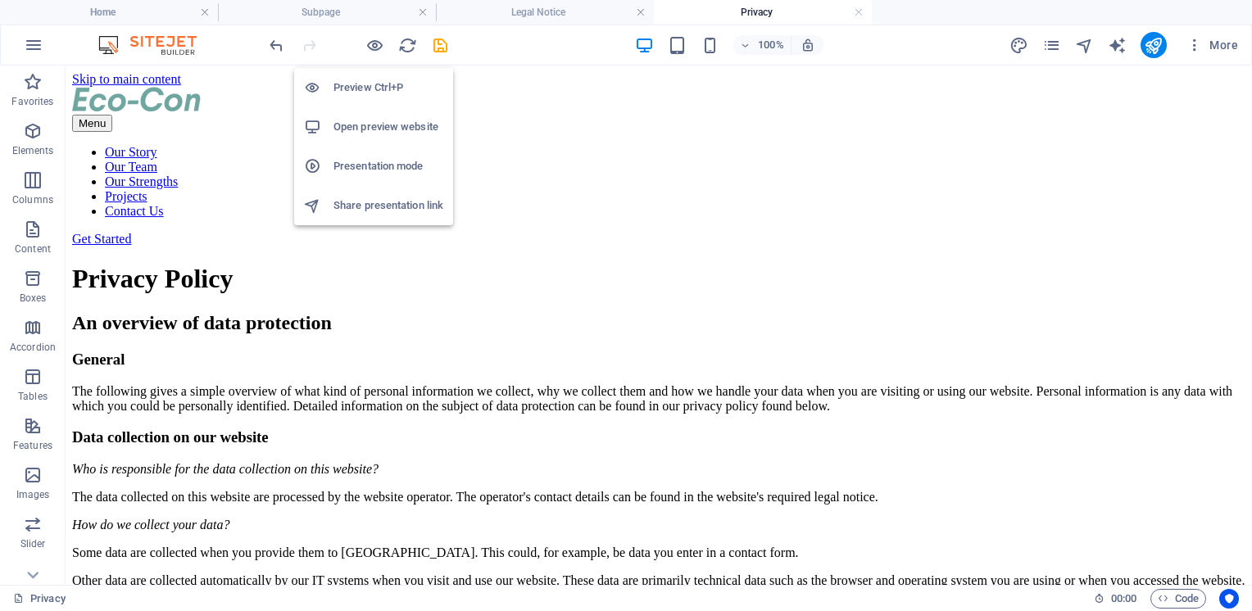
click at [385, 129] on h6 "Open preview website" at bounding box center [389, 127] width 110 height 20
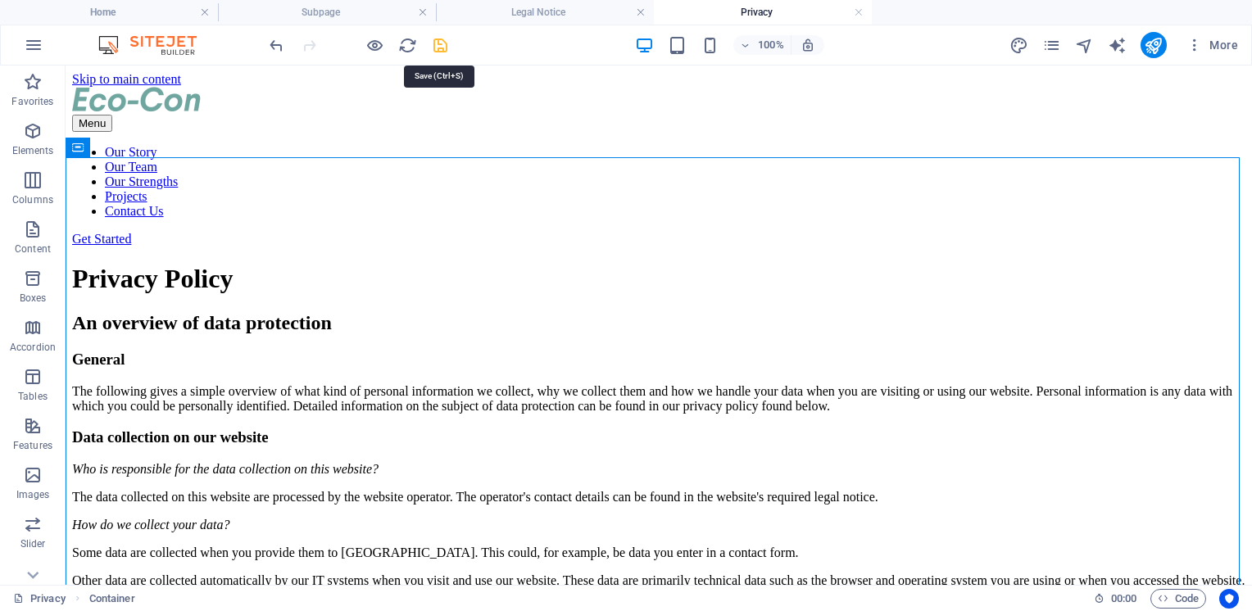
click at [439, 41] on icon "save" at bounding box center [440, 45] width 19 height 19
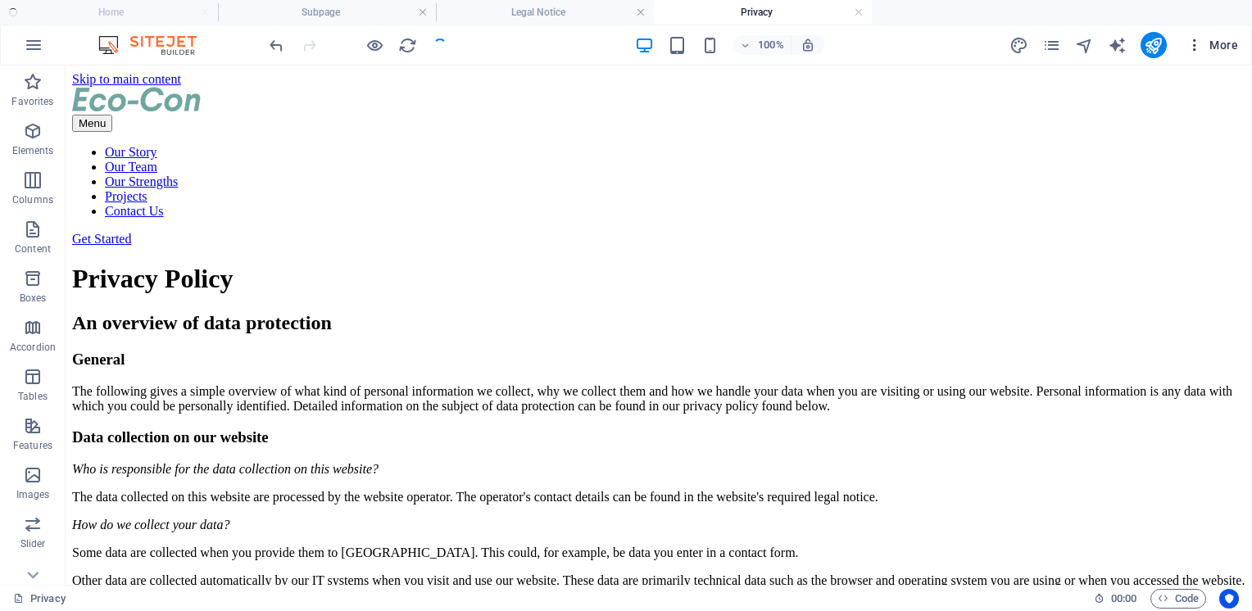
click at [1192, 49] on icon "button" at bounding box center [1195, 45] width 16 height 16
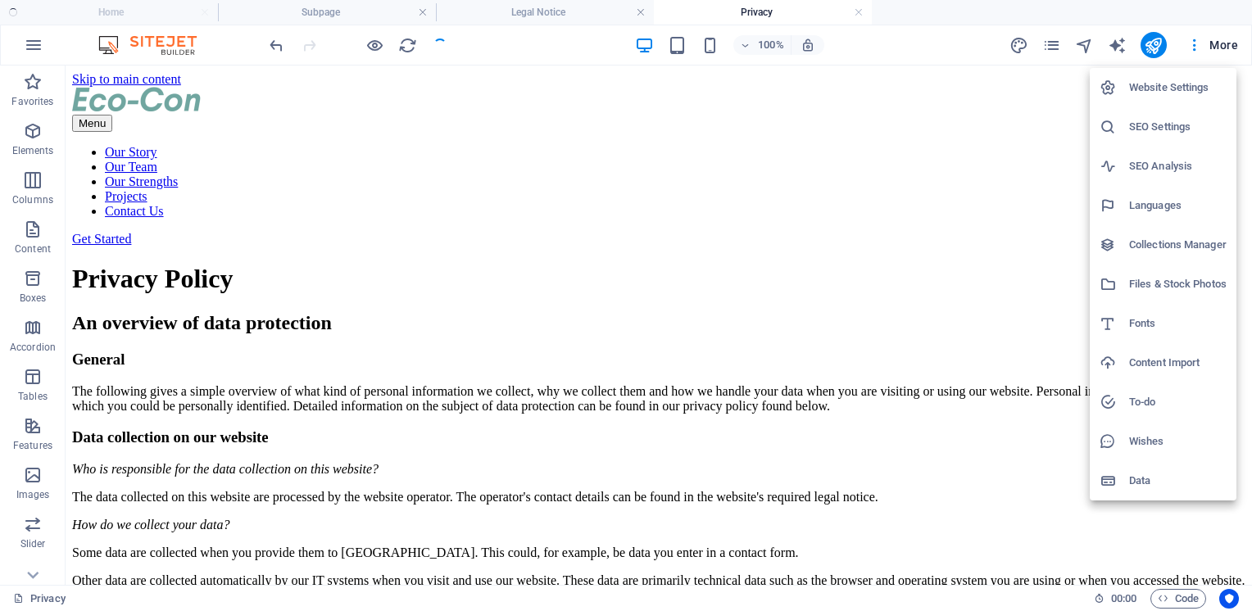
click at [1195, 48] on div at bounding box center [626, 305] width 1252 height 611
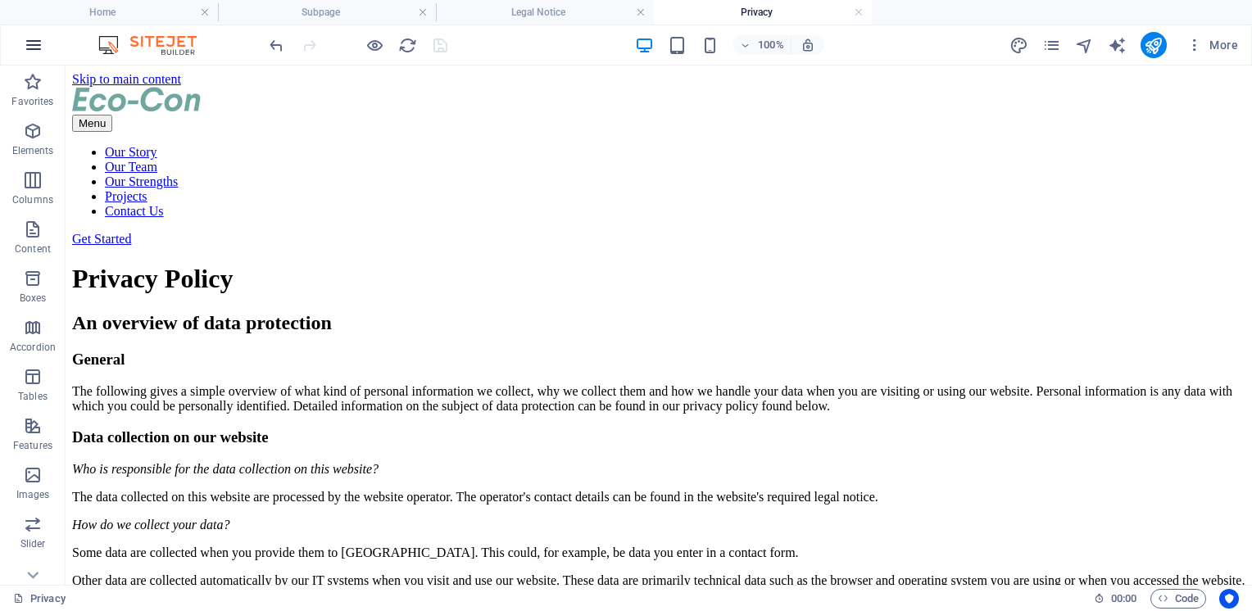
click at [30, 46] on icon "button" at bounding box center [34, 45] width 20 height 20
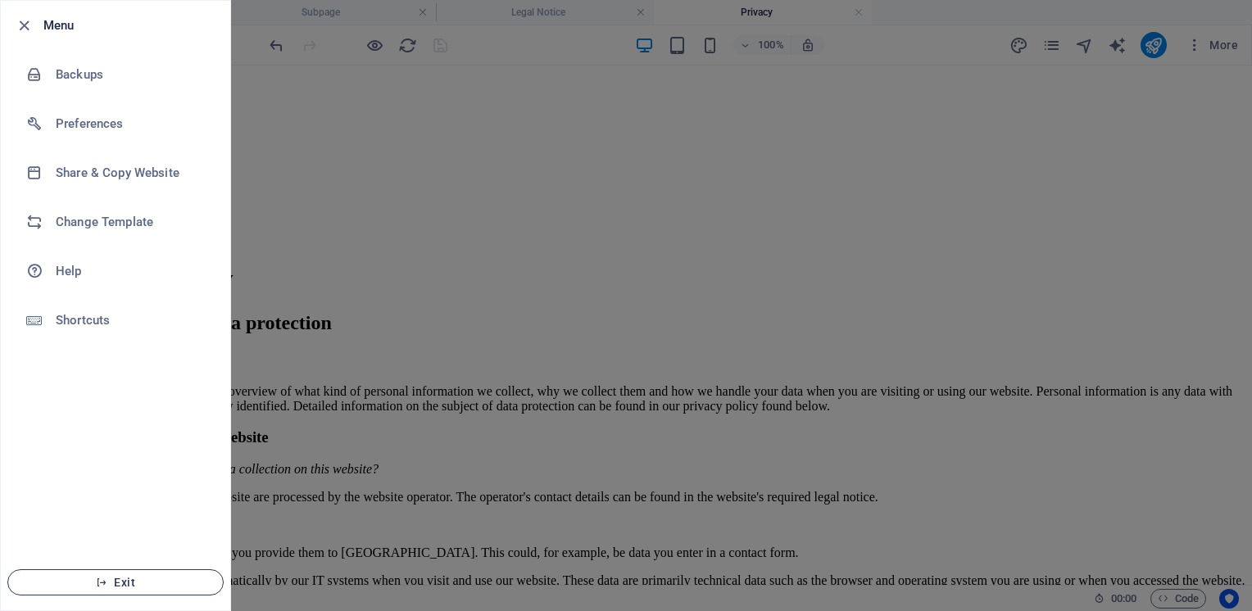
click at [130, 584] on span "Exit" at bounding box center [115, 582] width 188 height 13
